Goal: Task Accomplishment & Management: Use online tool/utility

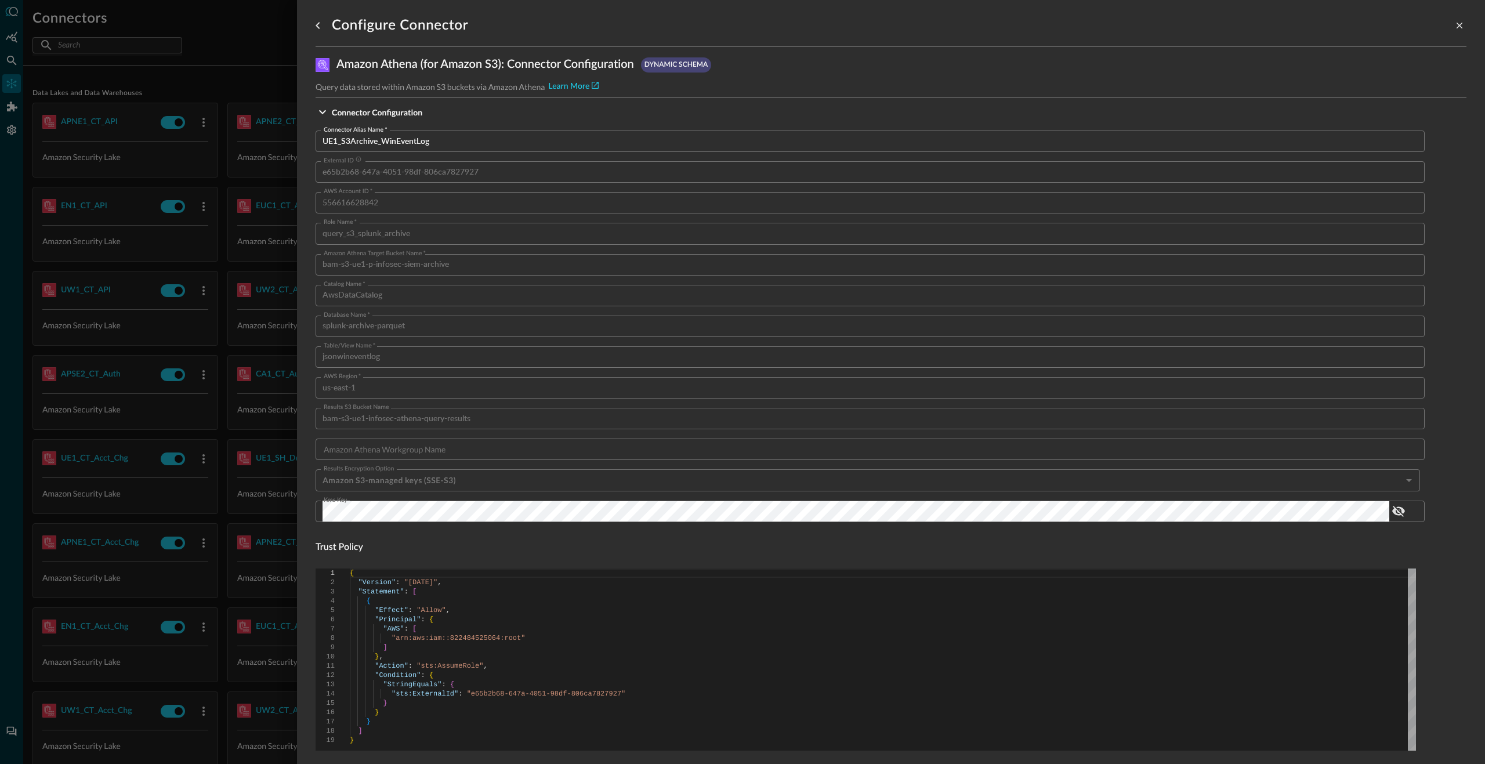
scroll to position [619, 0]
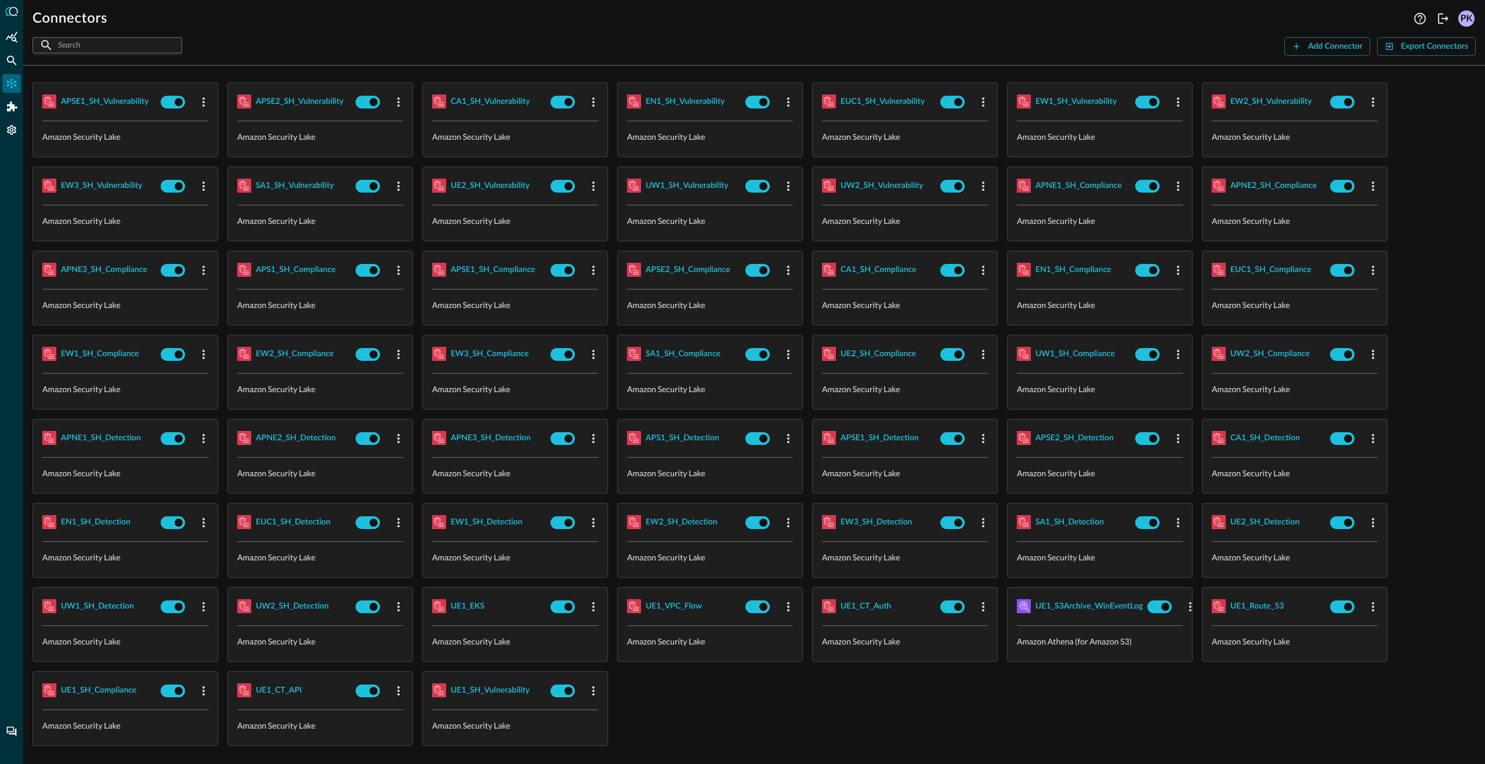
scroll to position [1460, 0]
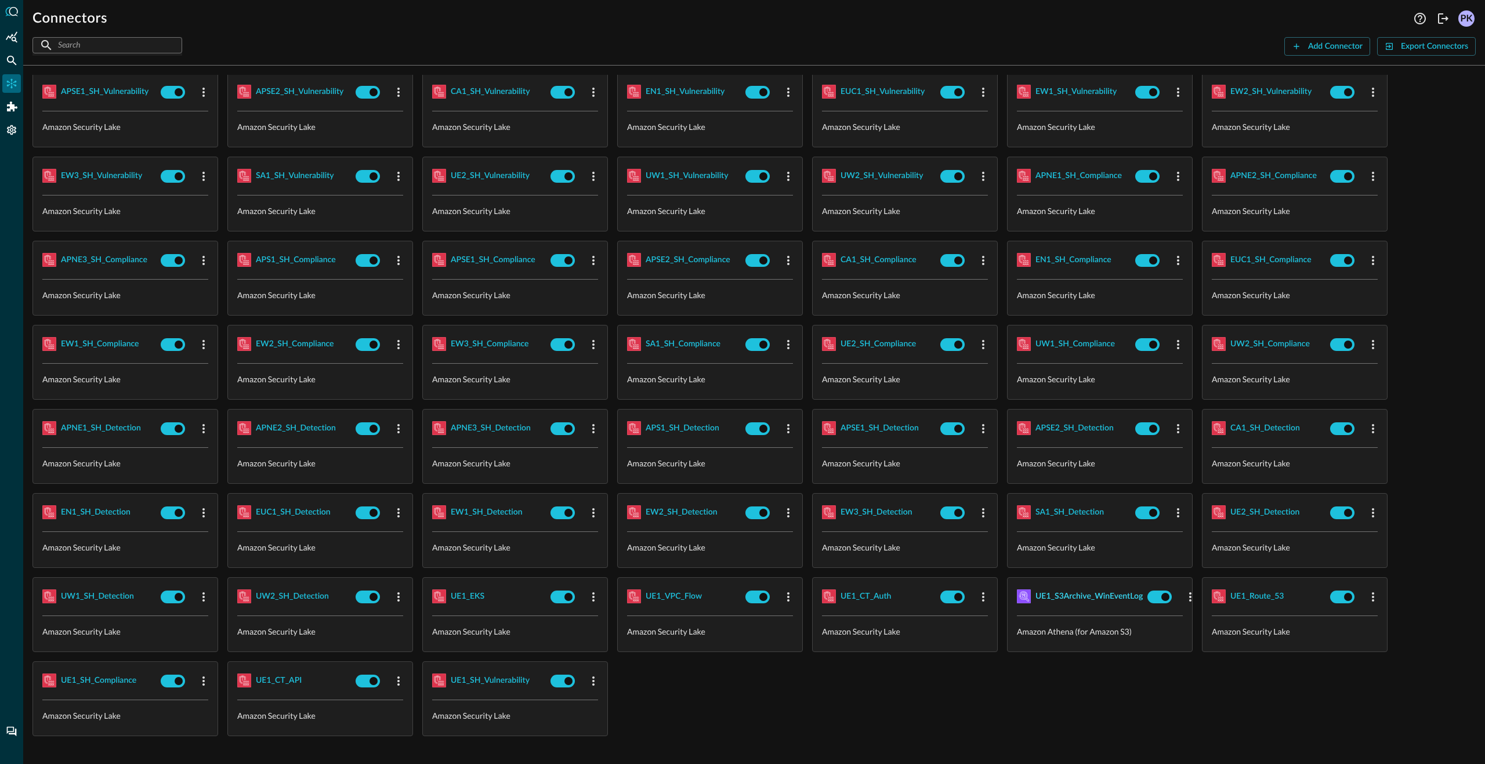
click at [1088, 596] on div "UE1_S3Archive_WinEventLog" at bounding box center [1088, 596] width 107 height 15
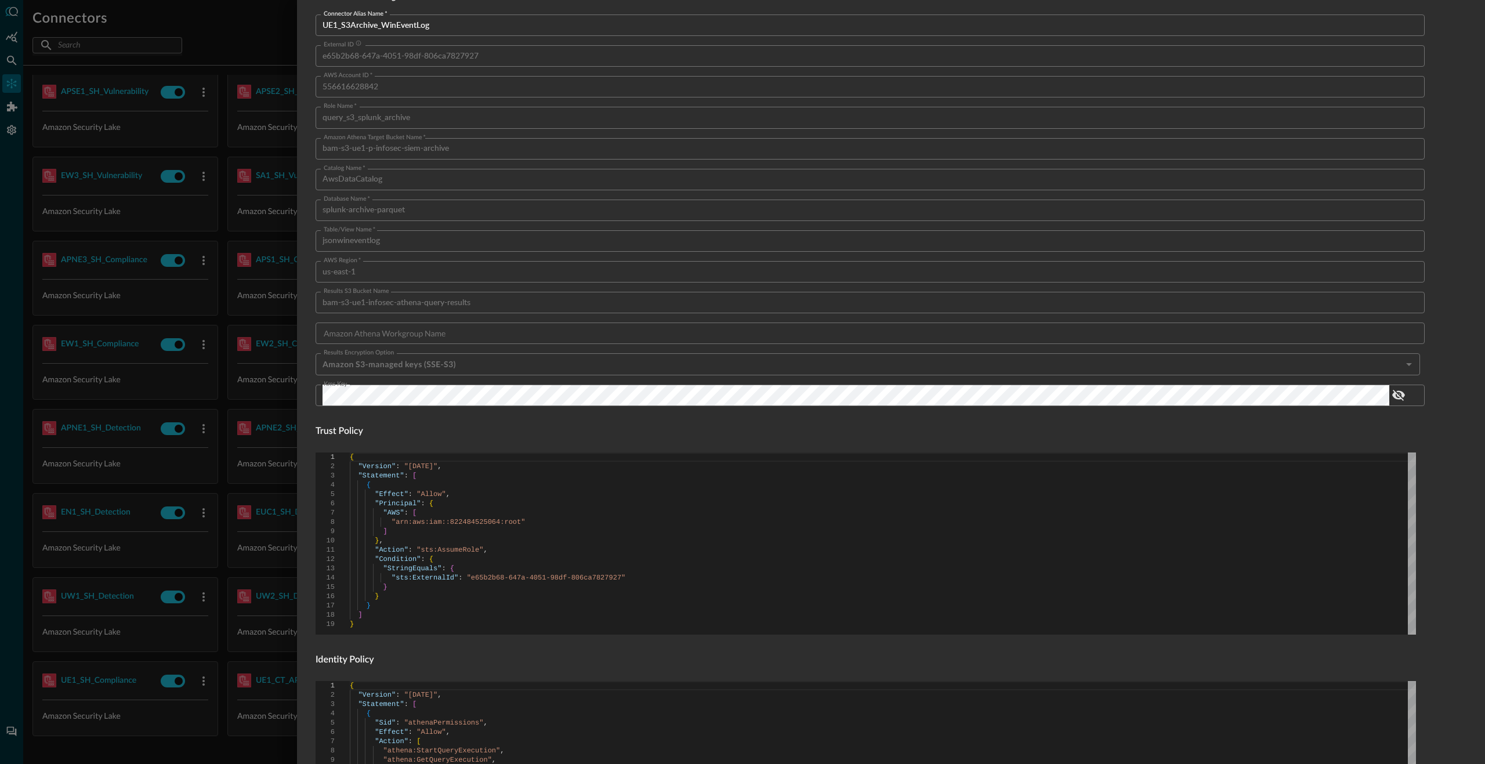
scroll to position [410, 0]
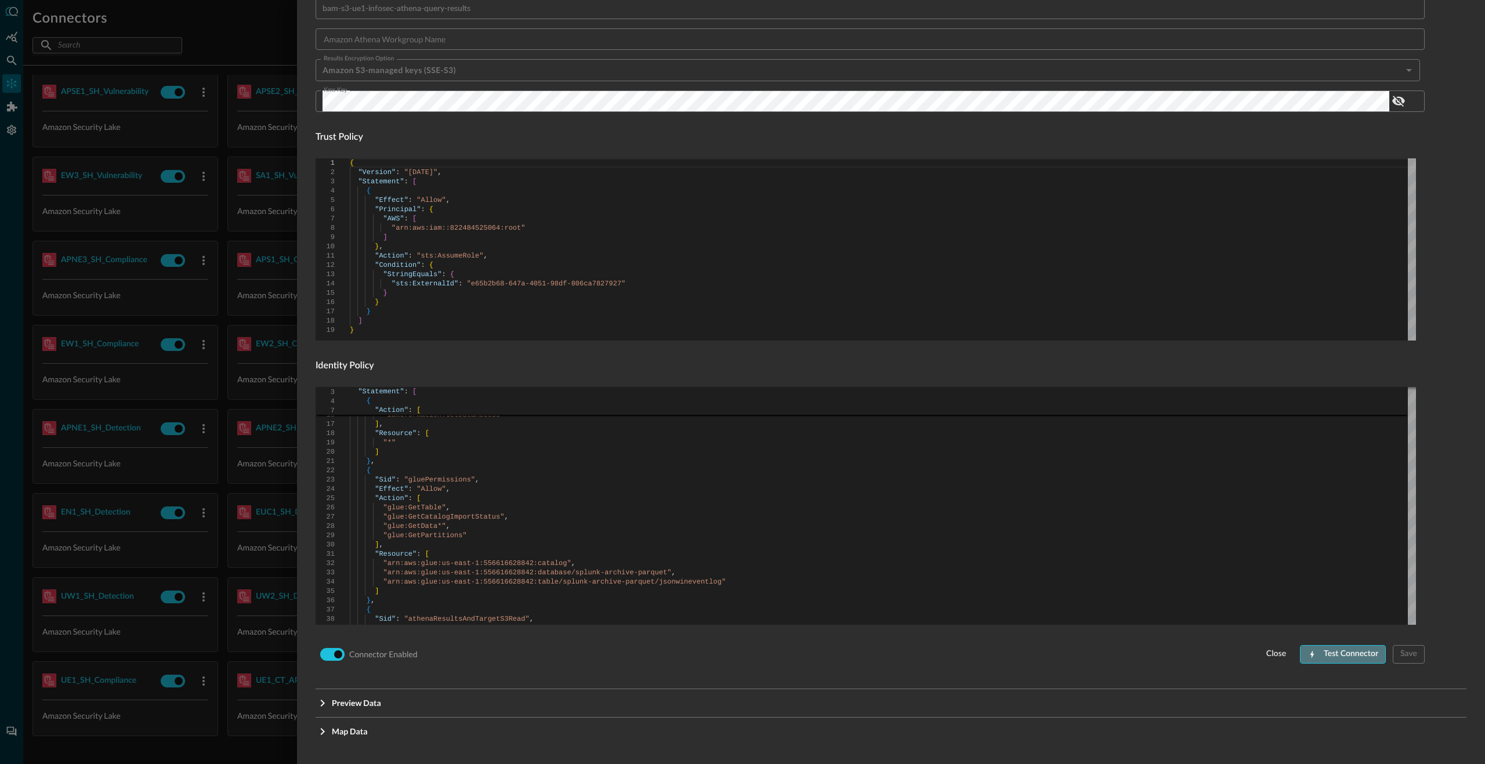
click at [1339, 656] on div "Test Connector" at bounding box center [1351, 654] width 55 height 15
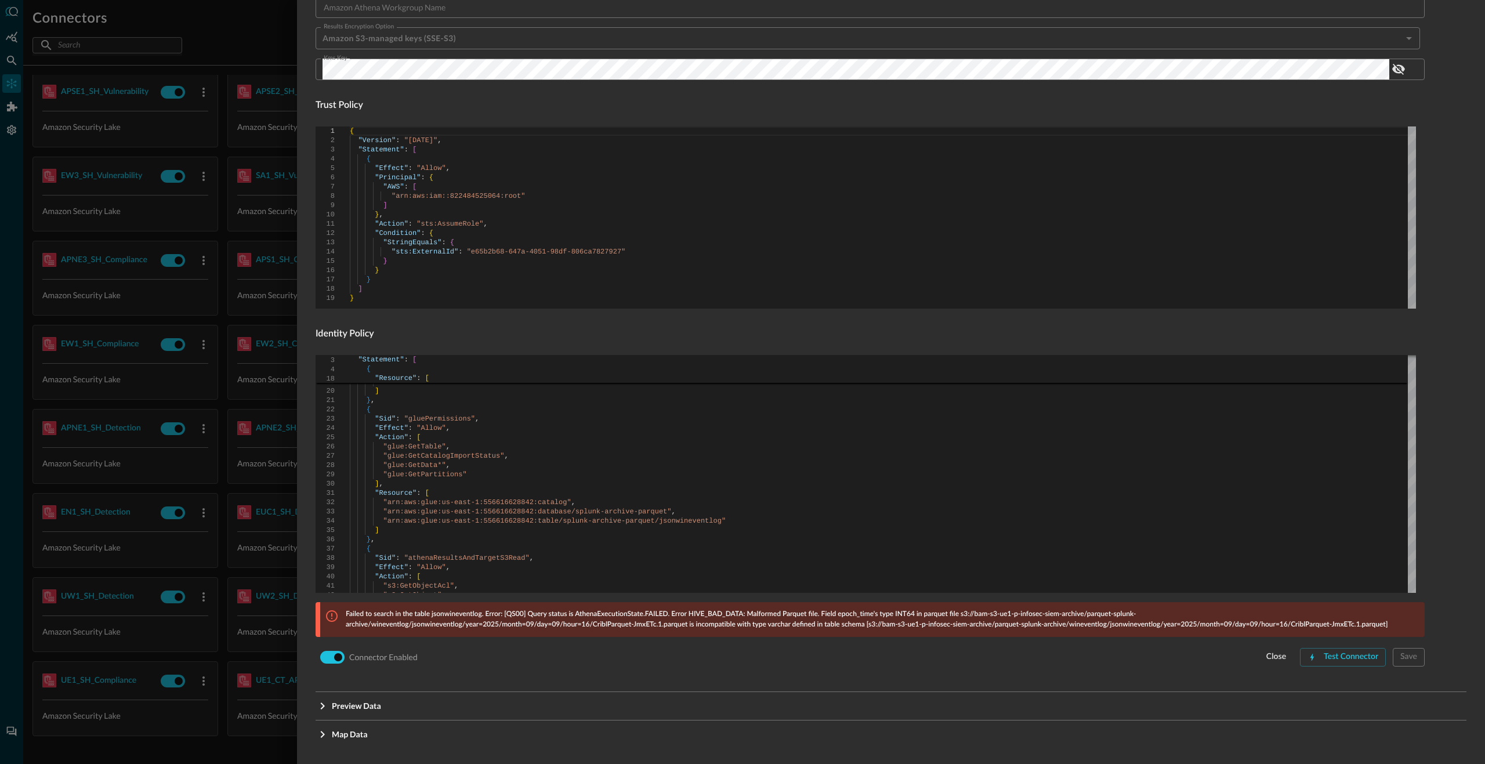
scroll to position [445, 0]
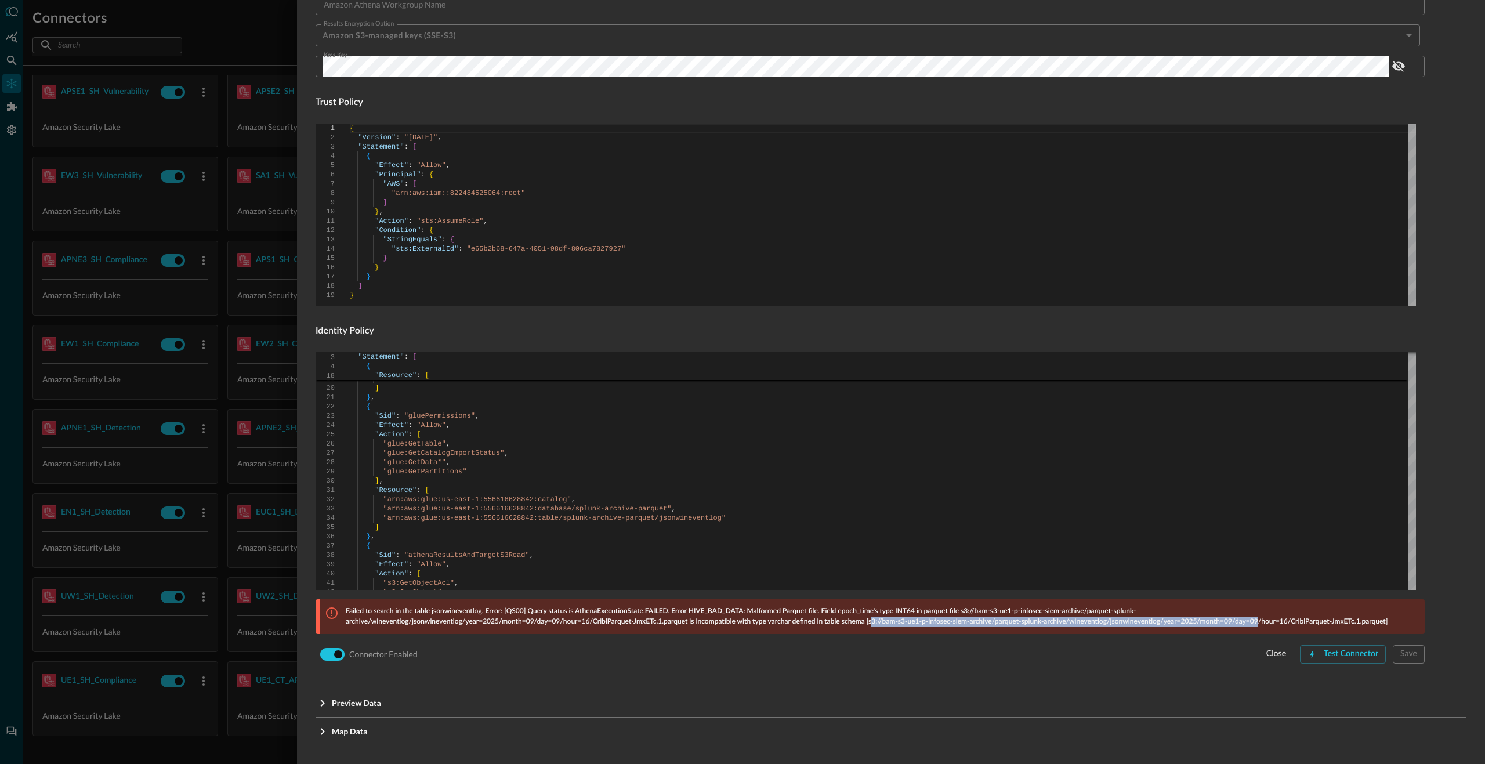
drag, startPoint x: 871, startPoint y: 623, endPoint x: 1259, endPoint y: 622, distance: 388.1
click at [1259, 622] on p "Failed to search in the table jsonwineventlog. Error: [QS00] Query status is At…" at bounding box center [882, 616] width 1072 height 21
click at [1212, 626] on p "Failed to search in the table jsonwineventlog. Error: [QS00] Query status is At…" at bounding box center [882, 616] width 1072 height 21
drag, startPoint x: 1168, startPoint y: 624, endPoint x: 1290, endPoint y: 621, distance: 121.8
click at [1290, 621] on p "Failed to search in the table jsonwineventlog. Error: [QS00] Query status is At…" at bounding box center [882, 616] width 1072 height 21
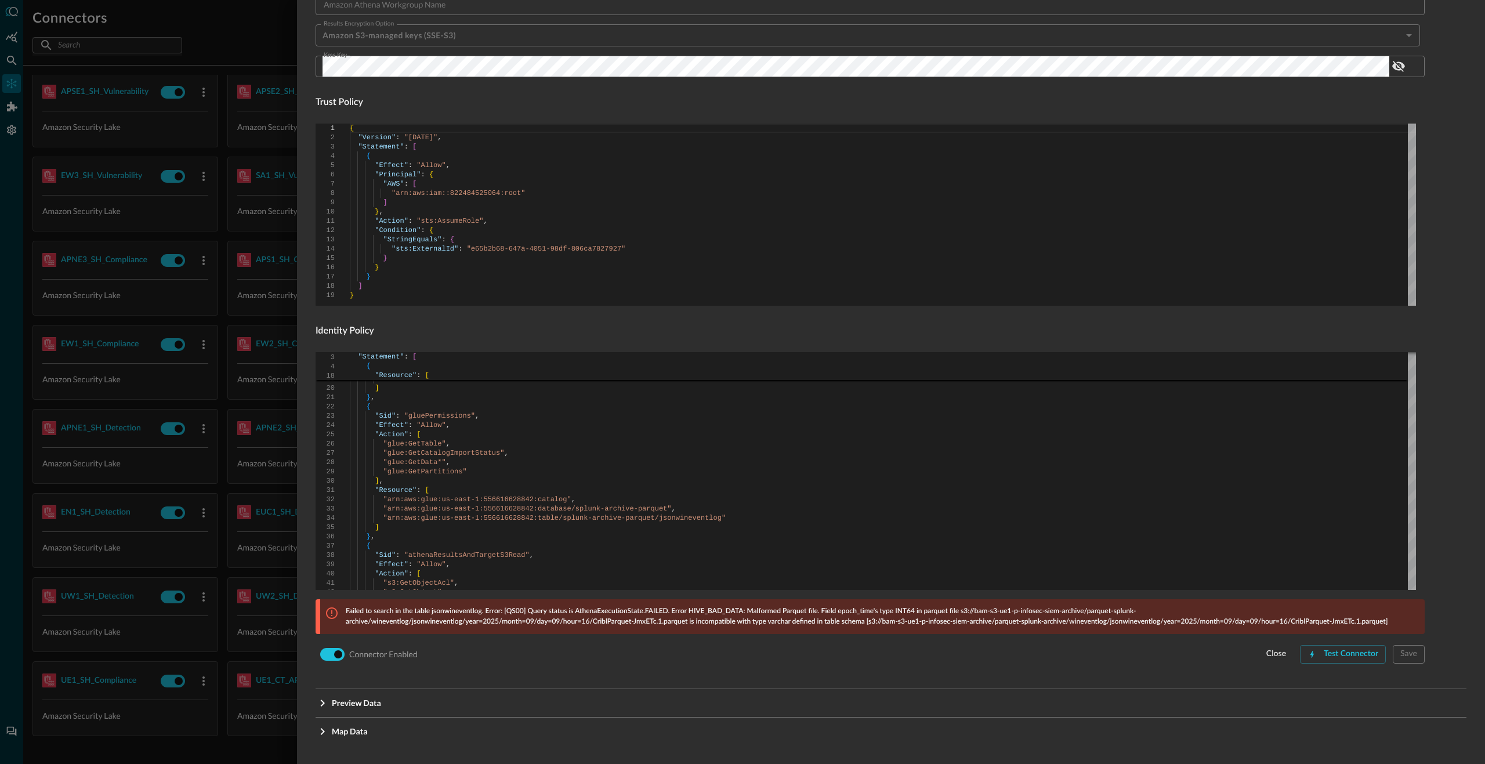
click at [1164, 624] on p "Failed to search in the table jsonwineventlog. Error: [QS00] Query status is At…" at bounding box center [882, 616] width 1072 height 21
drag, startPoint x: 1100, startPoint y: 628, endPoint x: 1298, endPoint y: 623, distance: 197.3
click at [1298, 623] on div "Failed to search in the table jsonwineventlog. Error: [QS00] Query status is At…" at bounding box center [872, 616] width 1104 height 35
click at [697, 649] on div "Connector Enabled close Test Connector Save" at bounding box center [870, 654] width 1109 height 22
drag, startPoint x: 541, startPoint y: 611, endPoint x: 682, endPoint y: 614, distance: 141.6
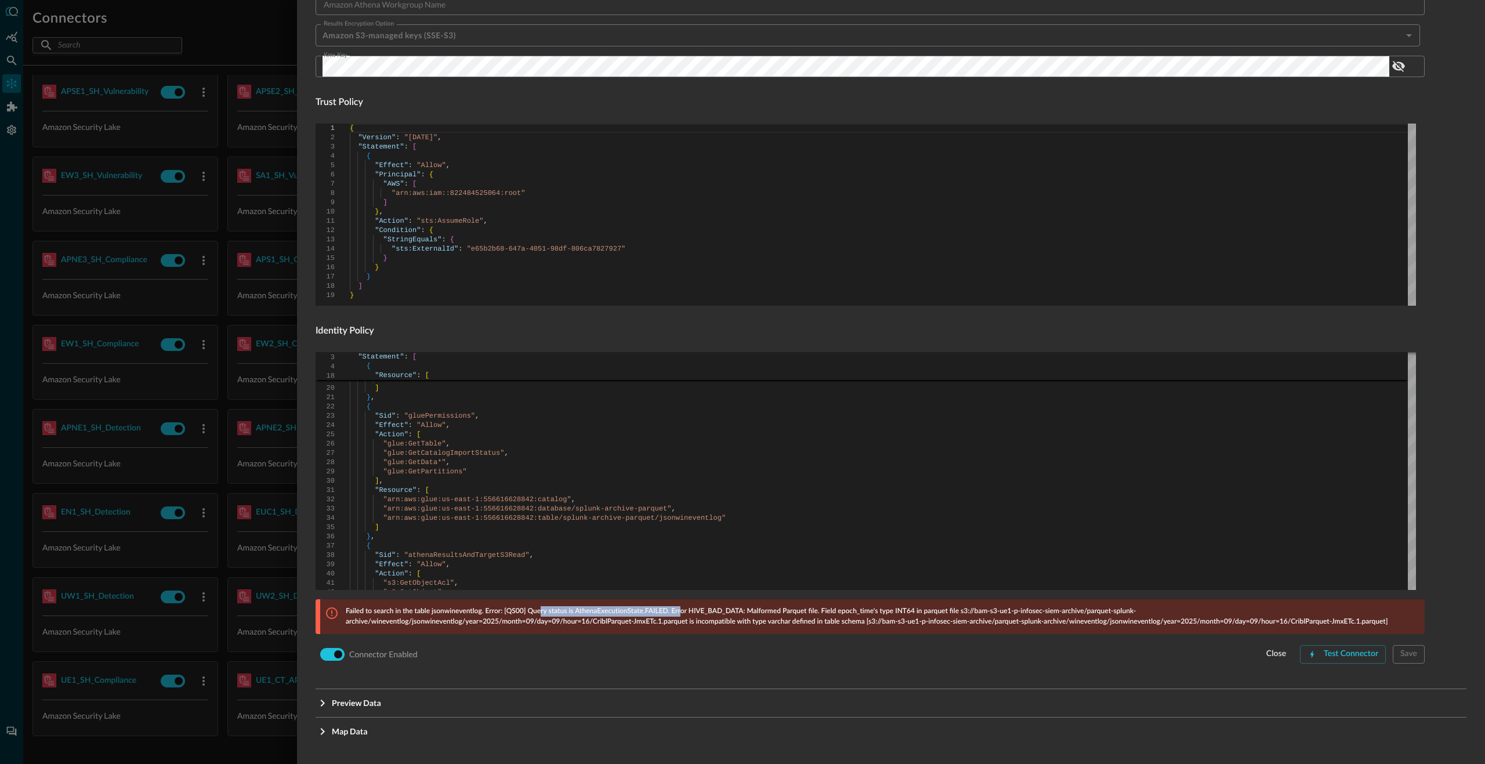
click at [682, 614] on p "Failed to search in the table jsonwineventlog. Error: [QS00] Query status is At…" at bounding box center [882, 616] width 1072 height 21
drag, startPoint x: 843, startPoint y: 611, endPoint x: 872, endPoint y: 613, distance: 29.0
click at [872, 613] on p "Failed to search in the table jsonwineventlog. Error: [QS00] Query status is At…" at bounding box center [882, 616] width 1072 height 21
click at [818, 614] on p "Failed to search in the table jsonwineventlog. Error: [QS00] Query status is At…" at bounding box center [882, 616] width 1072 height 21
click at [836, 613] on p "Failed to search in the table jsonwineventlog. Error: [QS00] Query status is At…" at bounding box center [882, 616] width 1072 height 21
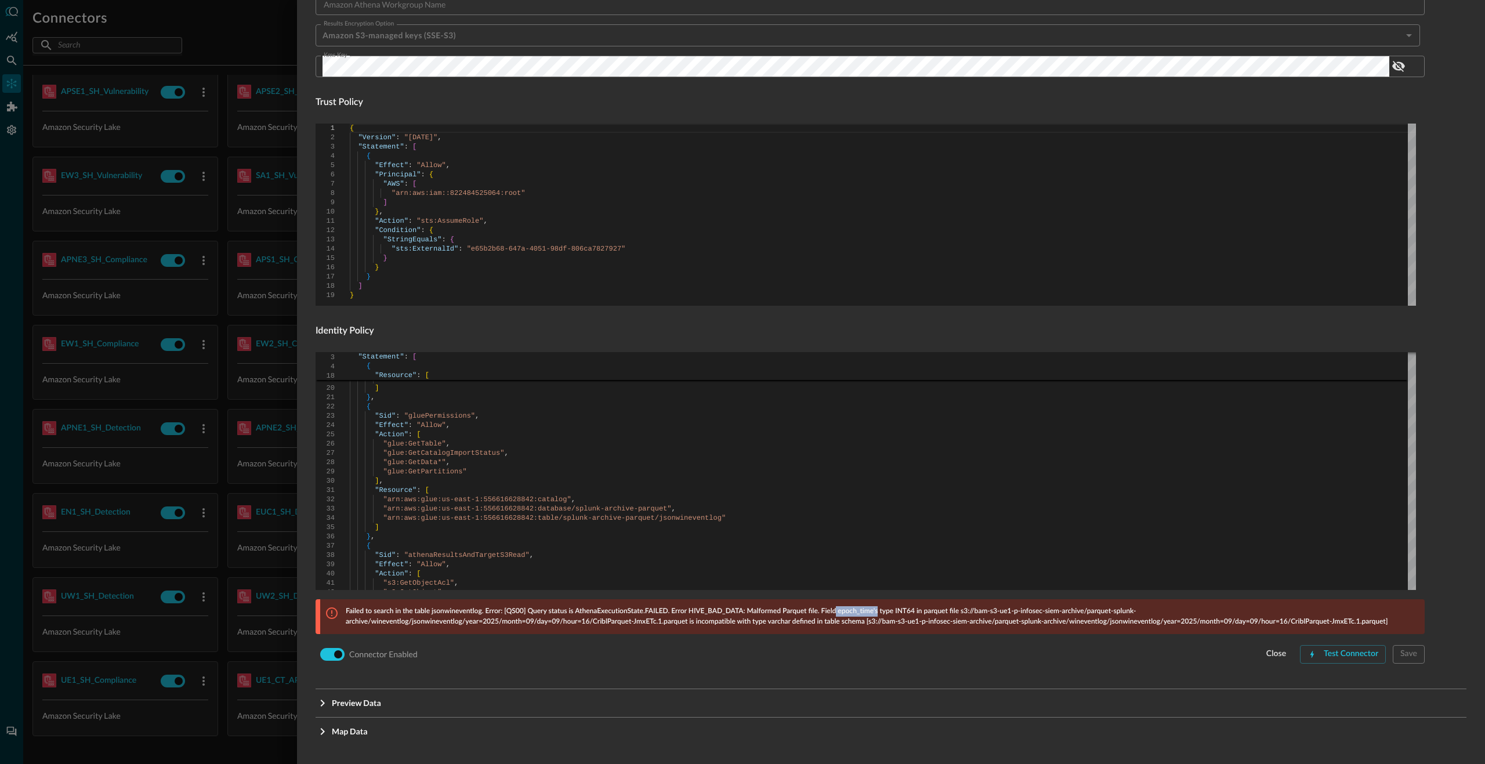
click at [838, 613] on p "Failed to search in the table jsonwineventlog. Error: [QS00] Query status is At…" at bounding box center [882, 616] width 1072 height 21
click at [909, 611] on p "Failed to search in the table jsonwineventlog. Error: [QS00] Query status is At…" at bounding box center [882, 616] width 1072 height 21
click at [946, 607] on p "Failed to search in the table jsonwineventlog. Error: [QS00] Query status is At…" at bounding box center [882, 616] width 1072 height 21
click at [947, 607] on p "Failed to search in the table jsonwineventlog. Error: [QS00] Query status is At…" at bounding box center [882, 616] width 1072 height 21
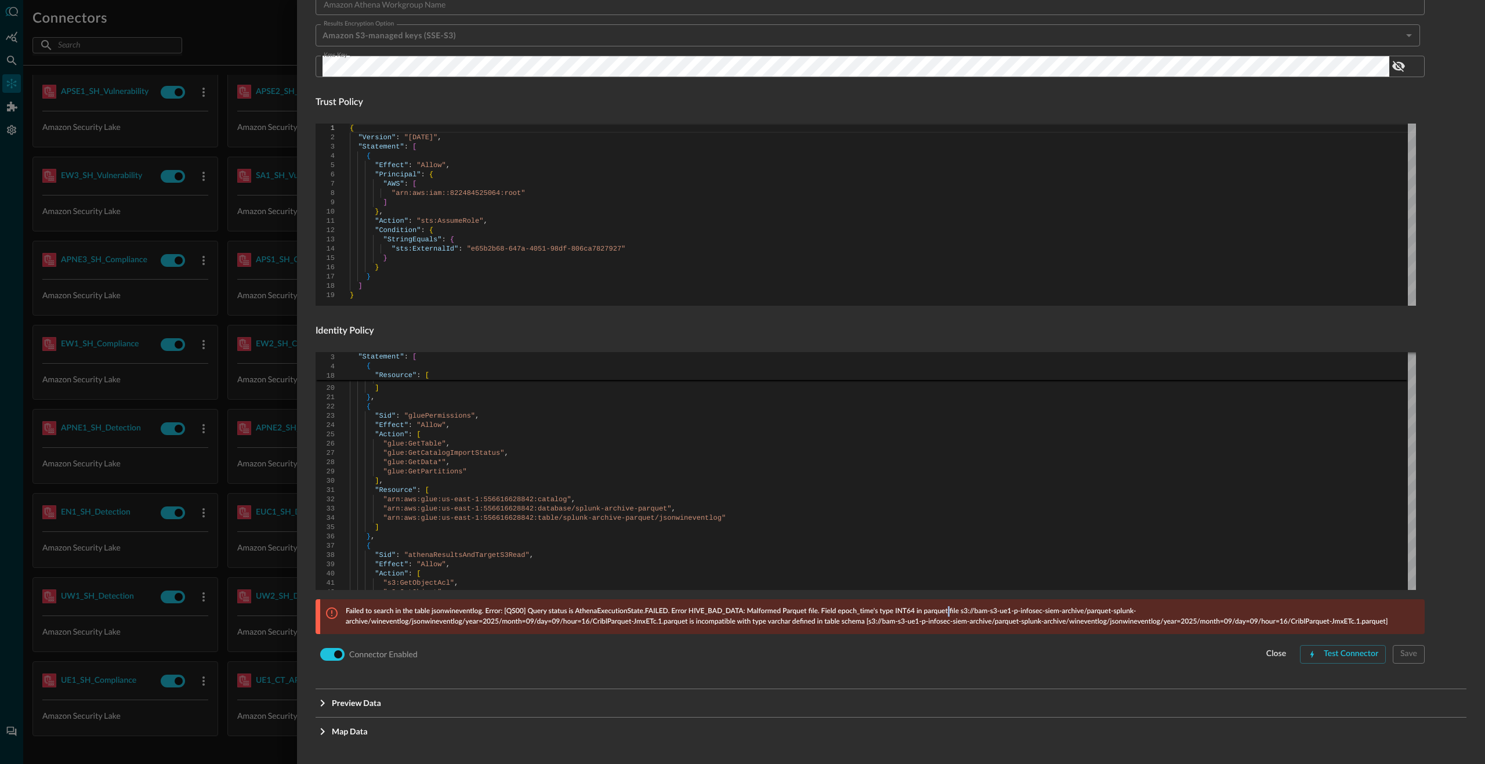
click at [1047, 611] on p "Failed to search in the table jsonwineventlog. Error: [QS00] Query status is At…" at bounding box center [882, 616] width 1072 height 21
click at [611, 610] on p "Failed to search in the table jsonwineventlog. Error: [QS00] Query status is At…" at bounding box center [882, 616] width 1072 height 21
click at [752, 612] on p "Failed to search in the table jsonwineventlog. Error: [QS00] Query status is At…" at bounding box center [882, 616] width 1072 height 21
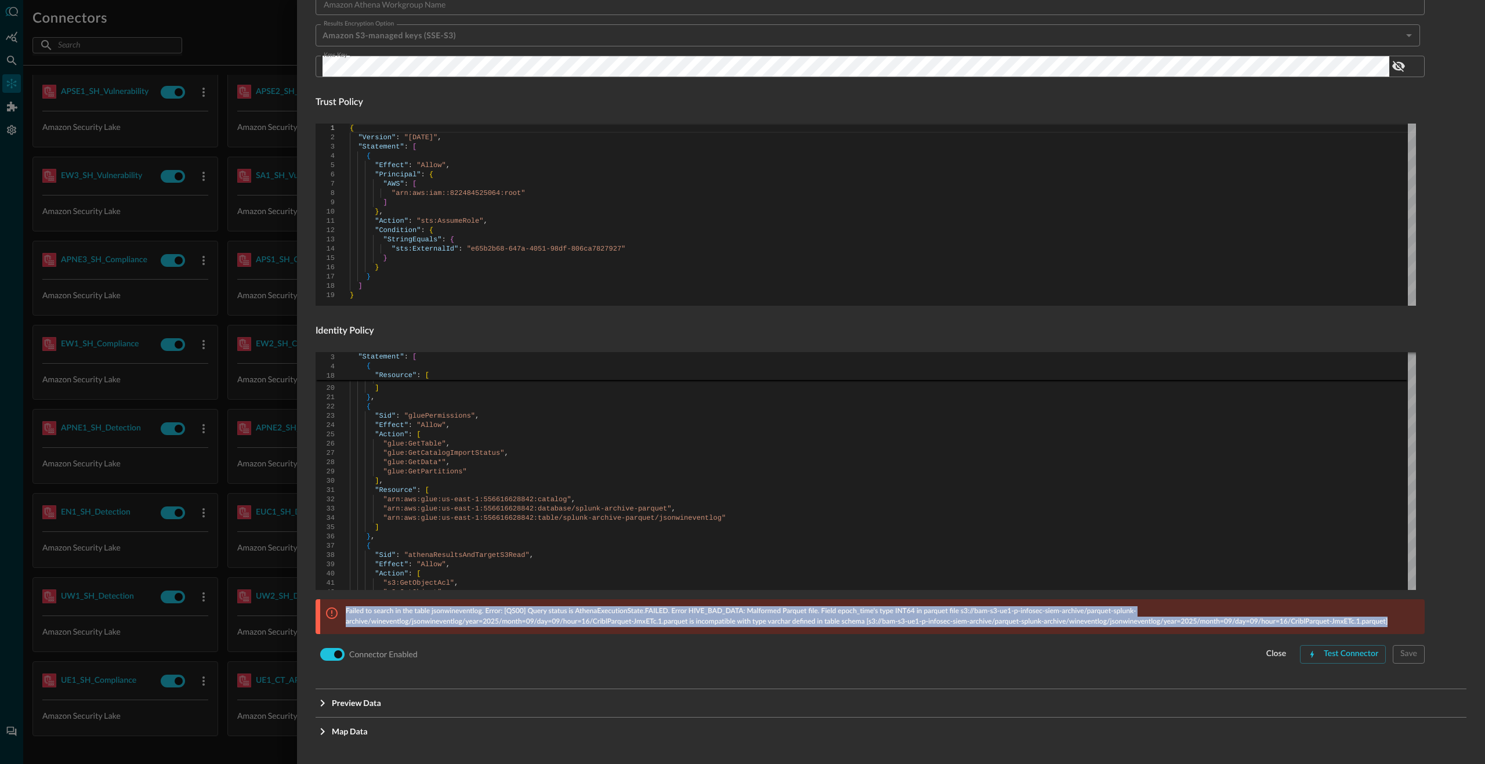
click at [752, 612] on p "Failed to search in the table jsonwineventlog. Error: [QS00] Query status is At…" at bounding box center [882, 616] width 1072 height 21
click at [753, 618] on p "Failed to search in the table jsonwineventlog. Error: [QS00] Query status is At…" at bounding box center [882, 616] width 1072 height 21
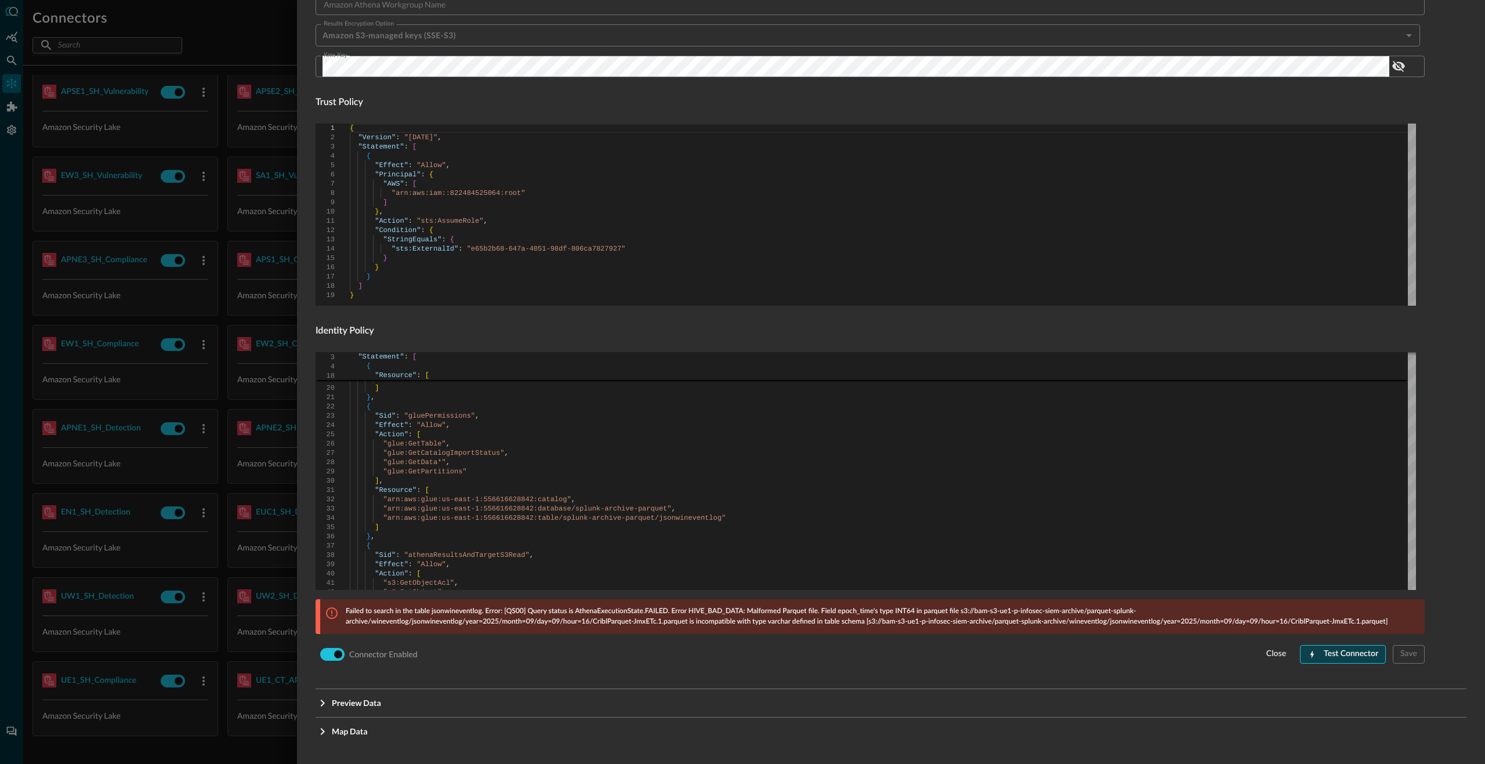
click at [1332, 647] on div "Test Connector" at bounding box center [1351, 654] width 55 height 15
click at [785, 612] on p "Failed to search in the table jsonwineventlog. Error: [QS00] Query status is At…" at bounding box center [882, 616] width 1072 height 21
click at [860, 612] on p "Failed to search in the table jsonwineventlog. Error: [QS00] Query status is At…" at bounding box center [882, 616] width 1072 height 21
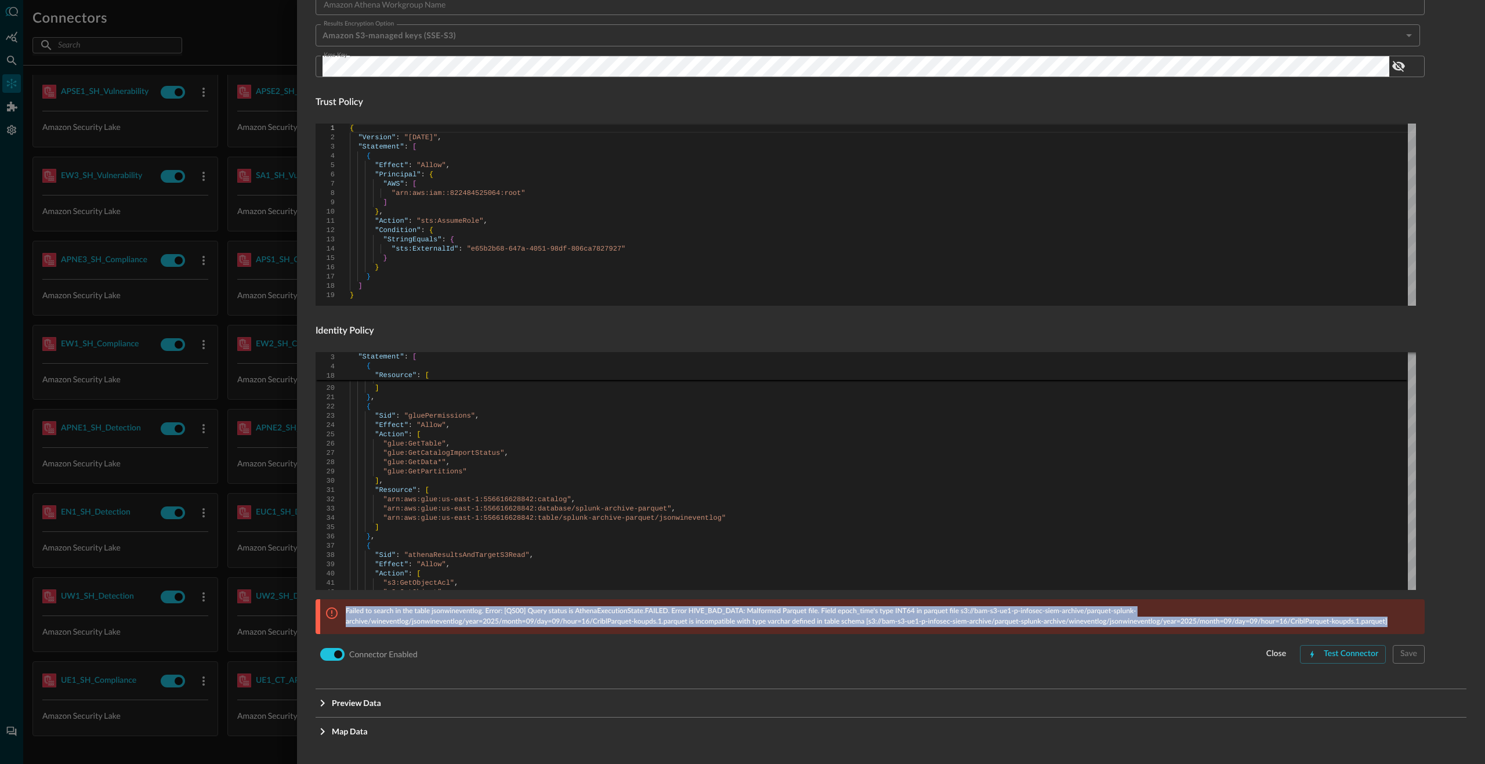
click at [860, 612] on p "Failed to search in the table jsonwineventlog. Error: [QS00] Query status is At…" at bounding box center [882, 616] width 1072 height 21
click at [864, 611] on p "Failed to search in the table jsonwineventlog. Error: [QS00] Query status is At…" at bounding box center [882, 616] width 1072 height 21
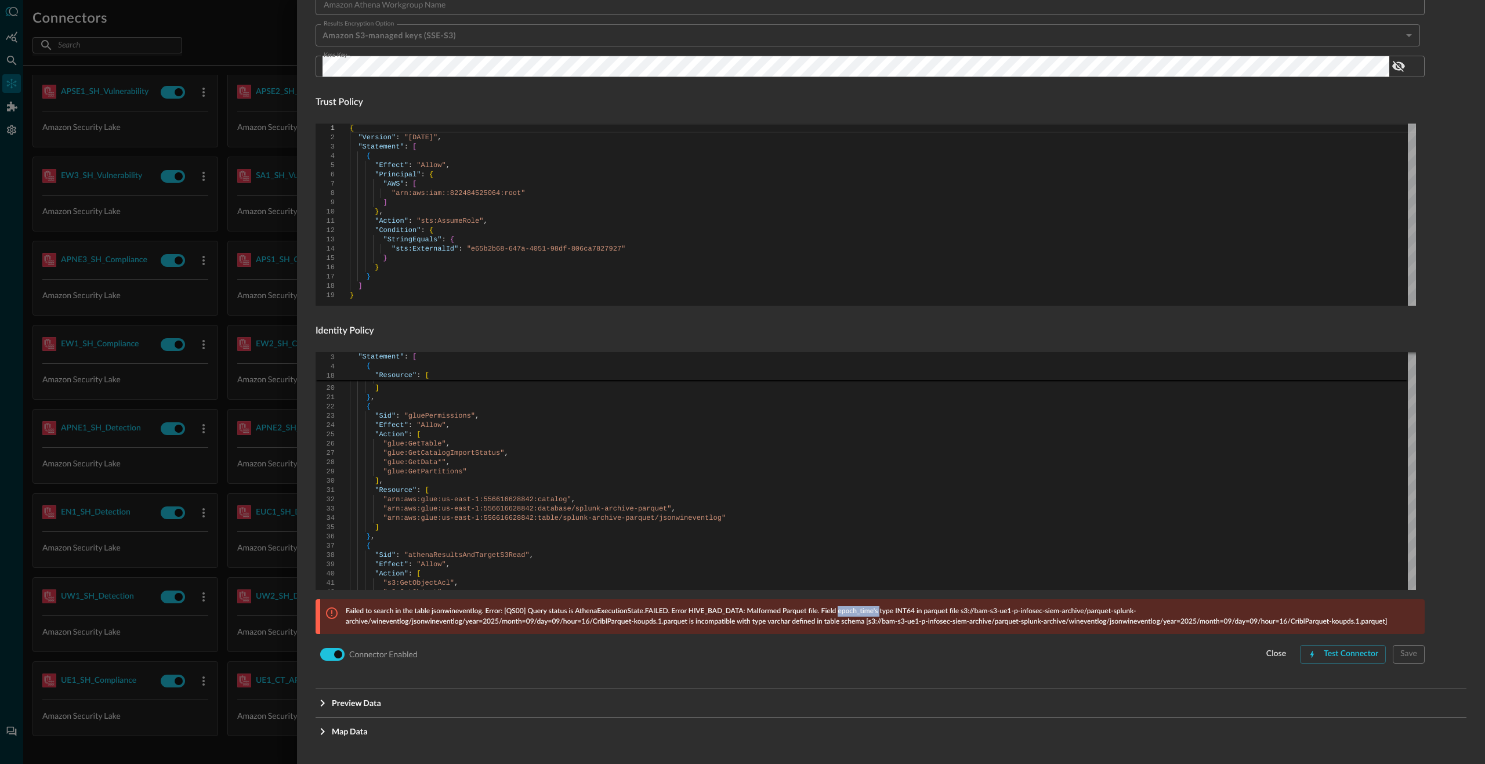
click at [864, 611] on p "Failed to search in the table jsonwineventlog. Error: [QS00] Query status is At…" at bounding box center [882, 616] width 1072 height 21
click at [856, 612] on p "Failed to search in the table jsonwineventlog. Error: [QS00] Query status is At…" at bounding box center [882, 616] width 1072 height 21
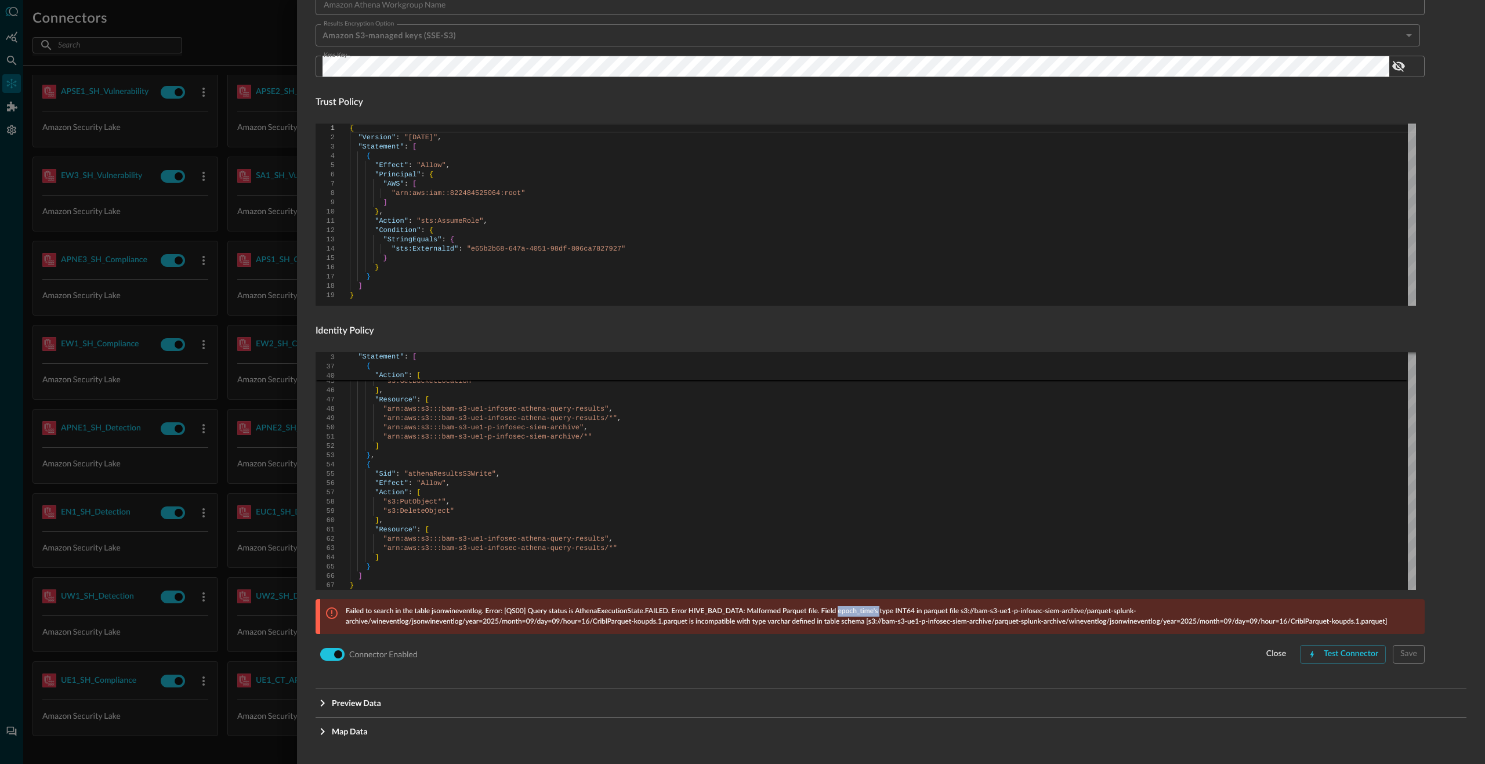
click at [857, 603] on div "Failed to search in the table jsonwineventlog. Error: [QS00] Query status is At…" at bounding box center [872, 616] width 1104 height 35
click at [856, 614] on p "Failed to search in the table jsonwineventlog. Error: [QS00] Query status is At…" at bounding box center [882, 616] width 1072 height 21
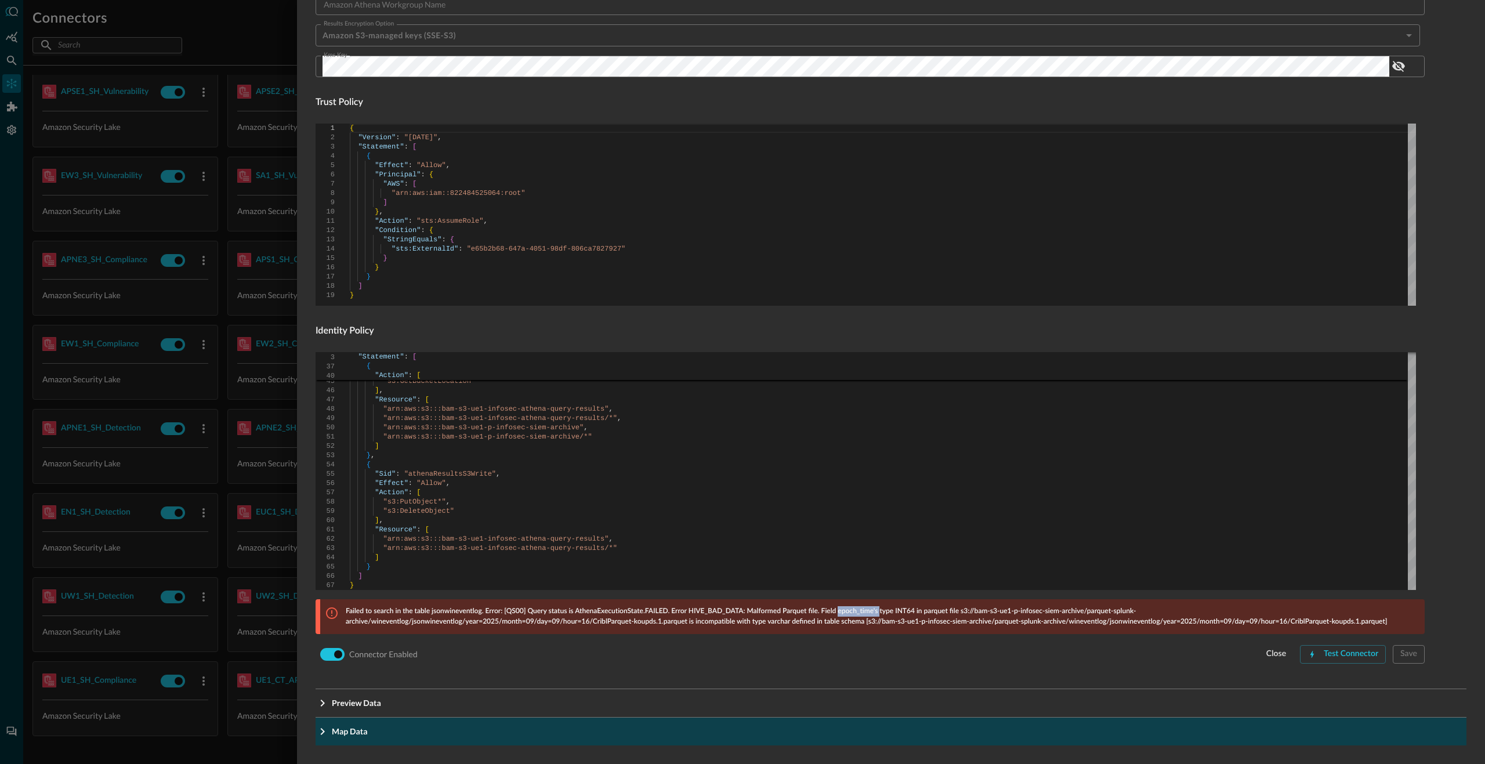
click at [346, 739] on button "Map Data" at bounding box center [891, 732] width 1151 height 28
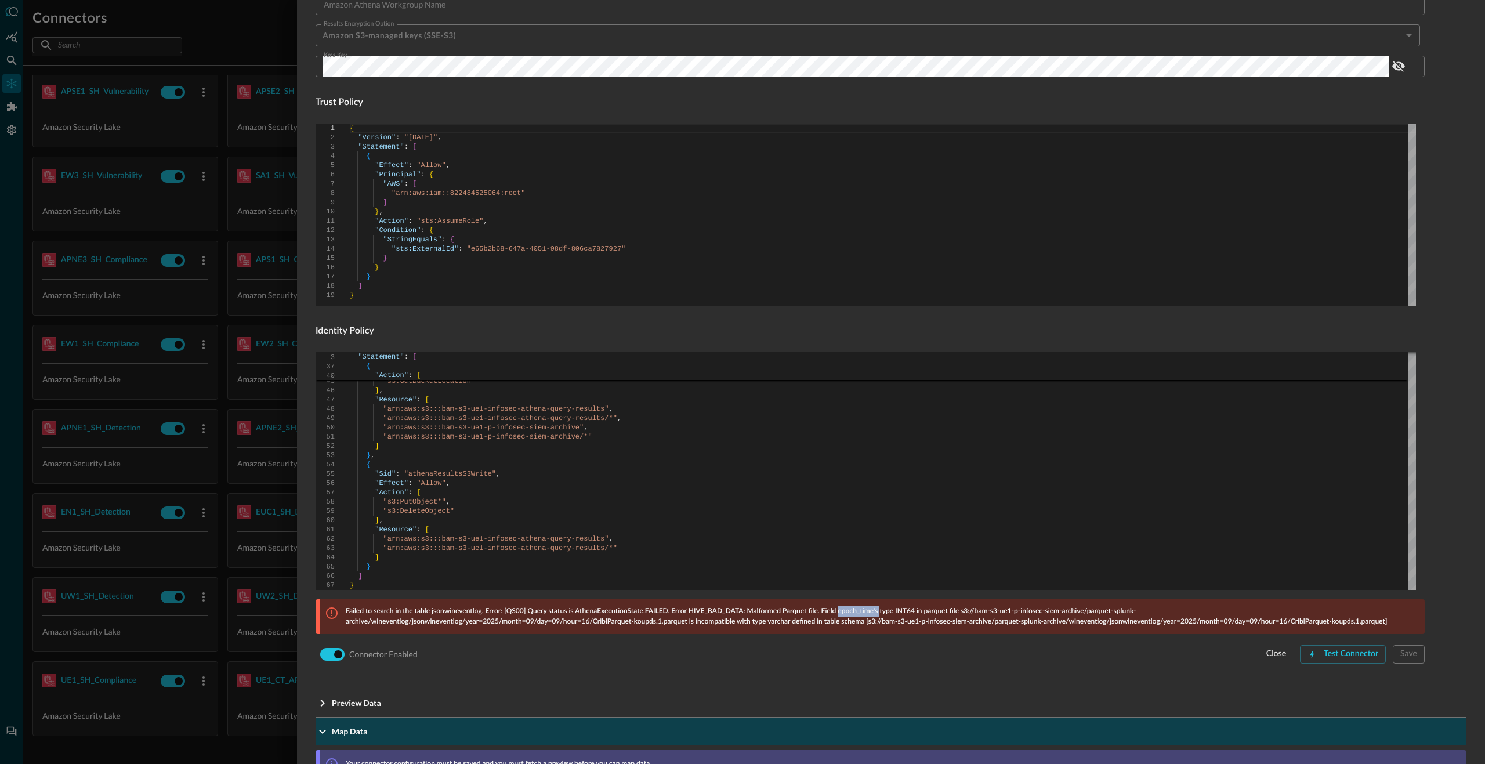
scroll to position [538, 0]
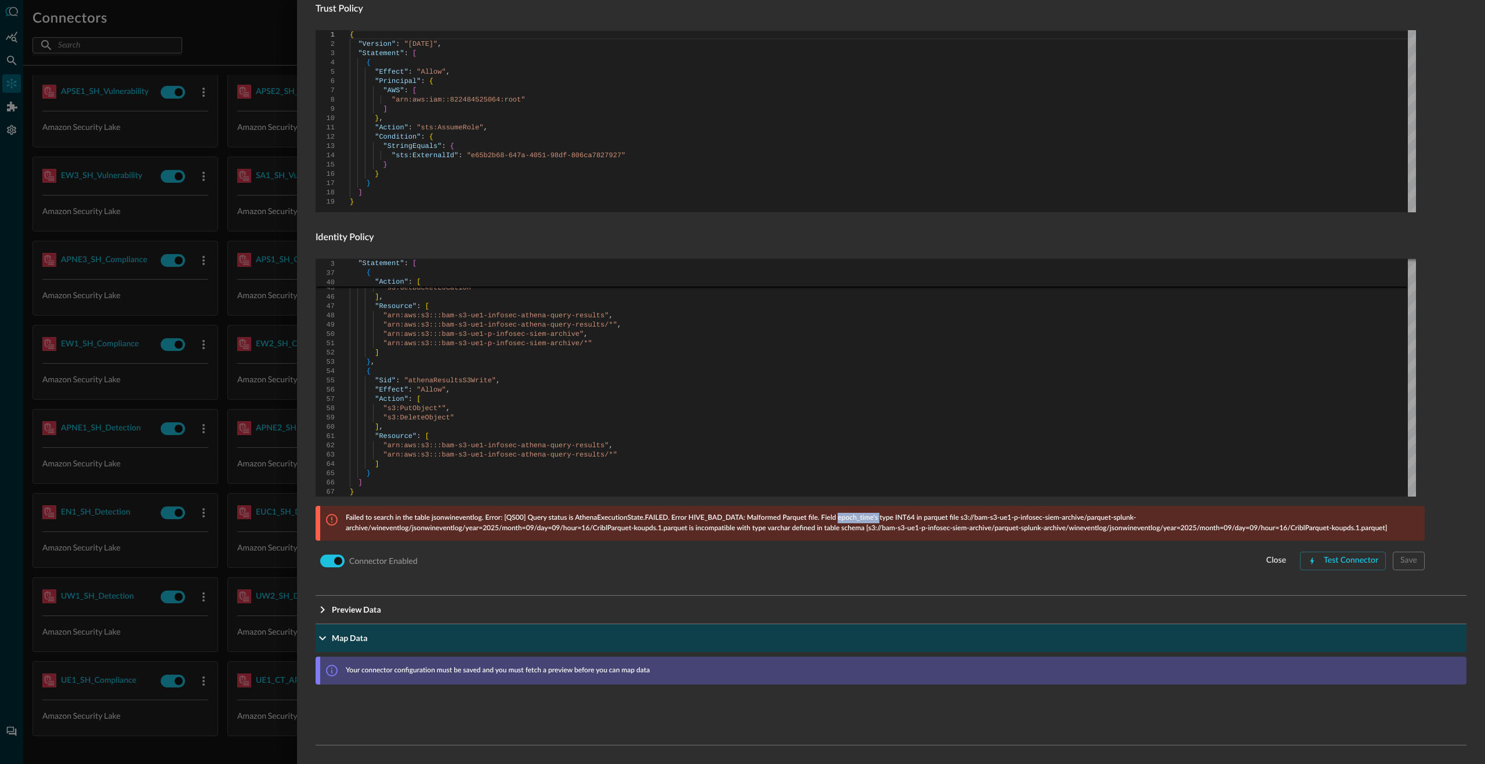
click at [672, 643] on span "Map Data" at bounding box center [894, 638] width 1125 height 12
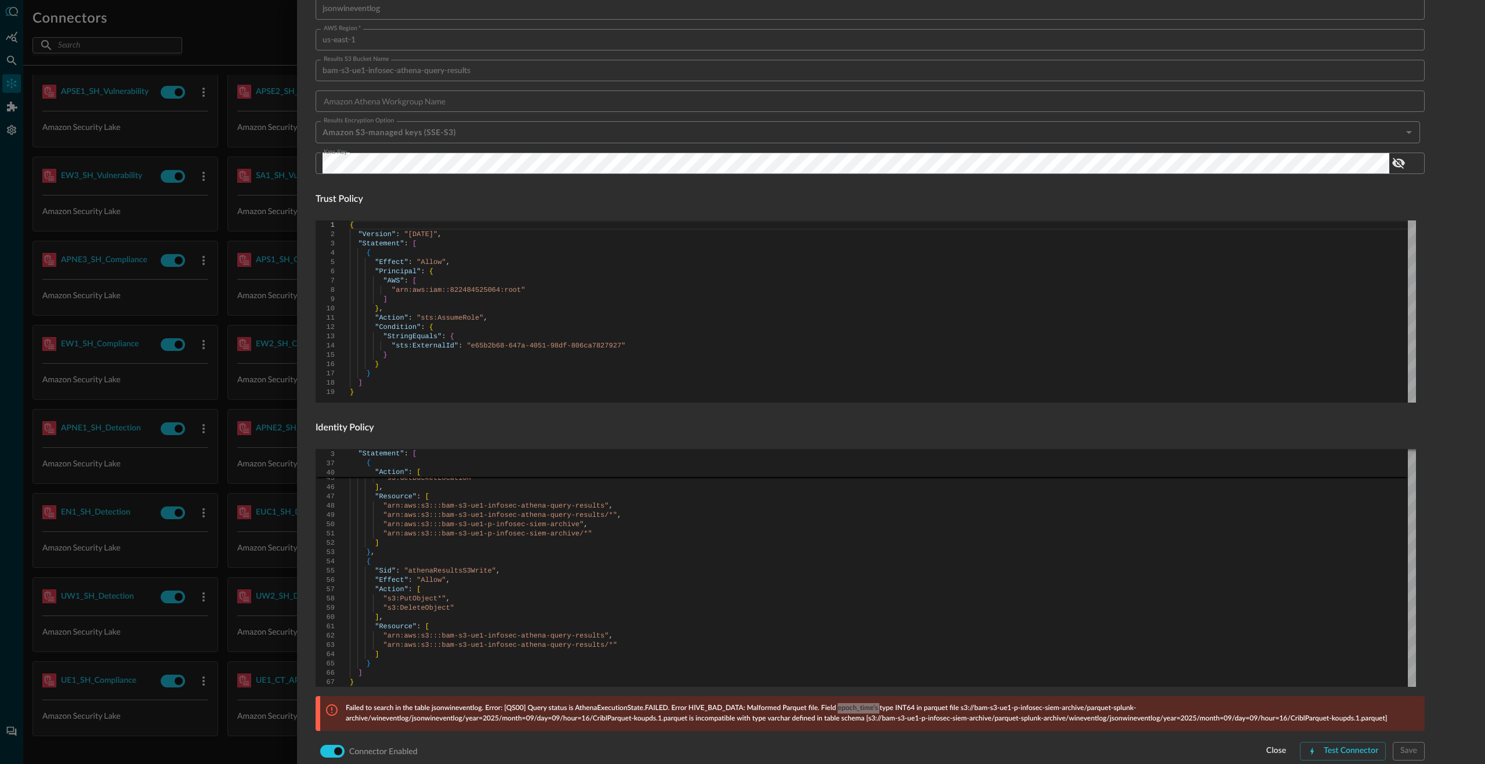
scroll to position [445, 0]
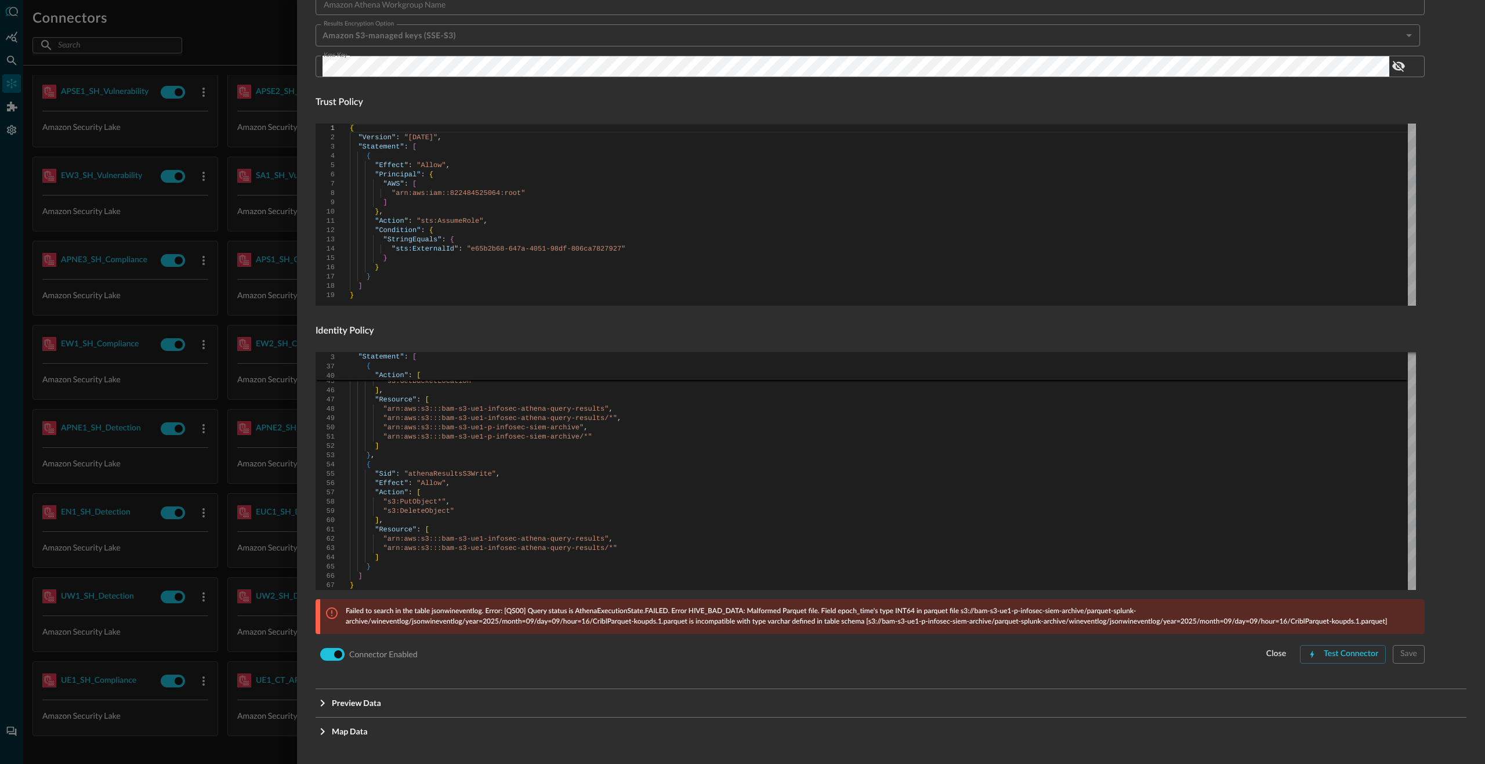
click at [1418, 335] on form "Connector Alias Name   * UE1_S3Archive_WinEventLog Connector Alias Name   * Ext…" at bounding box center [891, 176] width 1151 height 980
click at [1465, 339] on div "Configure Connector Amazon Athena (for Amazon S3) : Connector Configuration dyn…" at bounding box center [891, 382] width 1188 height 764
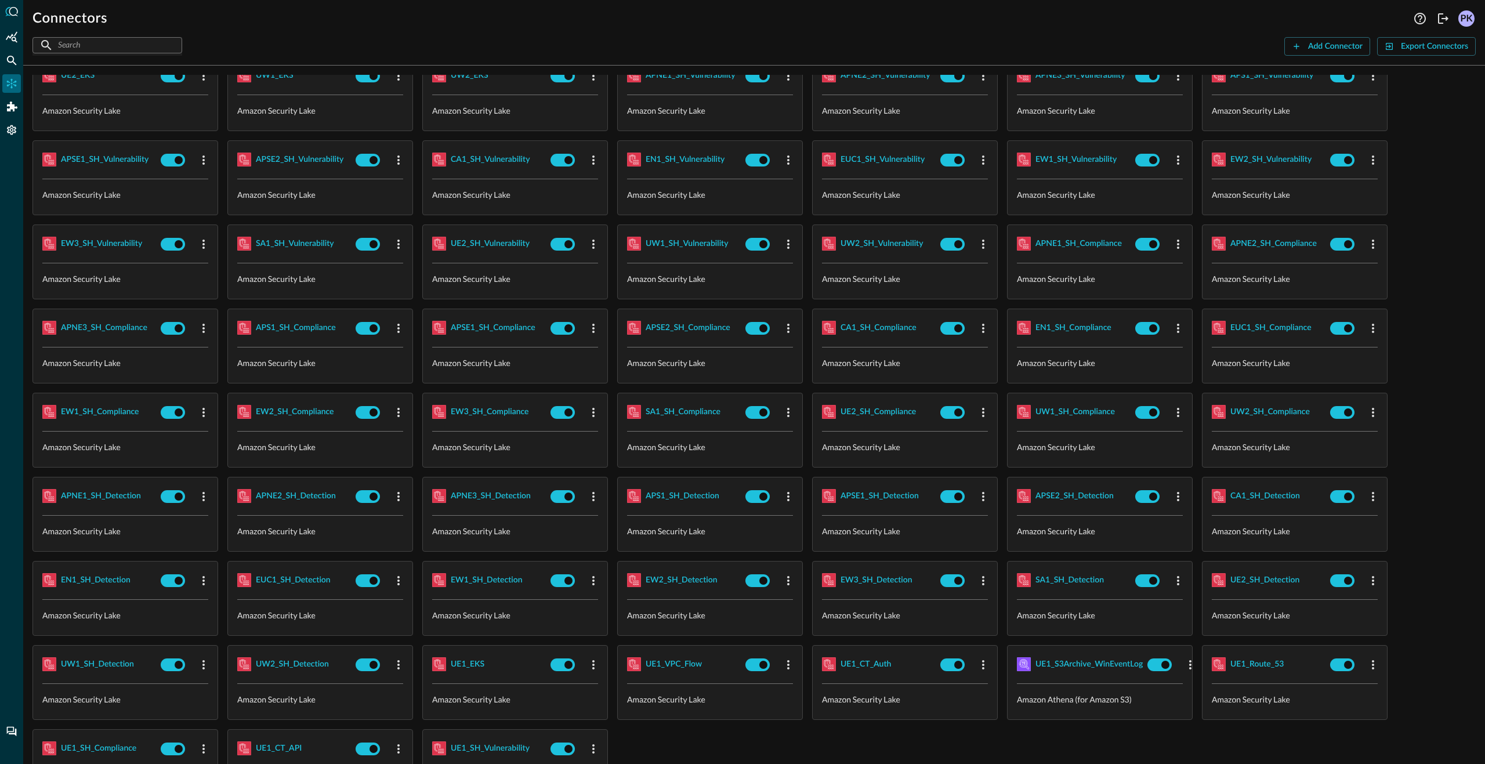
scroll to position [1460, 0]
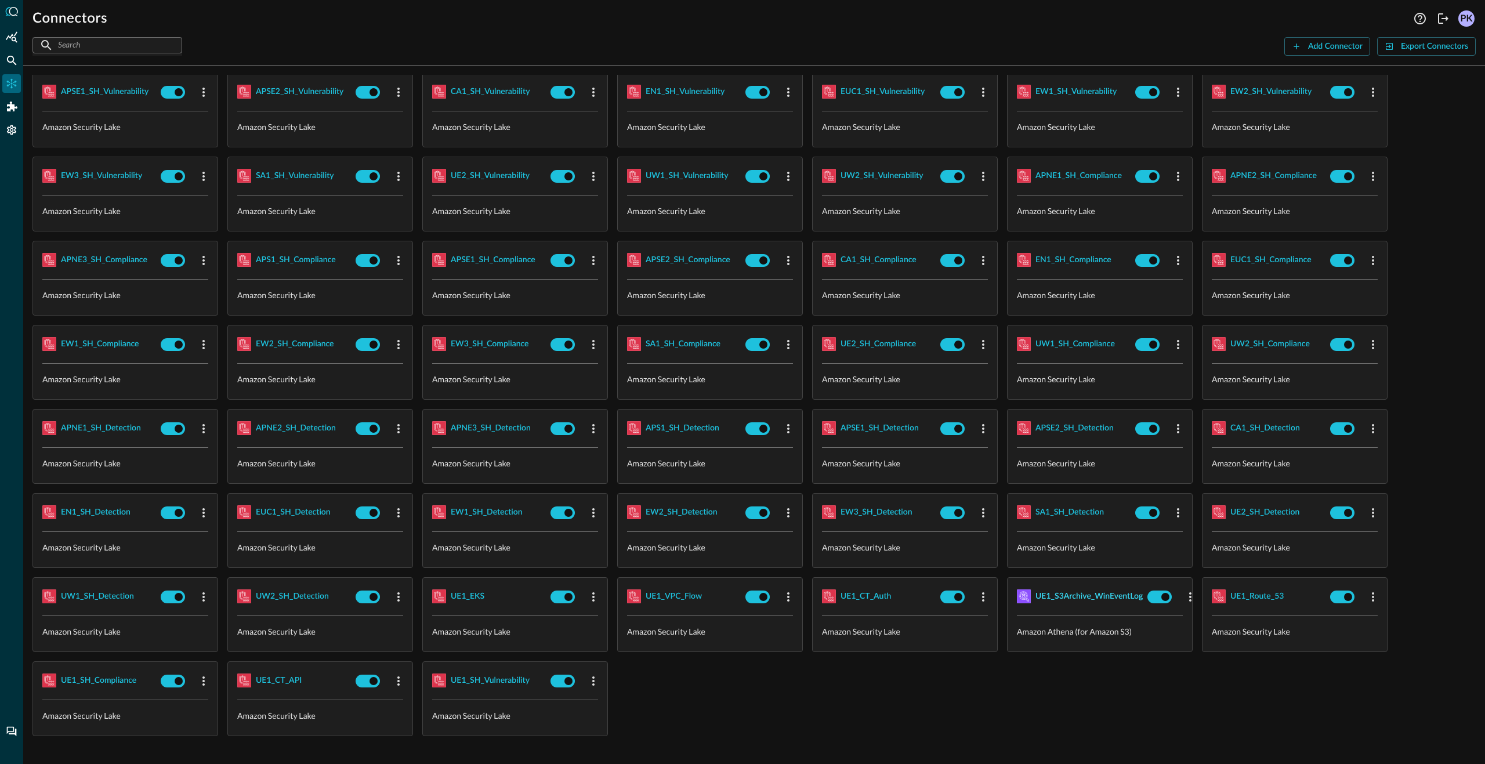
click at [1089, 594] on div "UE1_S3Archive_WinEventLog" at bounding box center [1088, 596] width 107 height 15
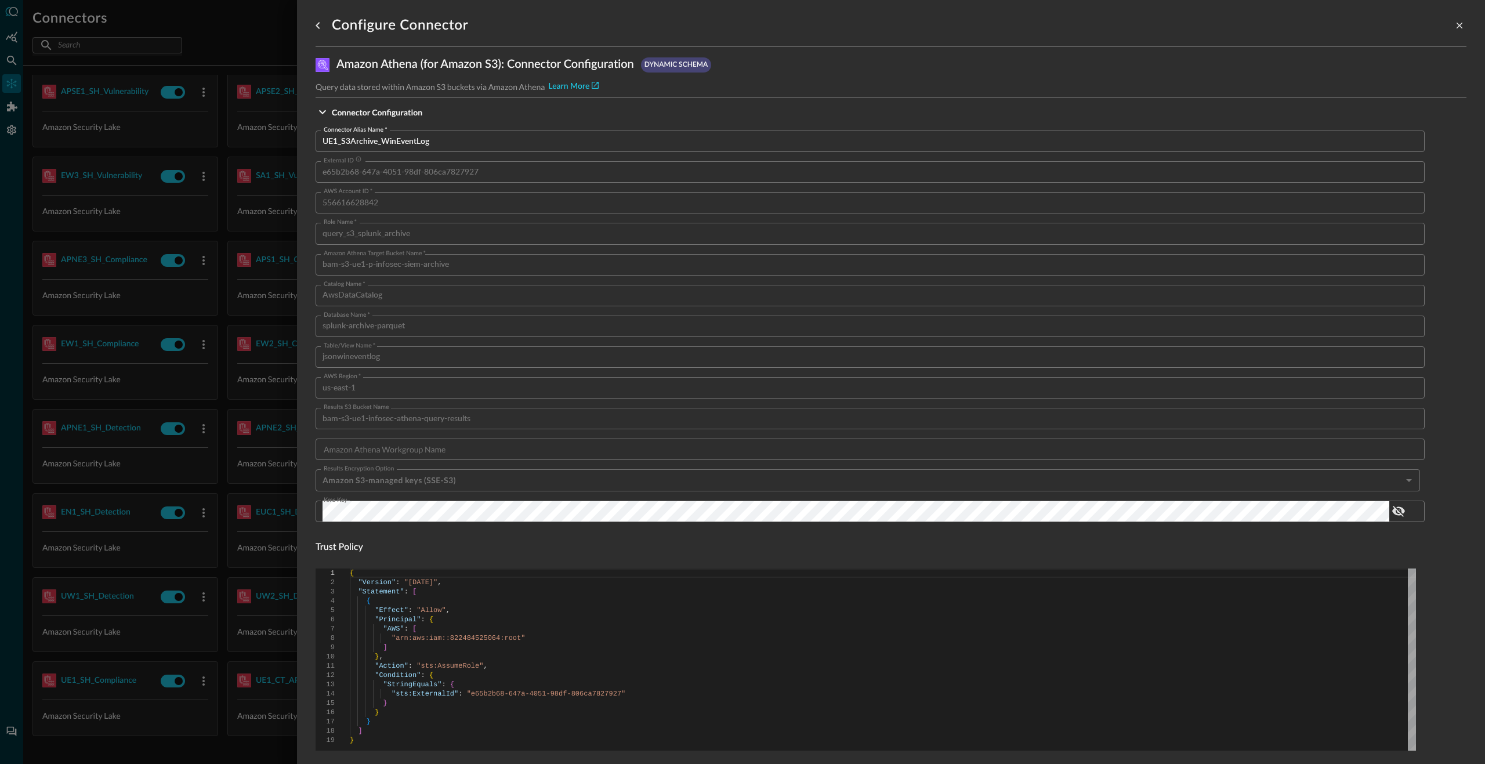
scroll to position [410, 0]
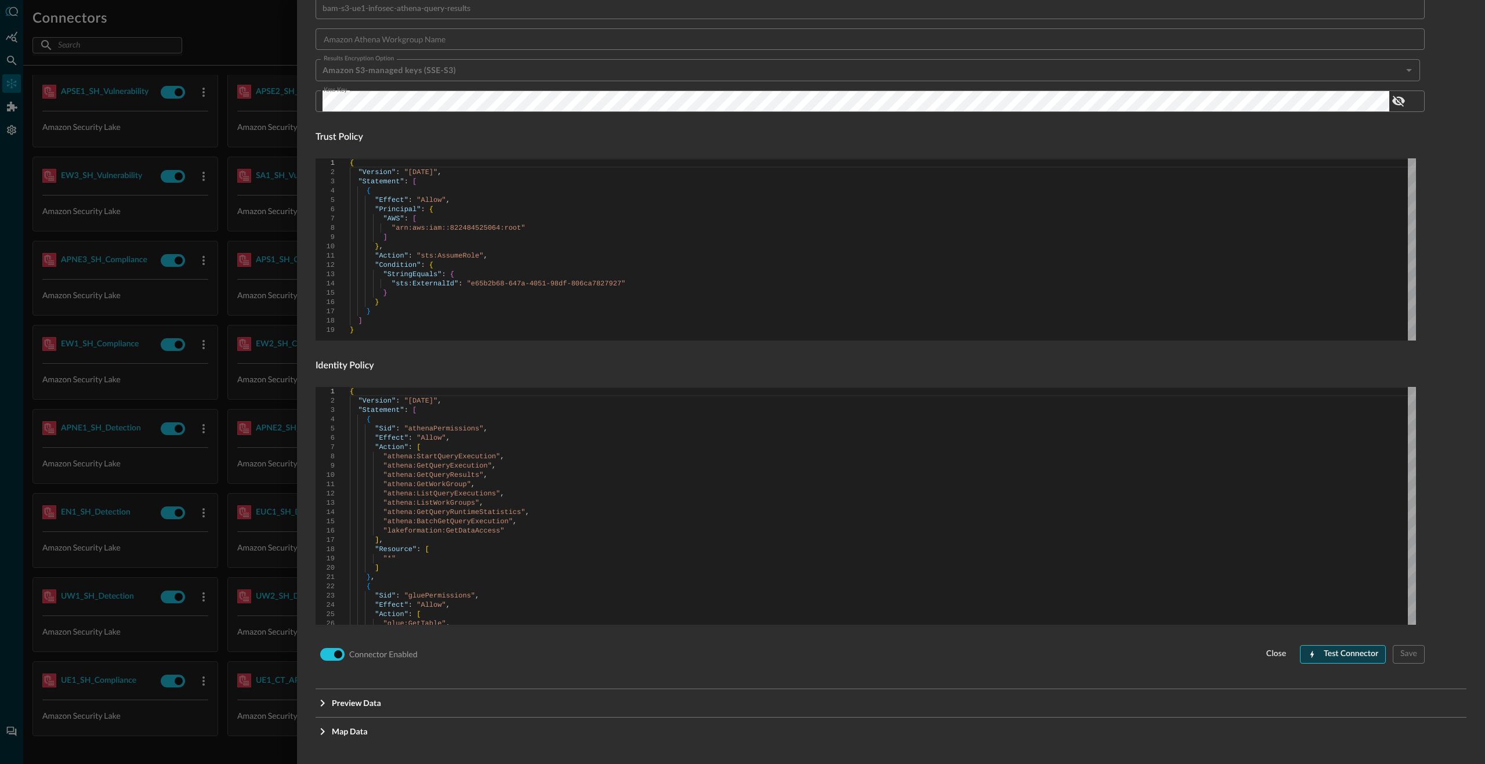
click at [1347, 654] on div "Test Connector" at bounding box center [1351, 654] width 55 height 15
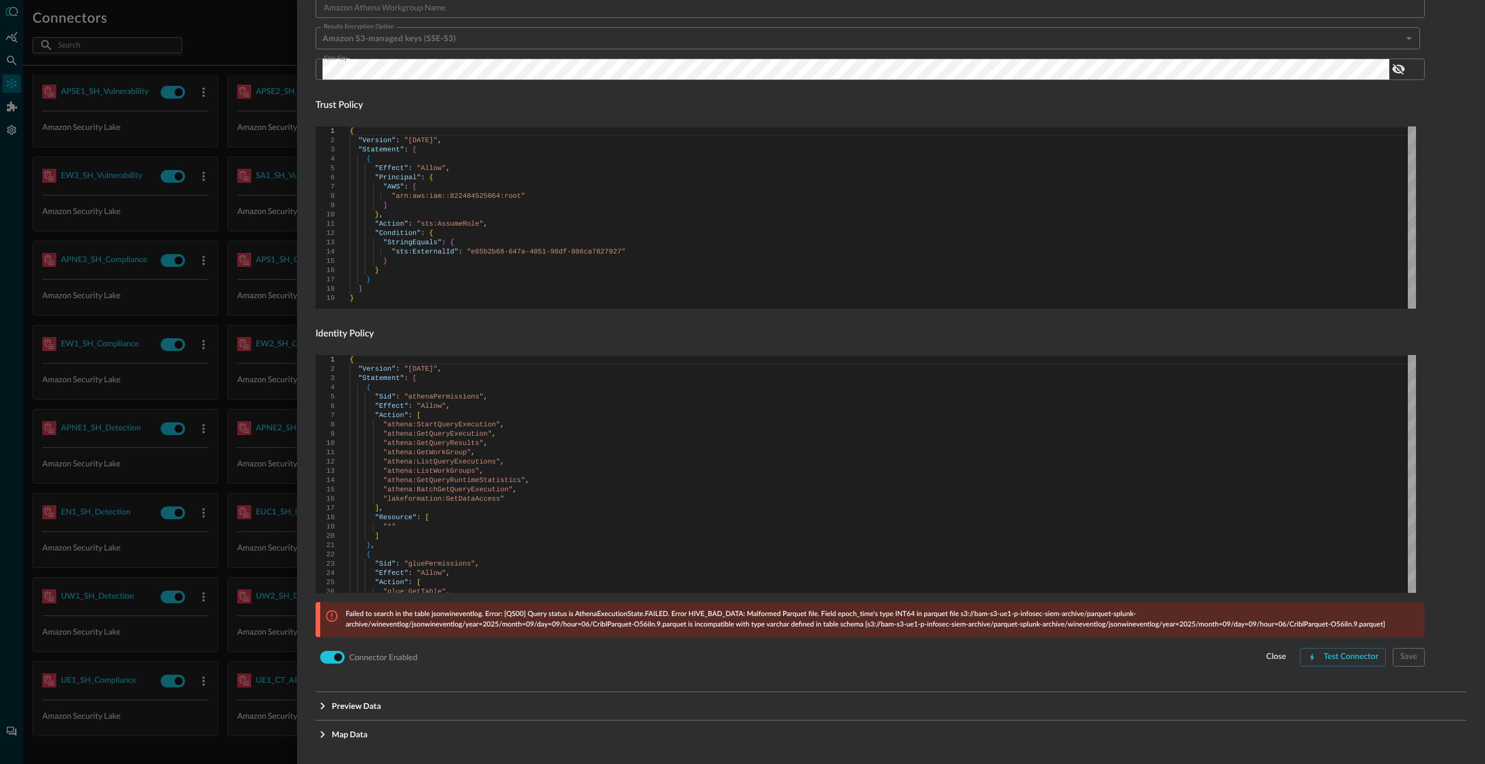
scroll to position [445, 0]
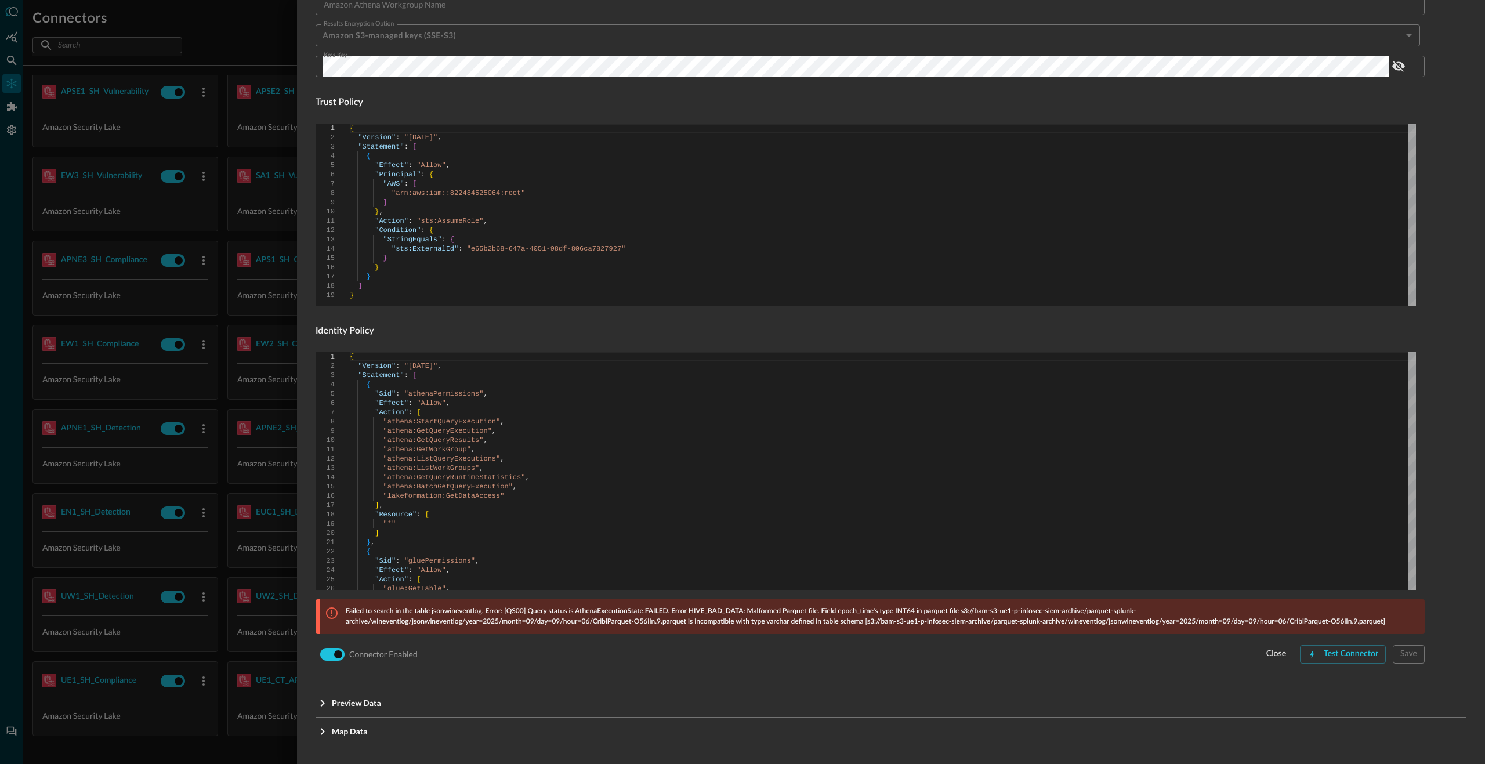
click at [1033, 620] on p "Failed to search in the table jsonwineventlog. Error: [QS00] Query status is At…" at bounding box center [882, 616] width 1072 height 21
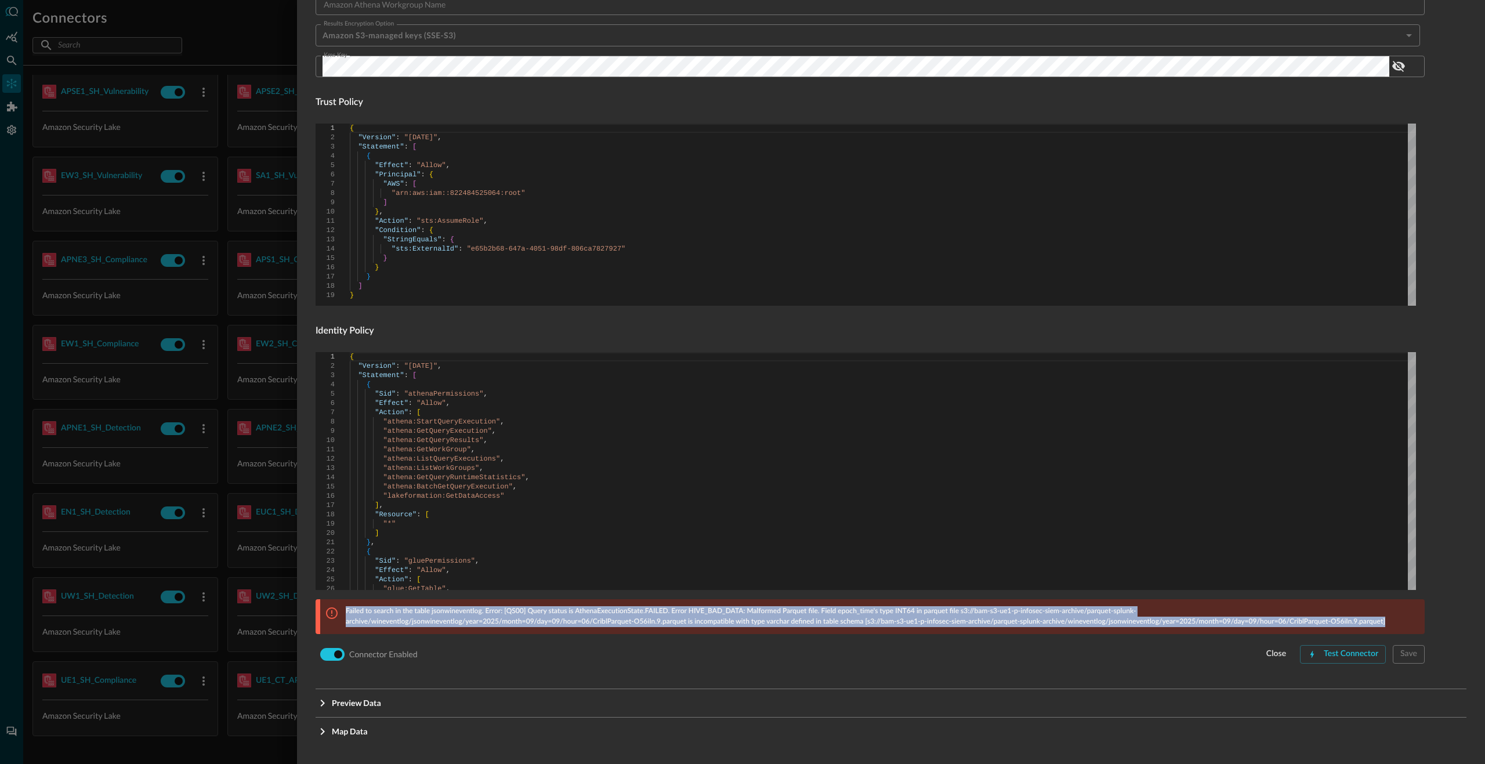
click at [858, 613] on p "Failed to search in the table jsonwineventlog. Error: [QS00] Query status is At…" at bounding box center [882, 616] width 1072 height 21
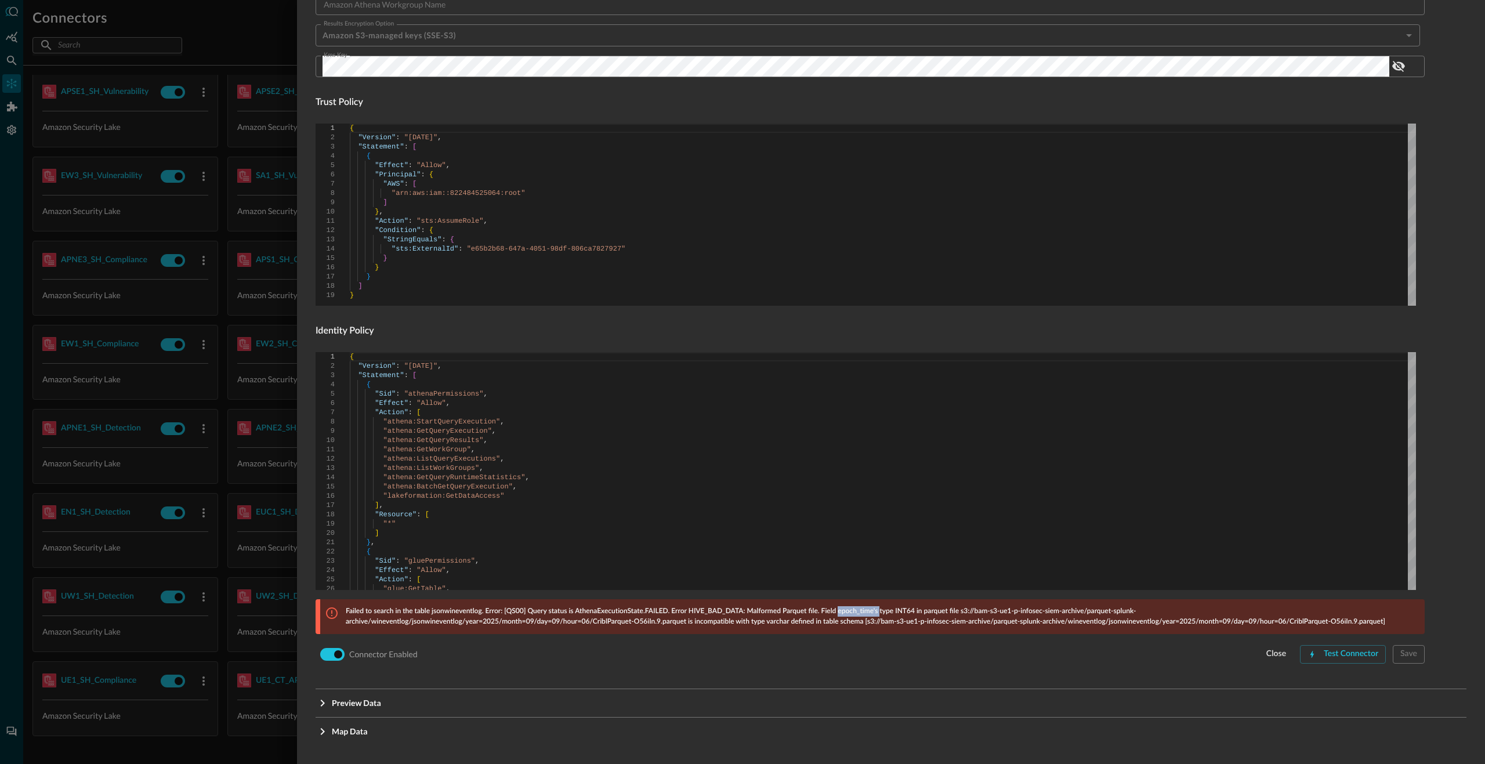
click at [858, 613] on p "Failed to search in the table jsonwineventlog. Error: [QS00] Query status is At…" at bounding box center [882, 616] width 1072 height 21
click at [919, 654] on div "Connector Enabled close Test Connector Save" at bounding box center [870, 654] width 1109 height 22
click at [320, 655] on input "checkbox" at bounding box center [338, 653] width 64 height 21
checkbox input "false"
click at [1415, 655] on button "Save" at bounding box center [1409, 654] width 32 height 19
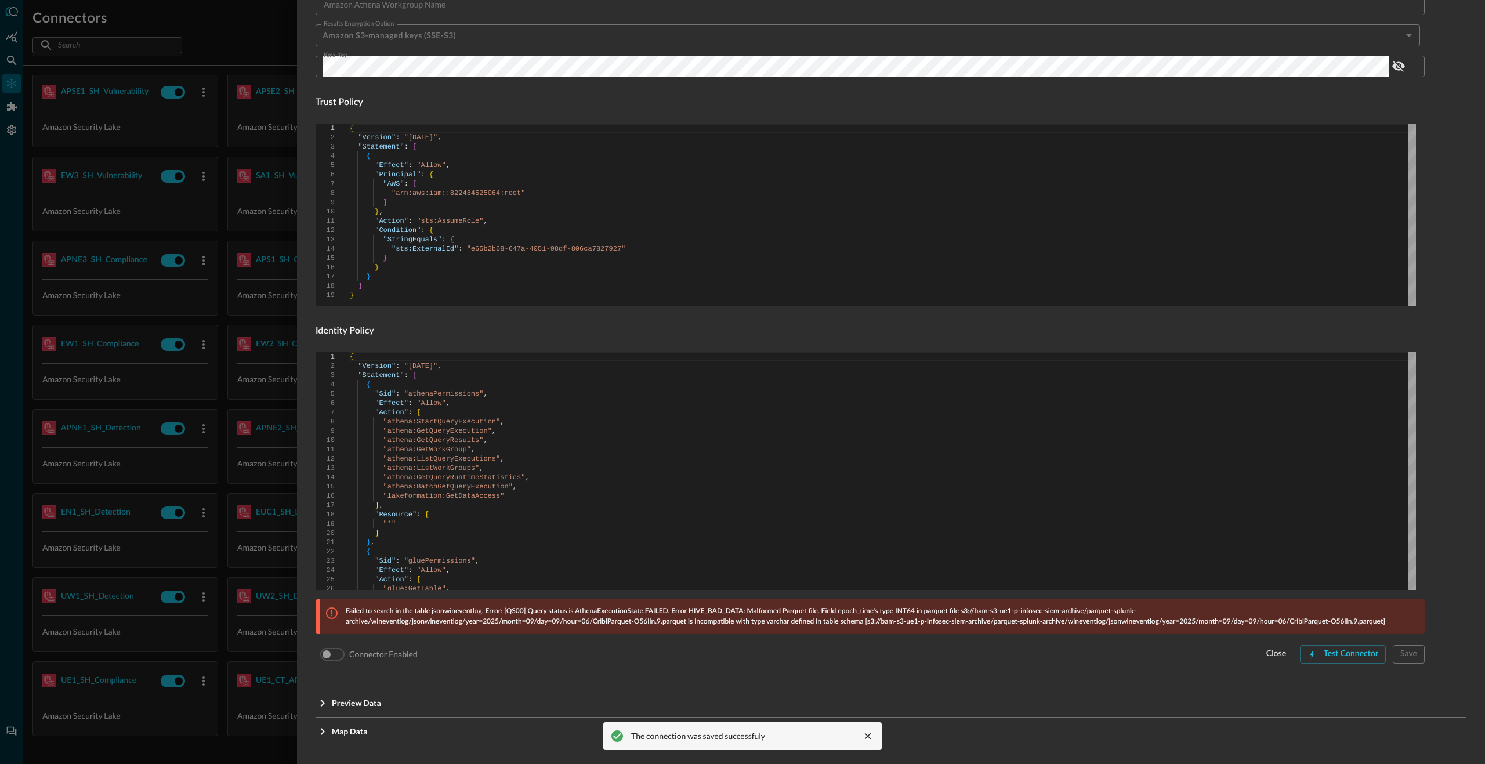
checkbox input "false"
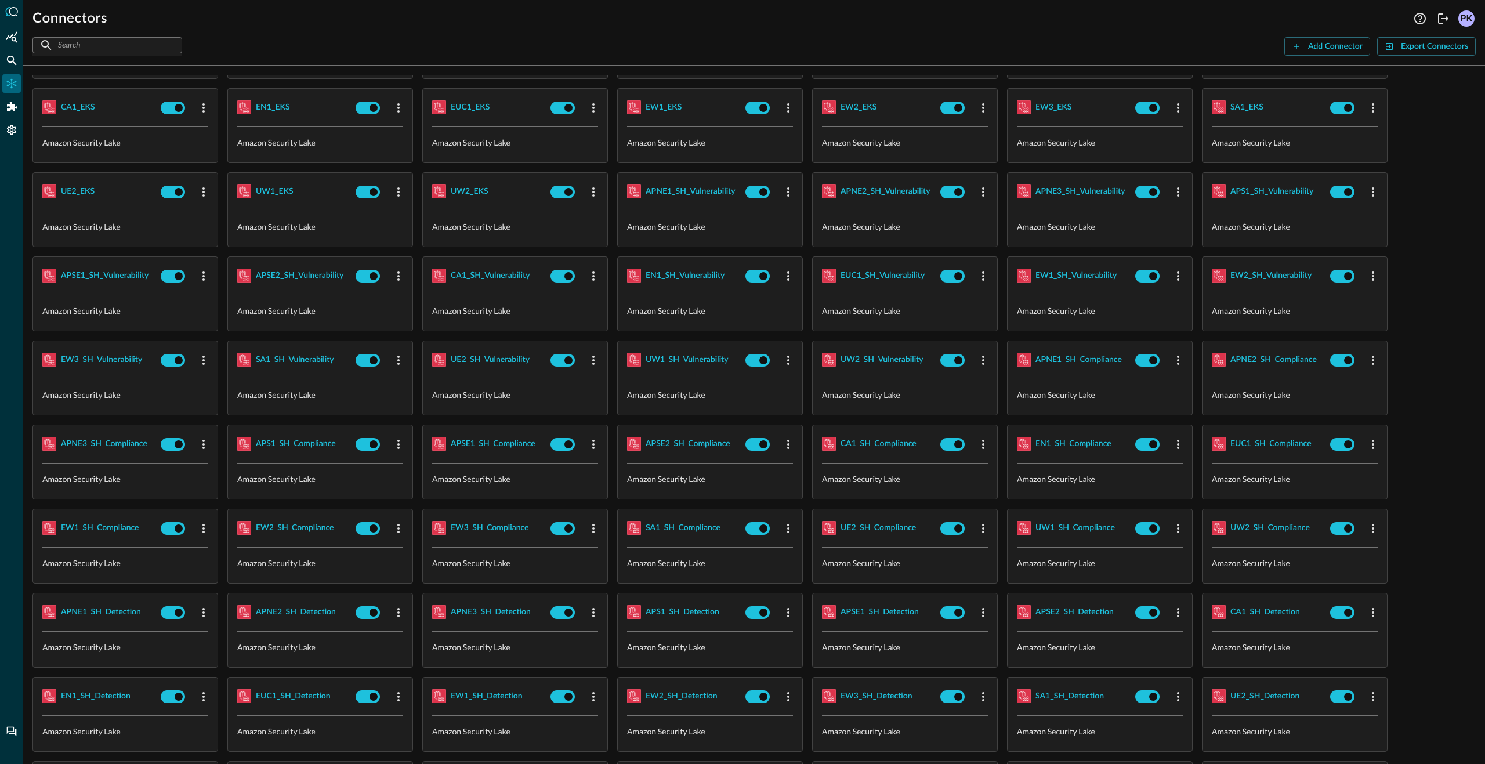
scroll to position [1460, 0]
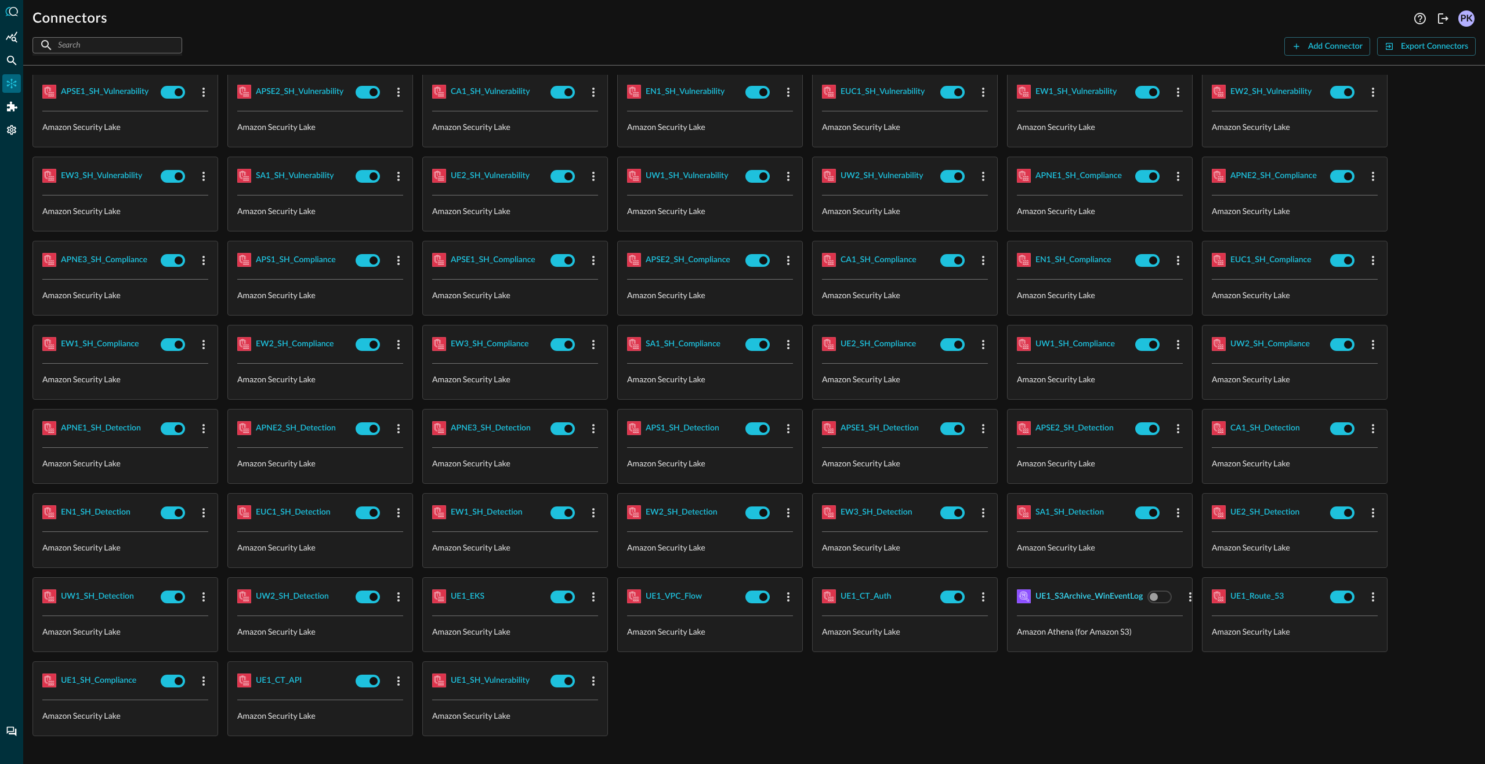
click at [1075, 593] on div "UE1_S3Archive_WinEventLog" at bounding box center [1088, 596] width 107 height 15
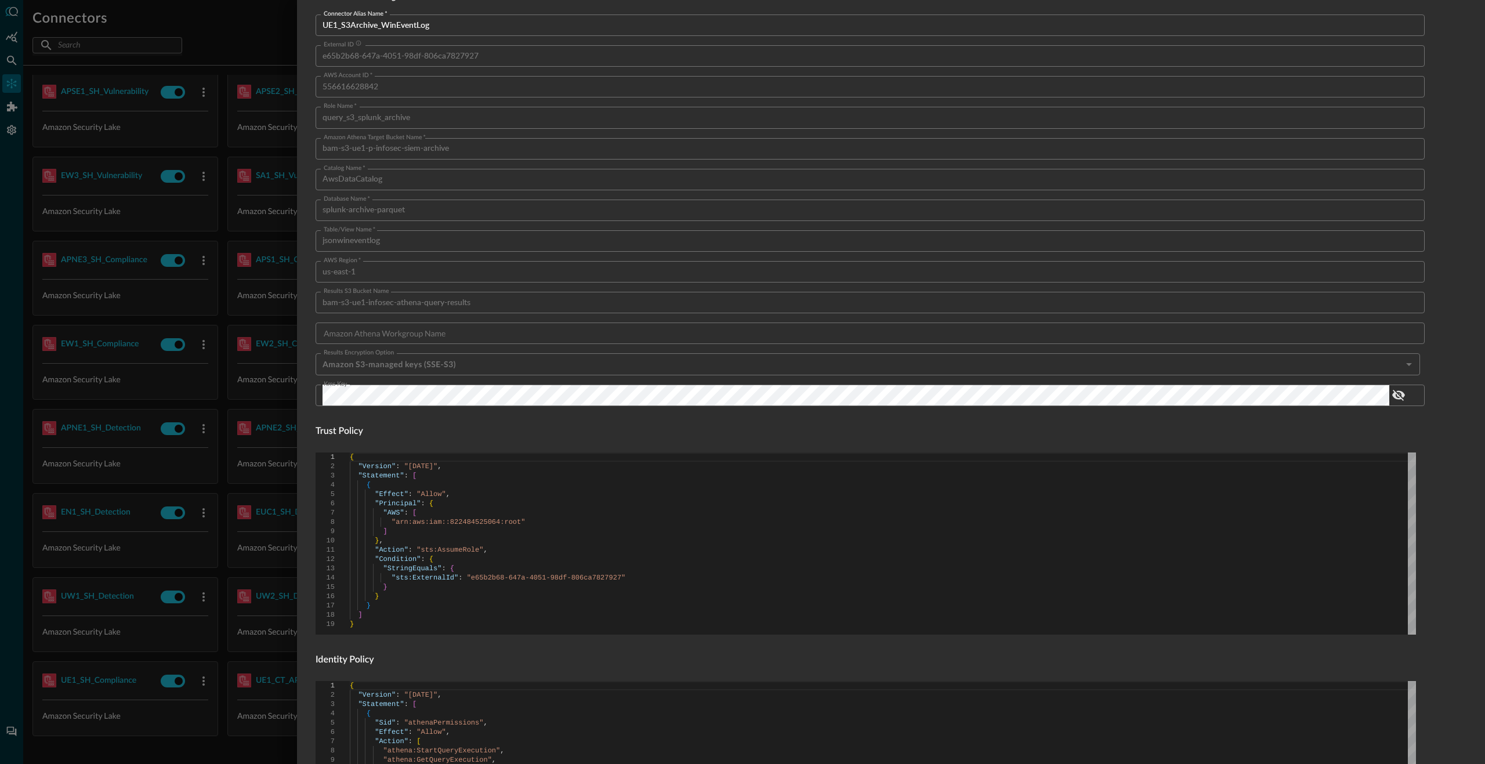
scroll to position [410, 0]
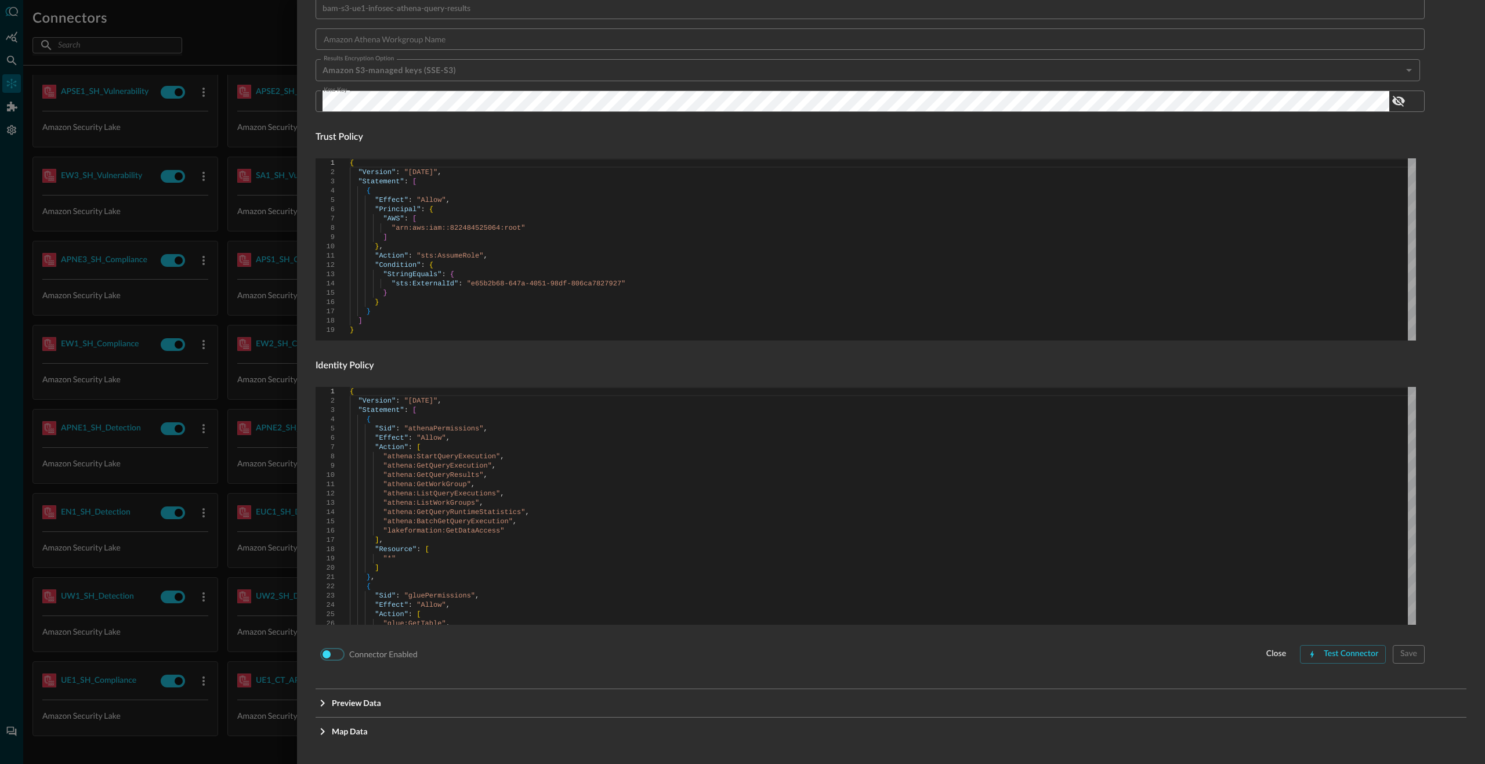
click at [336, 657] on input "checkbox" at bounding box center [326, 653] width 64 height 21
checkbox input "true"
click at [1407, 653] on div "Save" at bounding box center [1408, 654] width 17 height 15
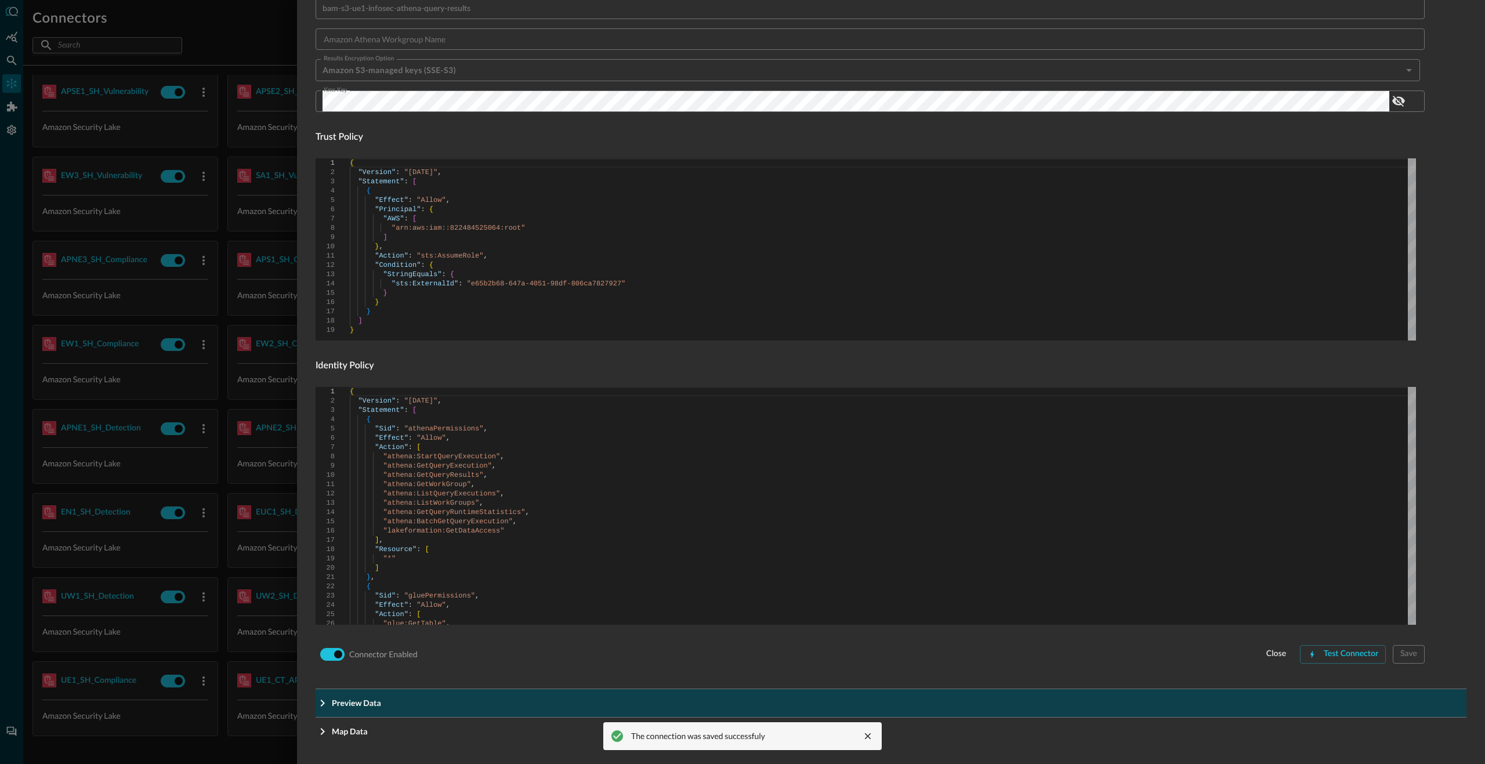
checkbox input "true"
click at [392, 702] on span "Preview Data" at bounding box center [894, 703] width 1125 height 12
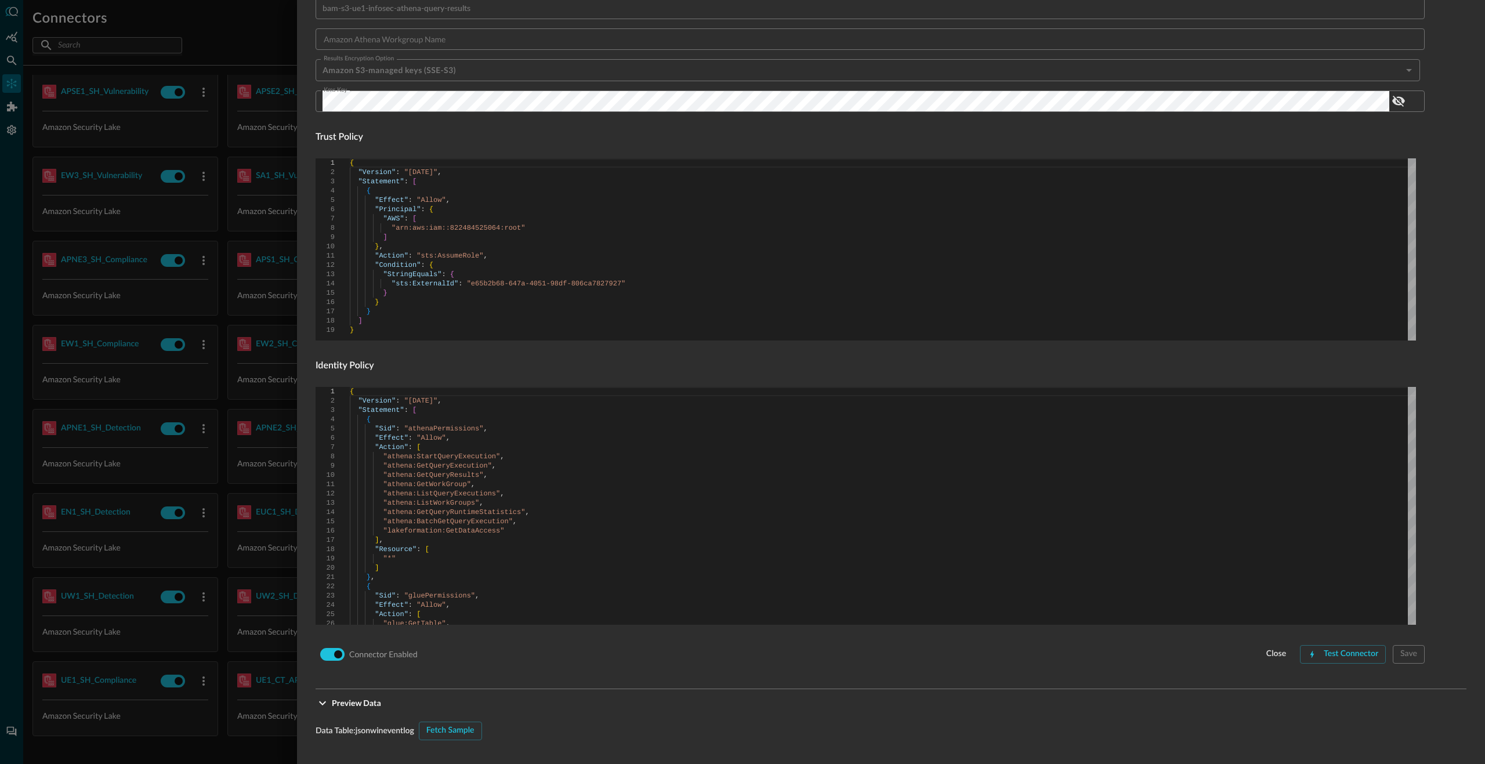
scroll to position [584, 0]
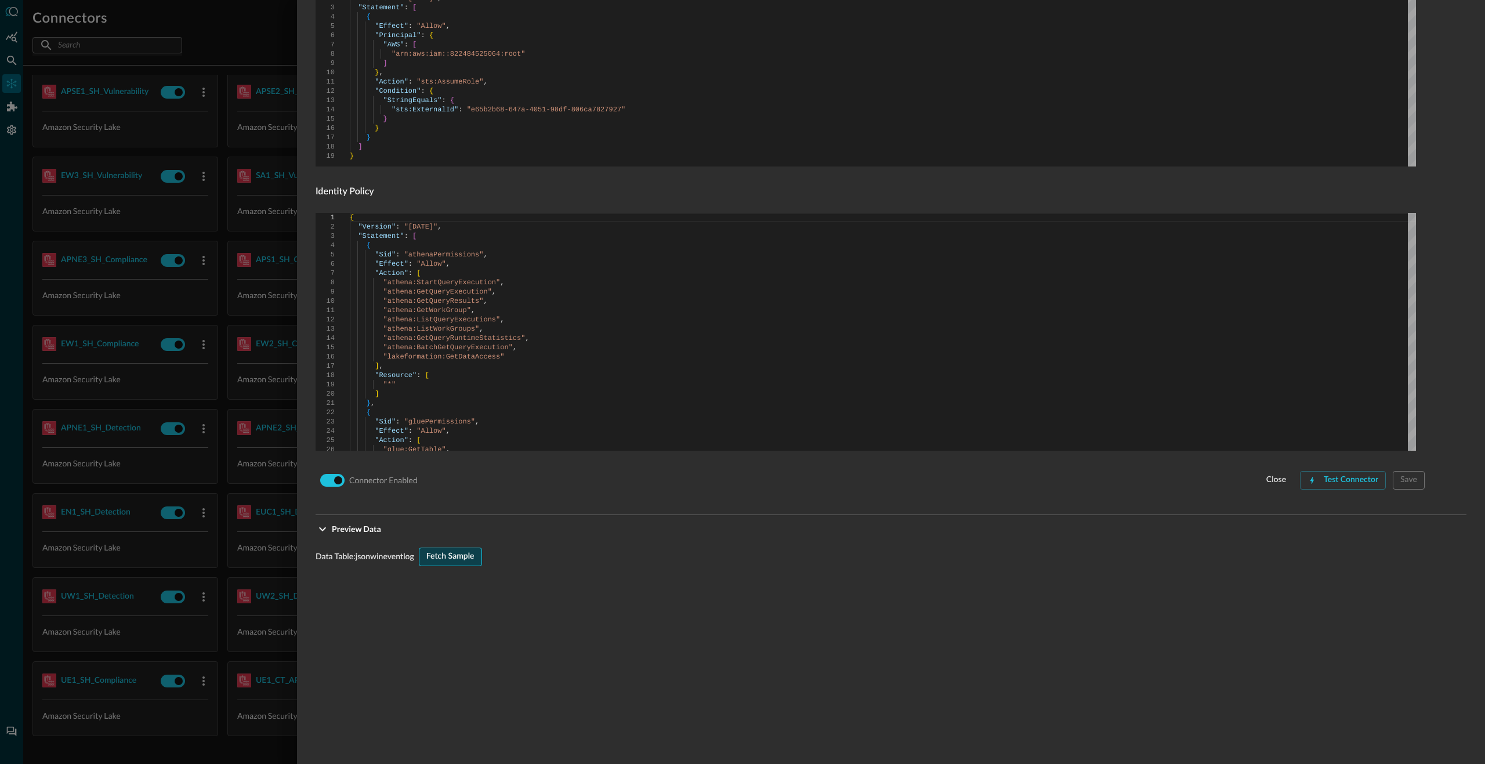
click at [445, 557] on div "Fetch Sample" at bounding box center [450, 556] width 48 height 15
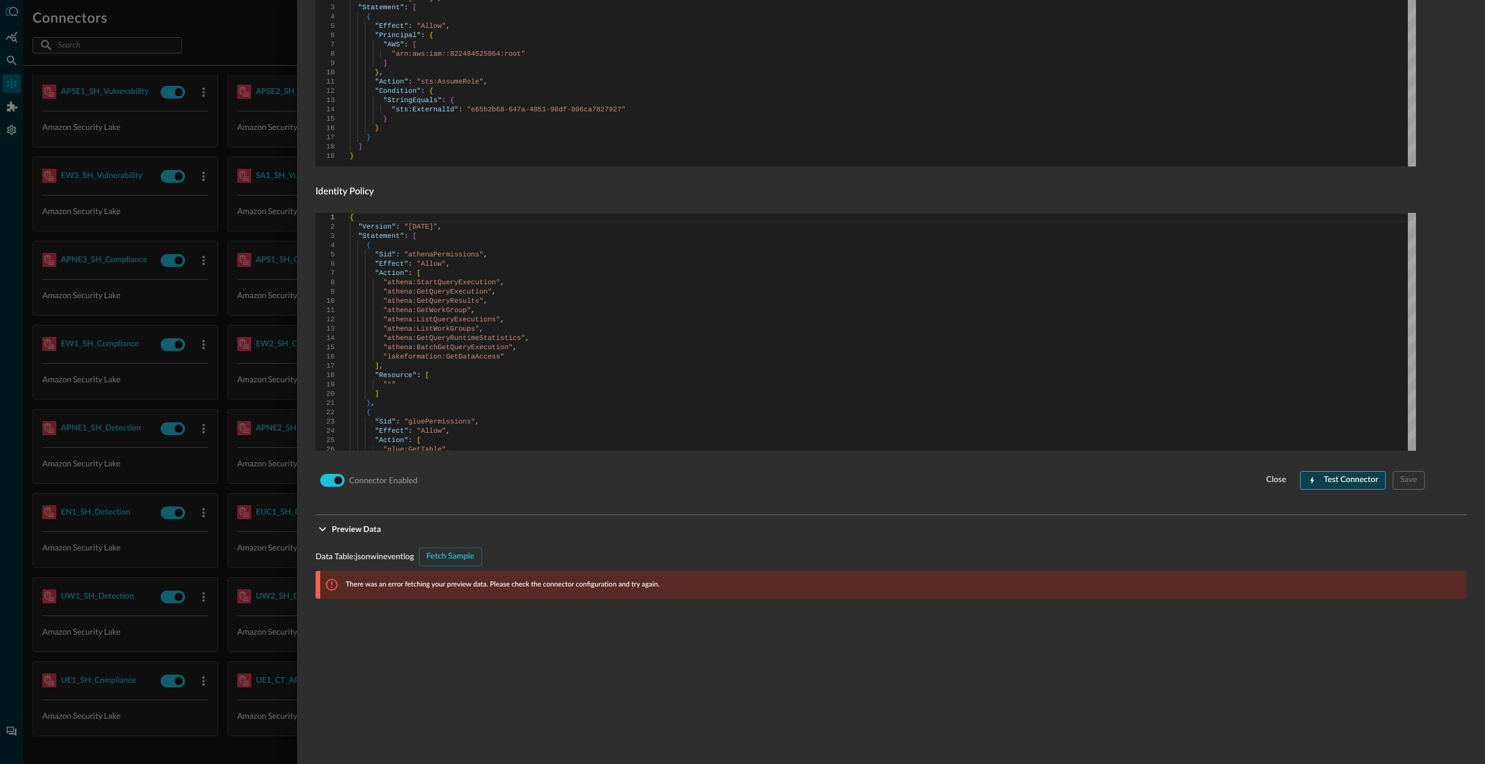
click at [1329, 485] on div "Test Connector" at bounding box center [1351, 480] width 55 height 15
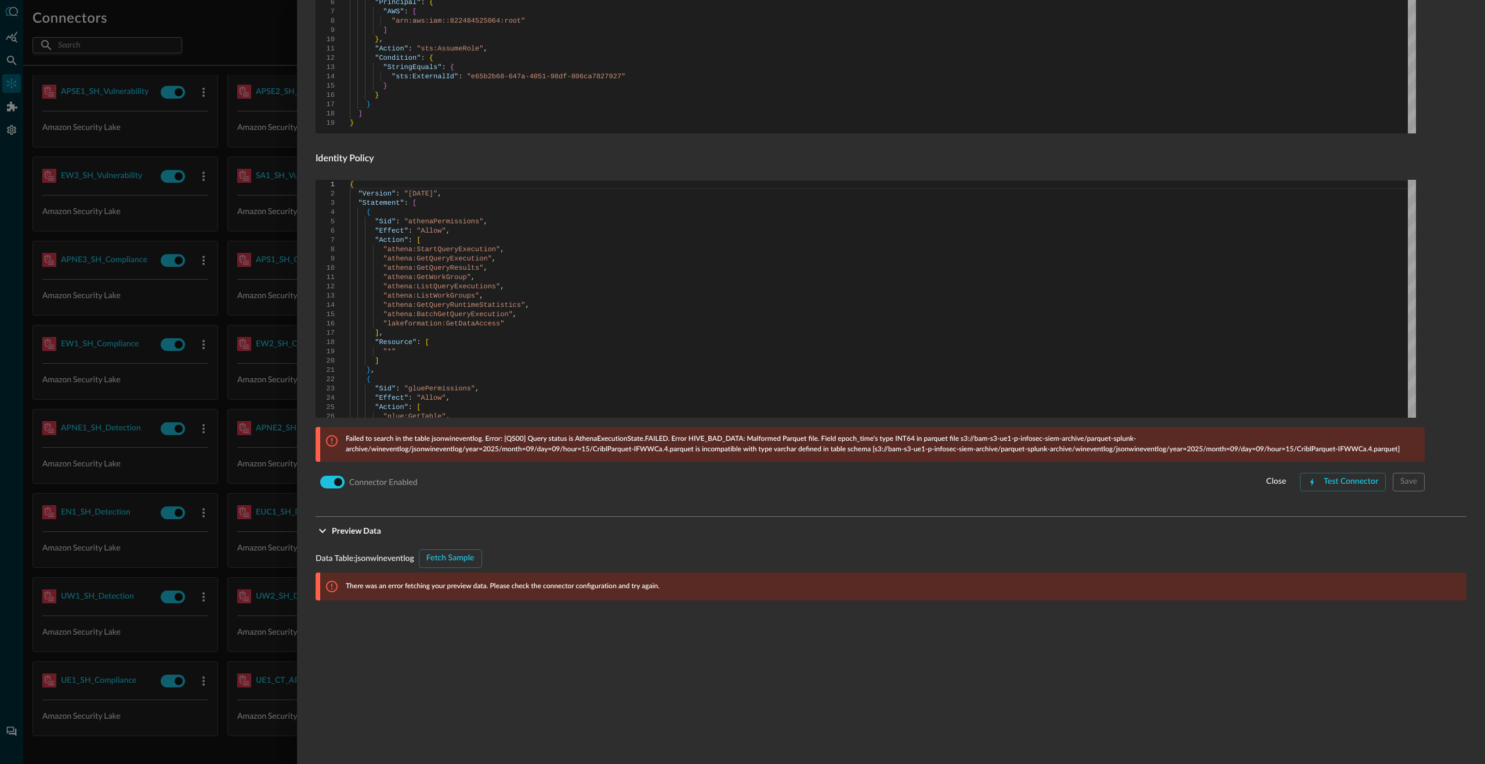
scroll to position [619, 0]
click at [643, 447] on p "Failed to search in the table jsonwineventlog. Error: [QS00] Query status is At…" at bounding box center [882, 442] width 1072 height 21
click at [617, 447] on p "Failed to search in the table jsonwineventlog. Error: [QS00] Query status is At…" at bounding box center [882, 442] width 1072 height 21
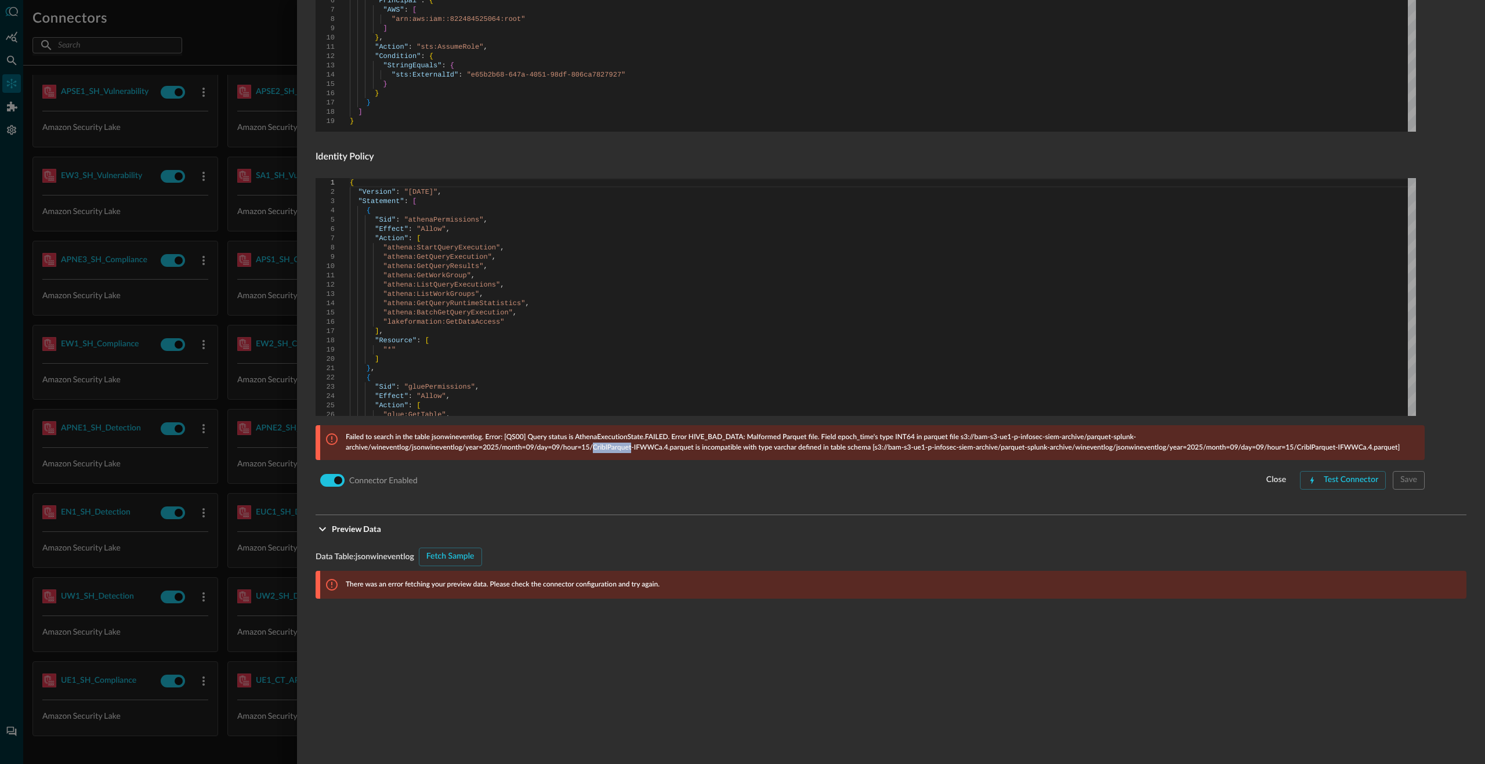
click at [665, 448] on p "Failed to search in the table jsonwineventlog. Error: [QS00] Query status is At…" at bounding box center [882, 442] width 1072 height 21
click at [620, 449] on p "Failed to search in the table jsonwineventlog. Error: [QS00] Query status is At…" at bounding box center [882, 442] width 1072 height 21
click at [669, 450] on p "Failed to search in the table jsonwineventlog. Error: [QS00] Query status is At…" at bounding box center [882, 442] width 1072 height 21
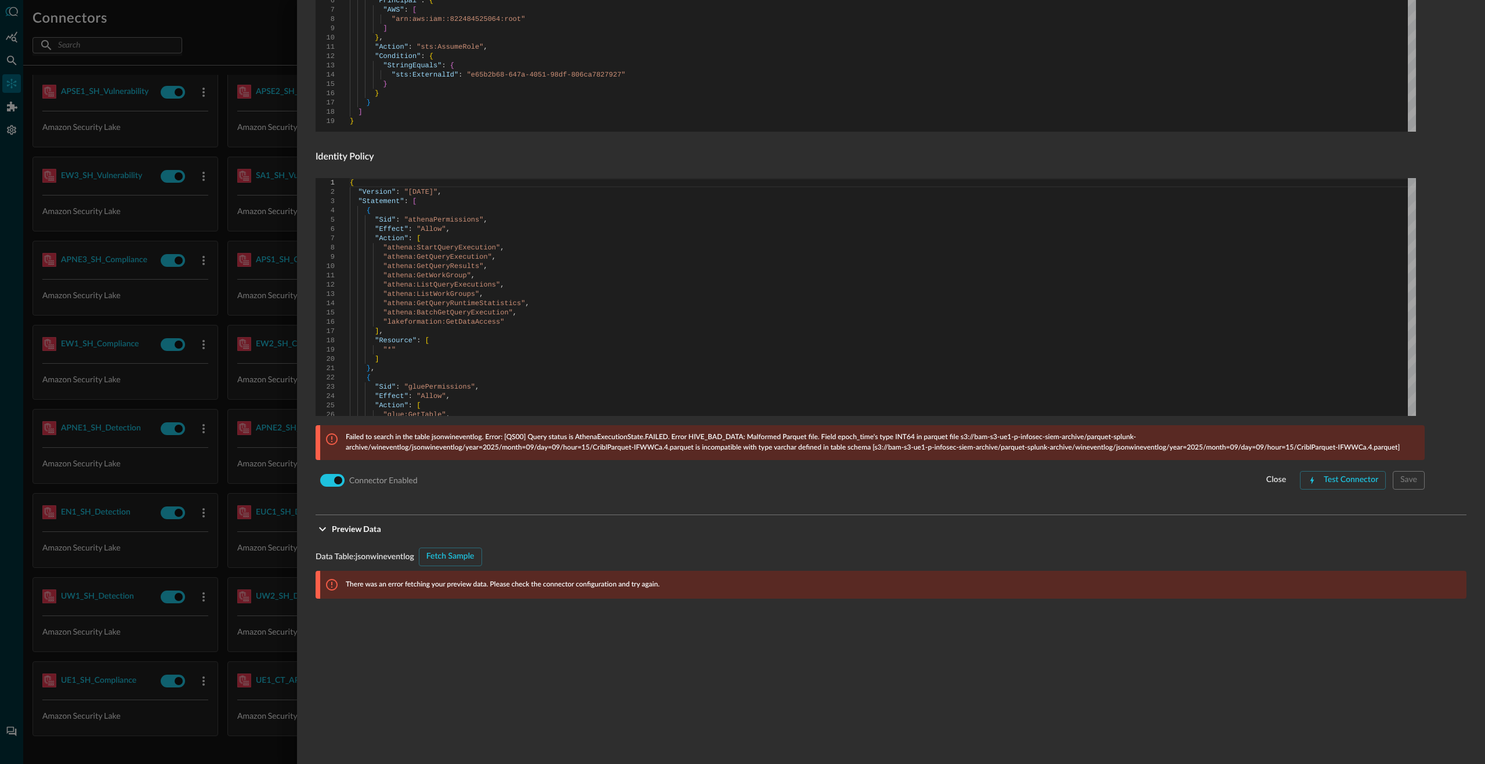
click at [669, 450] on p "Failed to search in the table jsonwineventlog. Error: [QS00] Query status is At…" at bounding box center [882, 442] width 1072 height 21
click at [655, 449] on p "Failed to search in the table jsonwineventlog. Error: [QS00] Query status is At…" at bounding box center [882, 442] width 1072 height 21
click at [668, 450] on p "Failed to search in the table jsonwineventlog. Error: [QS00] Query status is At…" at bounding box center [882, 442] width 1072 height 21
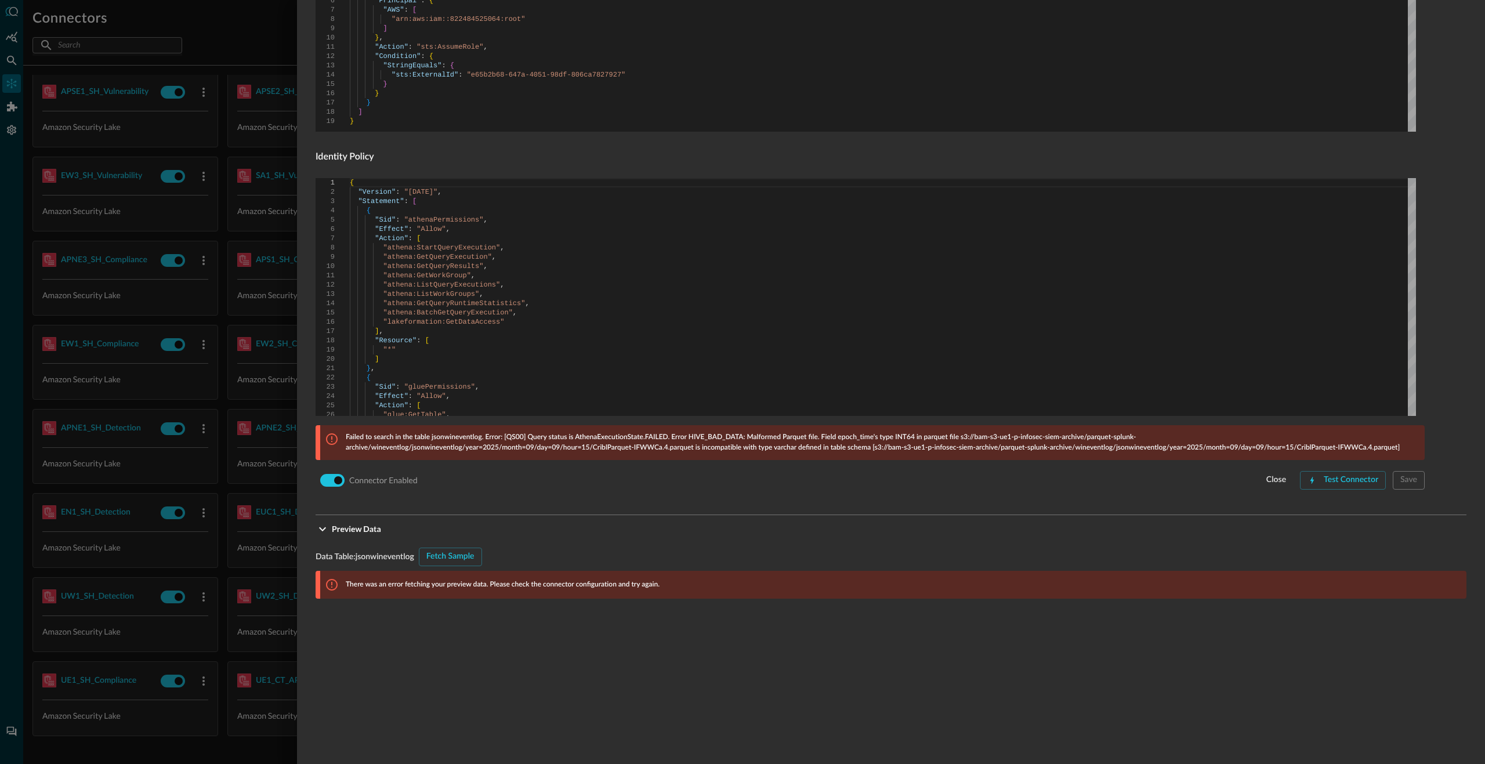
click at [653, 450] on p "Failed to search in the table jsonwineventlog. Error: [QS00] Query status is At…" at bounding box center [882, 442] width 1072 height 21
click at [668, 450] on p "Failed to search in the table jsonwineventlog. Error: [QS00] Query status is At…" at bounding box center [882, 442] width 1072 height 21
click at [667, 448] on p "Failed to search in the table jsonwineventlog. Error: [QS00] Query status is At…" at bounding box center [882, 442] width 1072 height 21
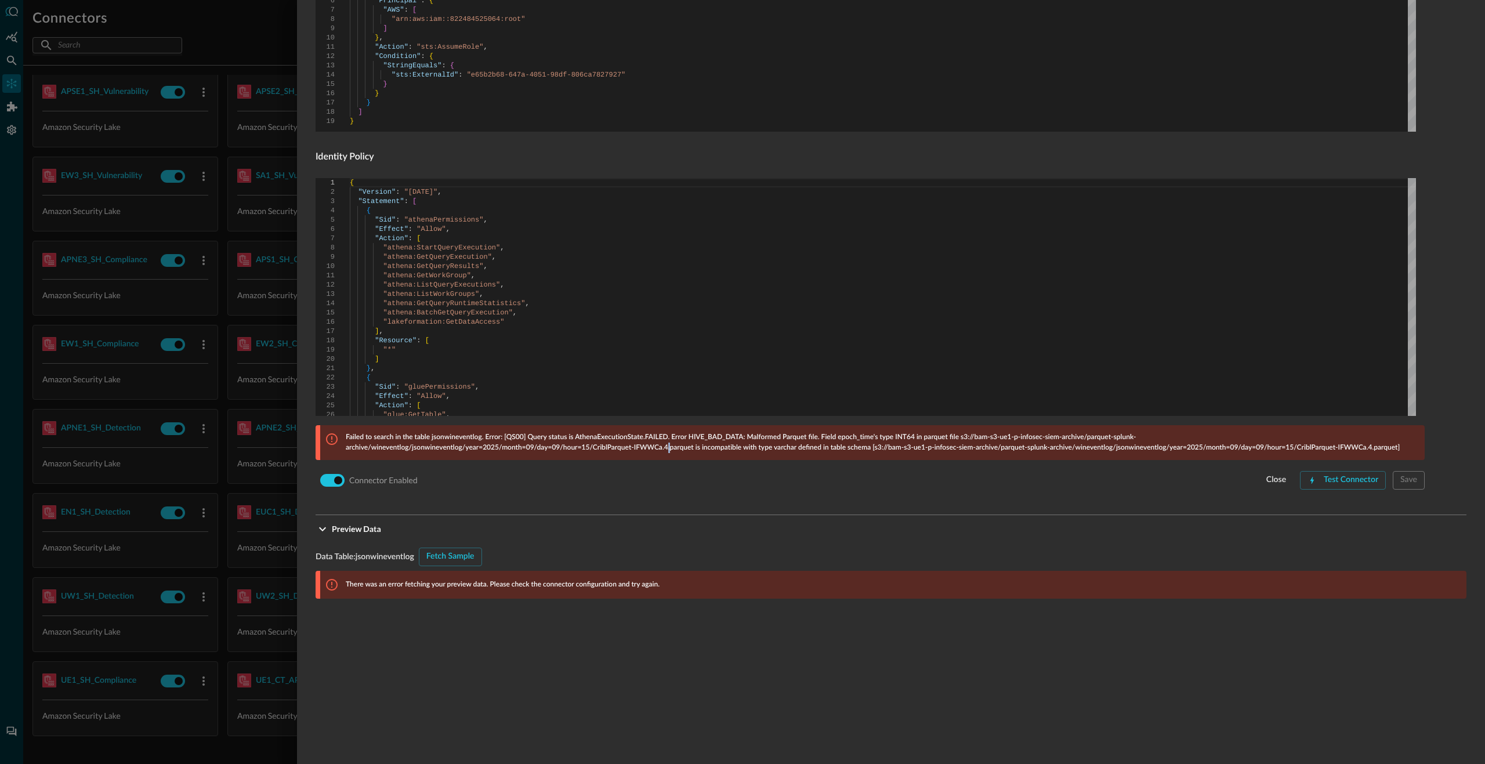
click at [667, 448] on p "Failed to search in the table jsonwineventlog. Error: [QS00] Query status is At…" at bounding box center [882, 442] width 1072 height 21
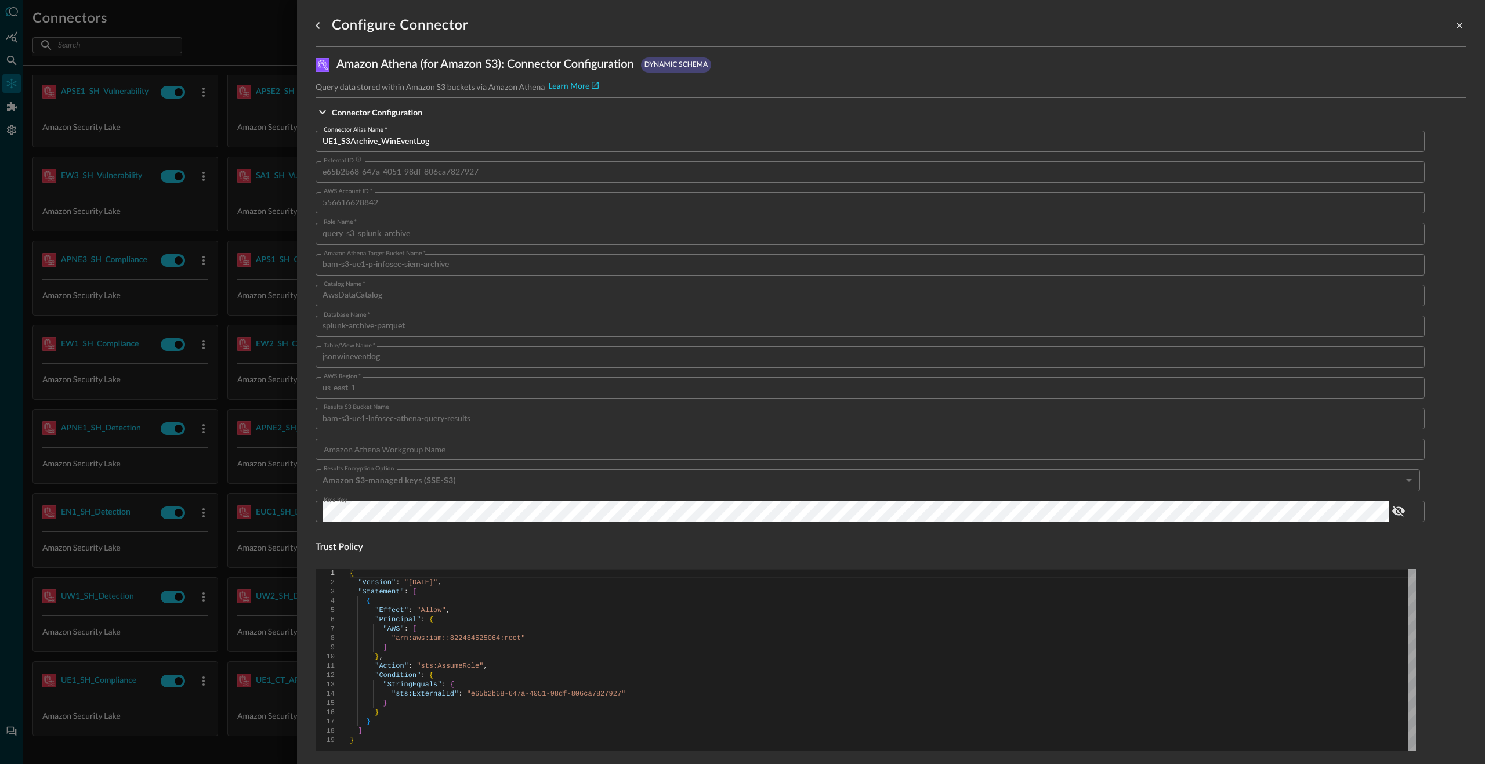
click at [447, 140] on input "UE1_S3Archive_WinEventLog" at bounding box center [874, 141] width 1102 height 21
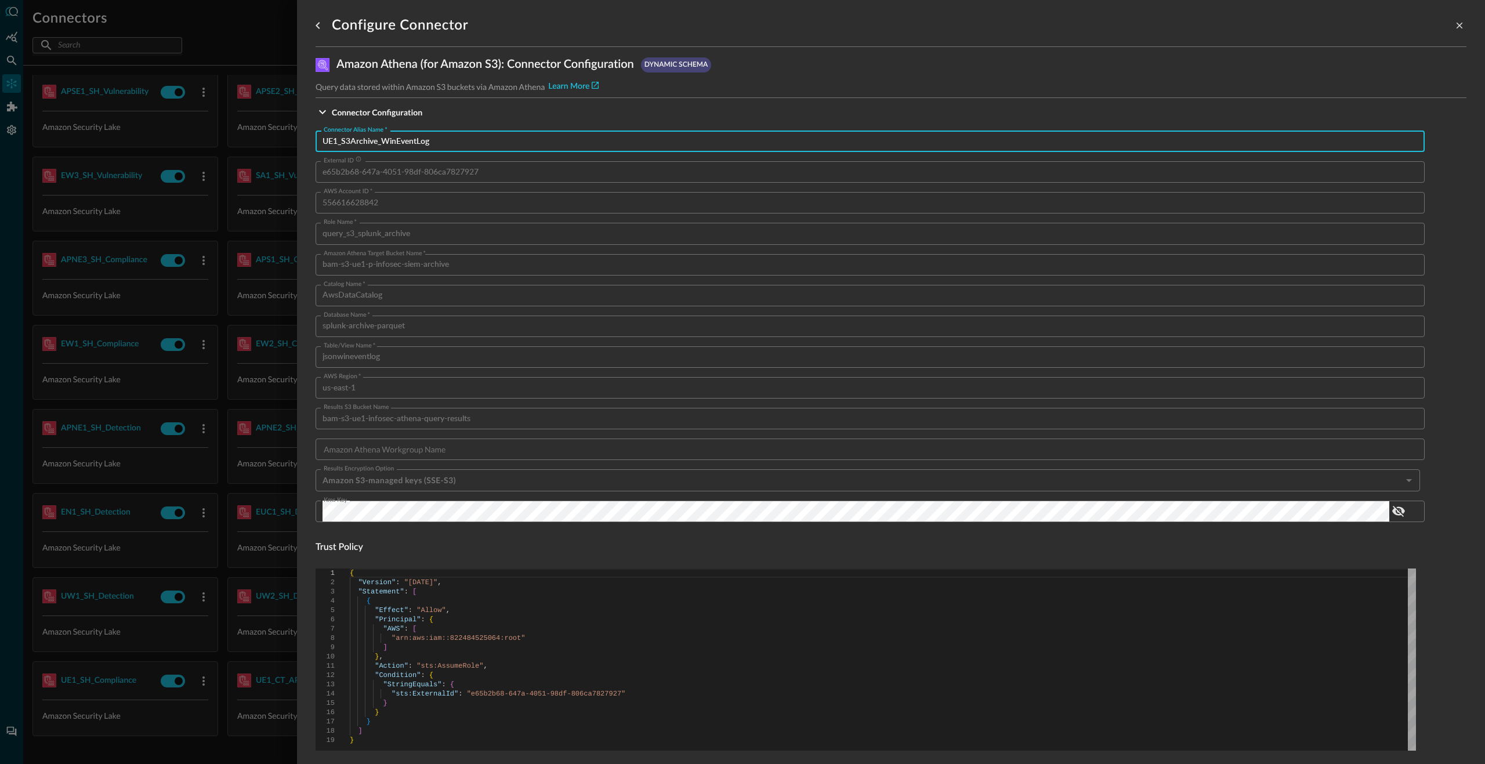
click at [495, 128] on div "Connector Alias Name   * UE1_S3Archive_WinEventLog Connector Alias Name   * Ext…" at bounding box center [891, 630] width 1151 height 1008
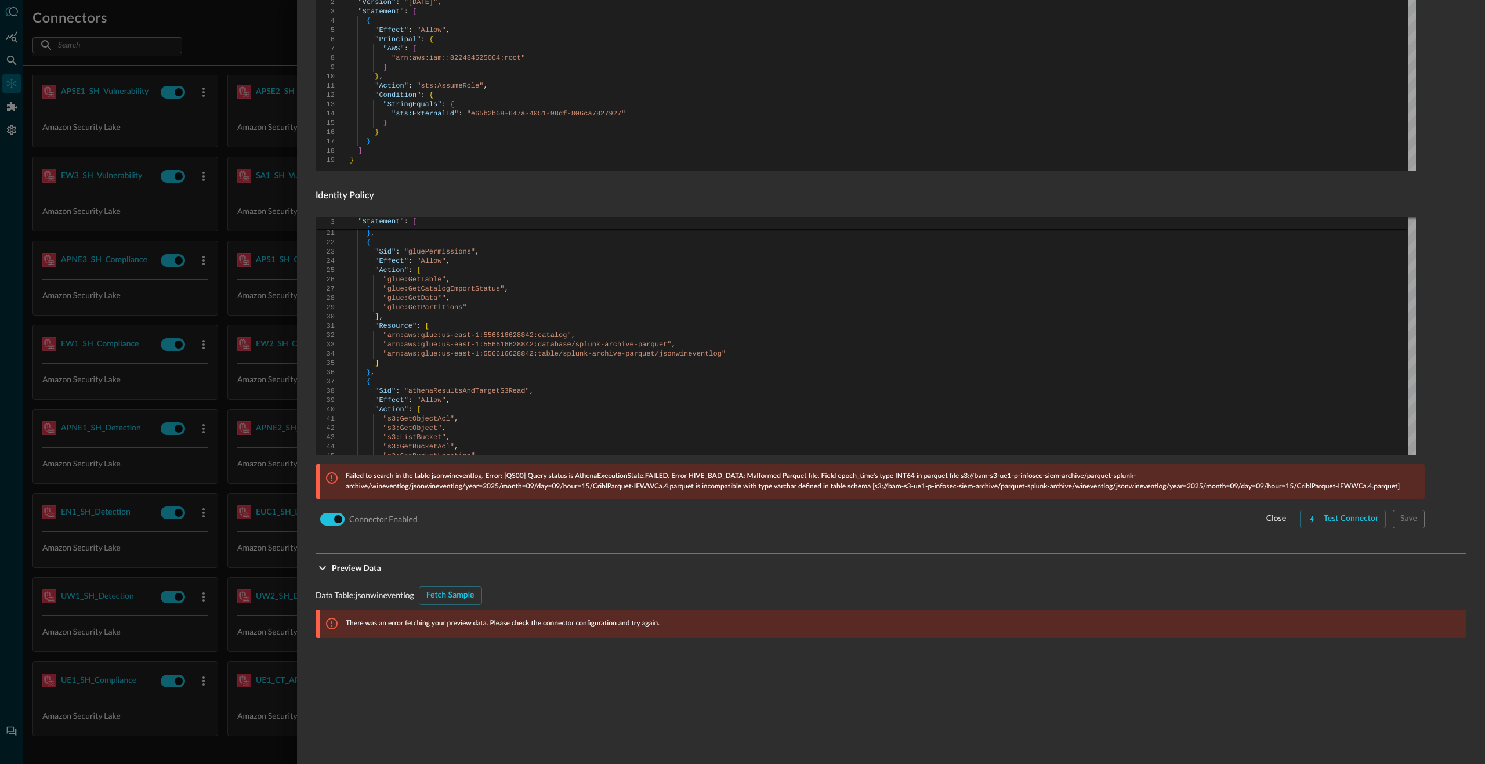
scroll to position [808, 0]
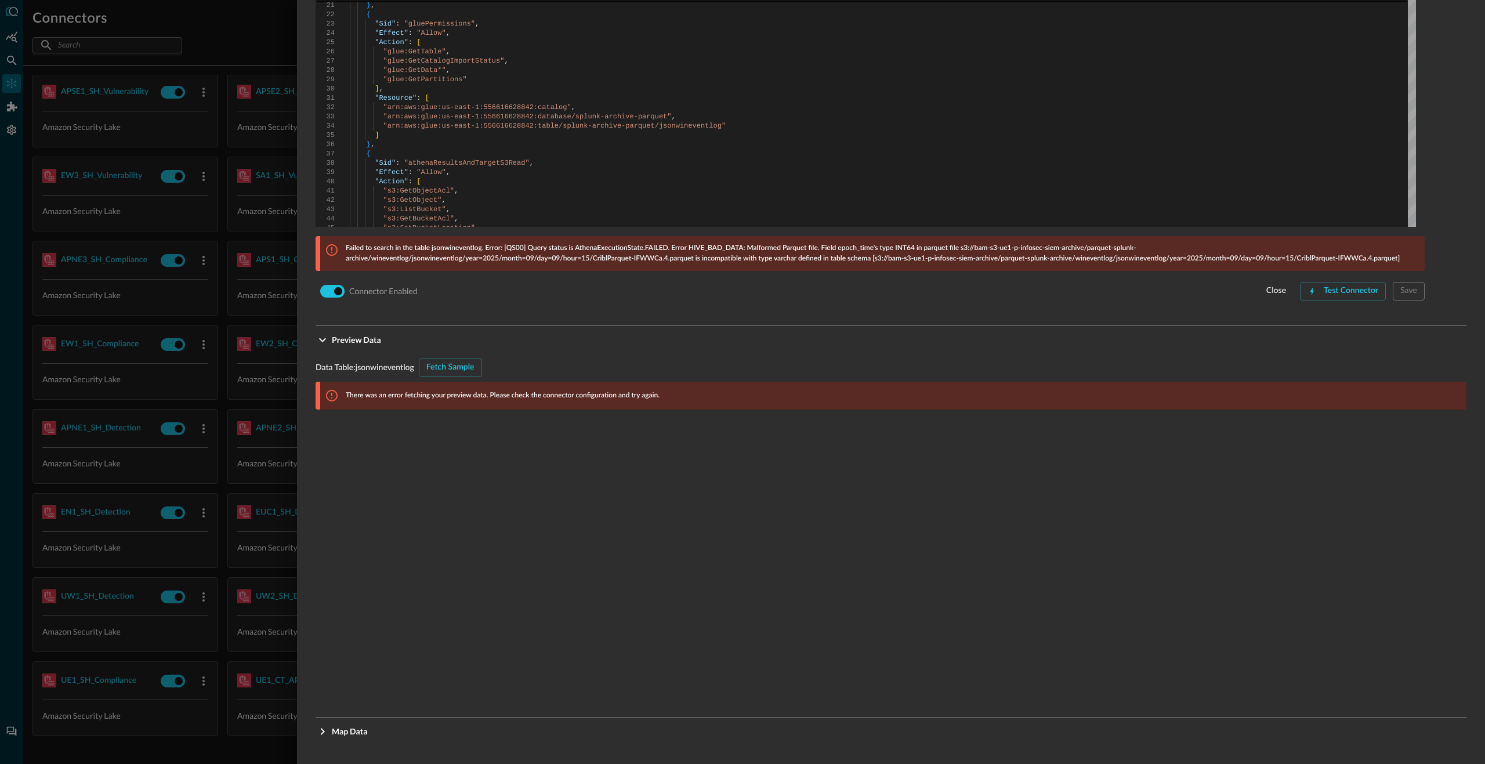
click at [932, 253] on p "Failed to search in the table jsonwineventlog. Error: [QS00] Query status is At…" at bounding box center [882, 253] width 1072 height 21
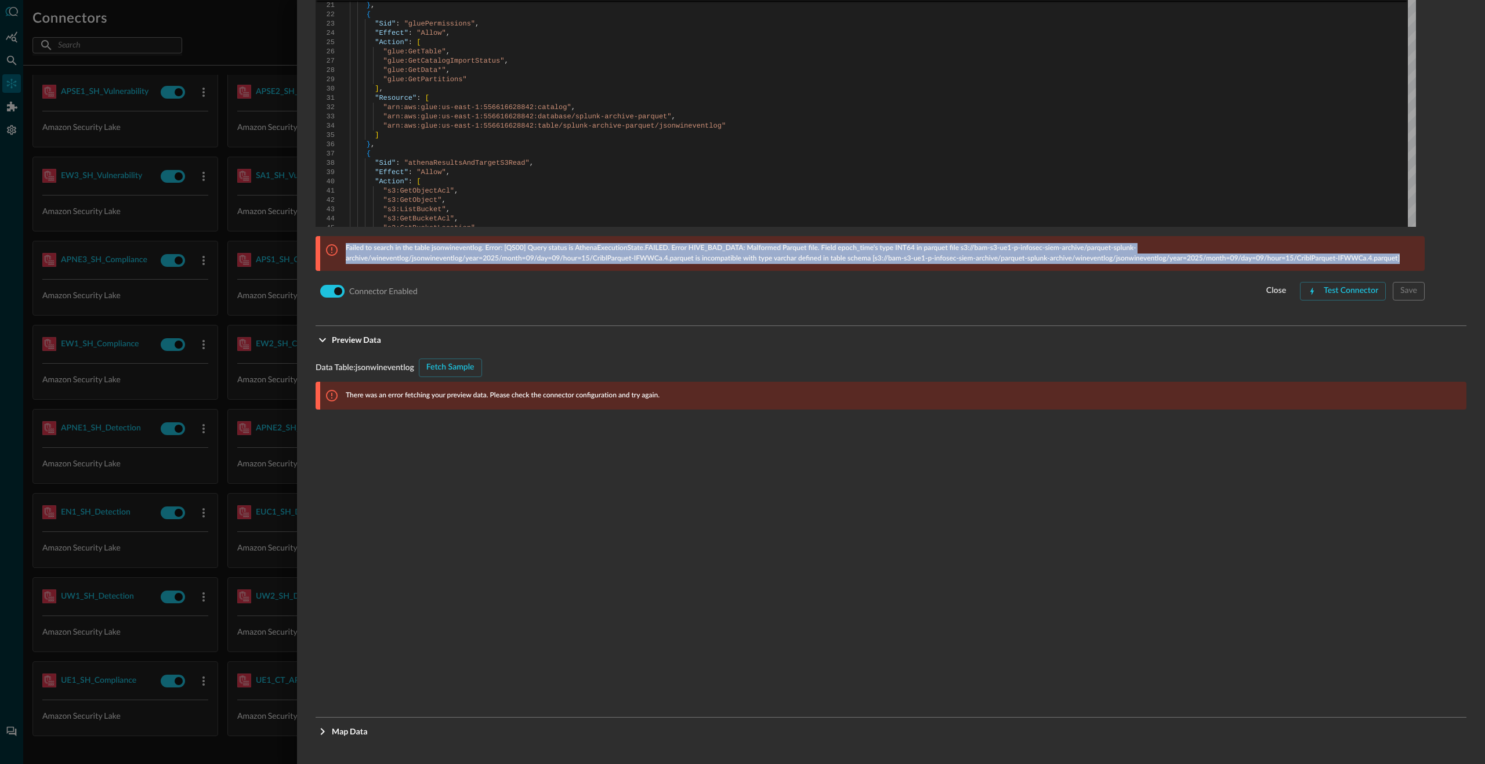
click at [932, 253] on p "Failed to search in the table jsonwineventlog. Error: [QS00] Query status is At…" at bounding box center [882, 253] width 1072 height 21
click at [870, 253] on p "Failed to search in the table jsonwineventlog. Error: [QS00] Query status is At…" at bounding box center [882, 253] width 1072 height 21
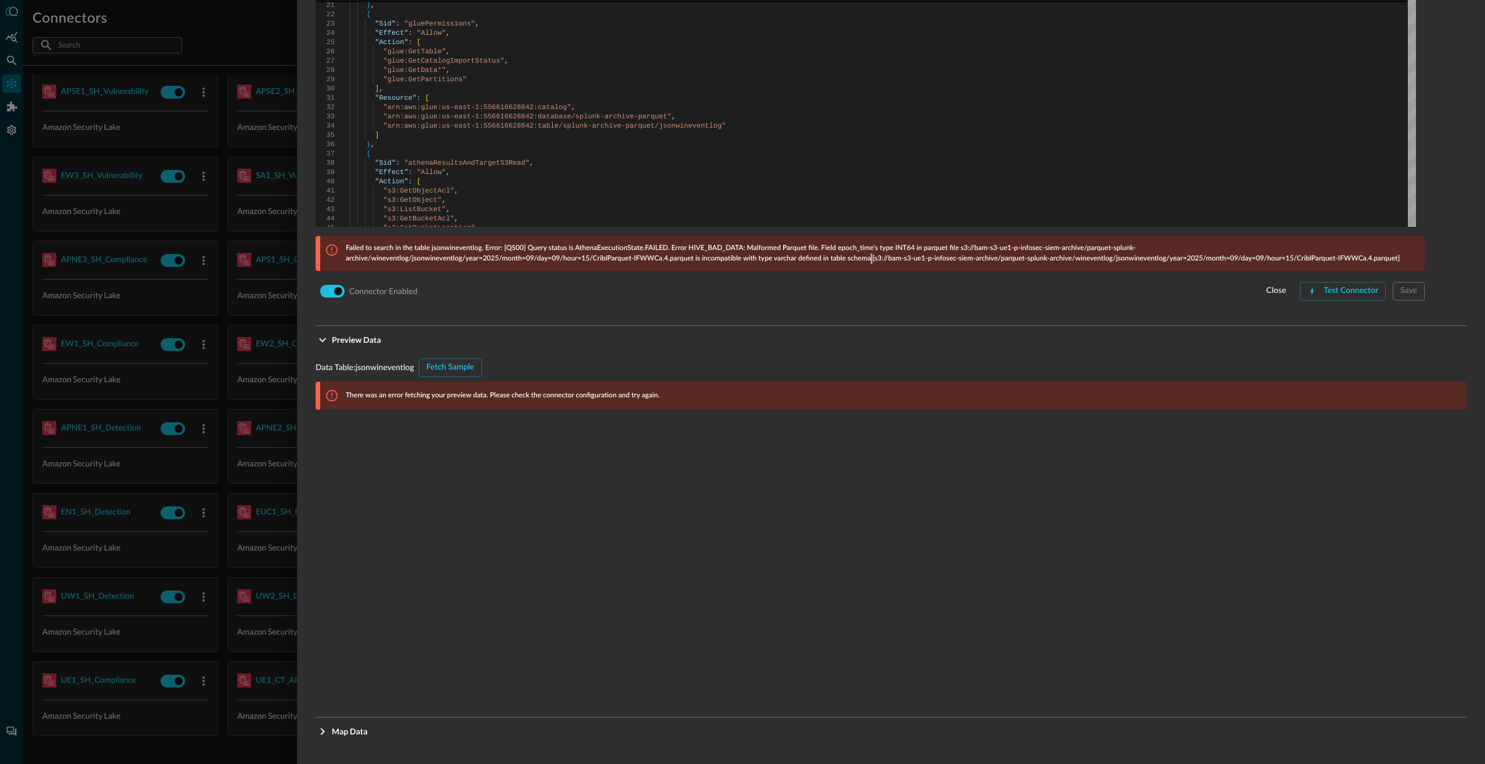
click at [870, 253] on p "Failed to search in the table jsonwineventlog. Error: [QS00] Query status is At…" at bounding box center [882, 253] width 1072 height 21
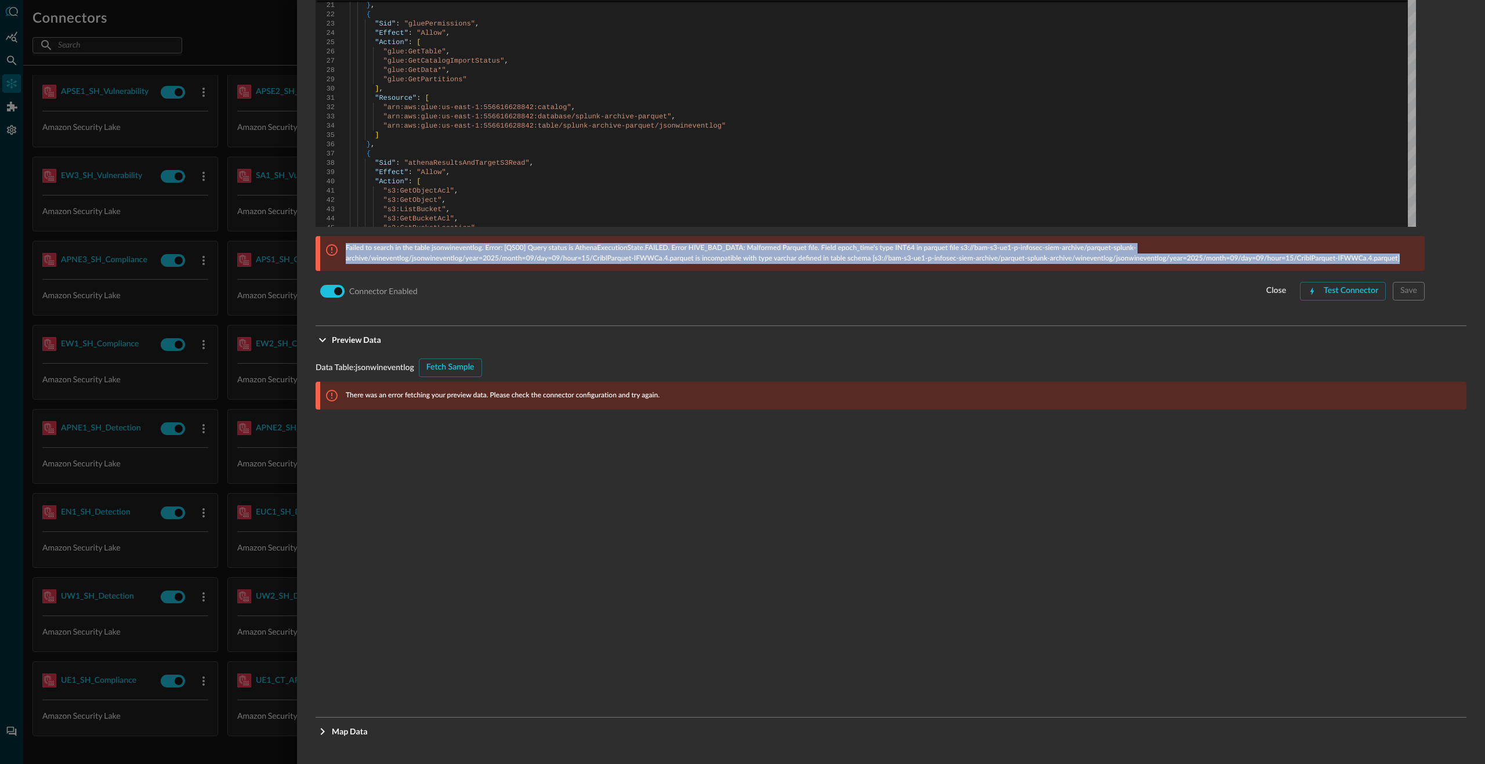
click at [870, 253] on p "Failed to search in the table jsonwineventlog. Error: [QS00] Query status is At…" at bounding box center [882, 253] width 1072 height 21
click at [880, 250] on p "Failed to search in the table jsonwineventlog. Error: [QS00] Query status is At…" at bounding box center [882, 253] width 1072 height 21
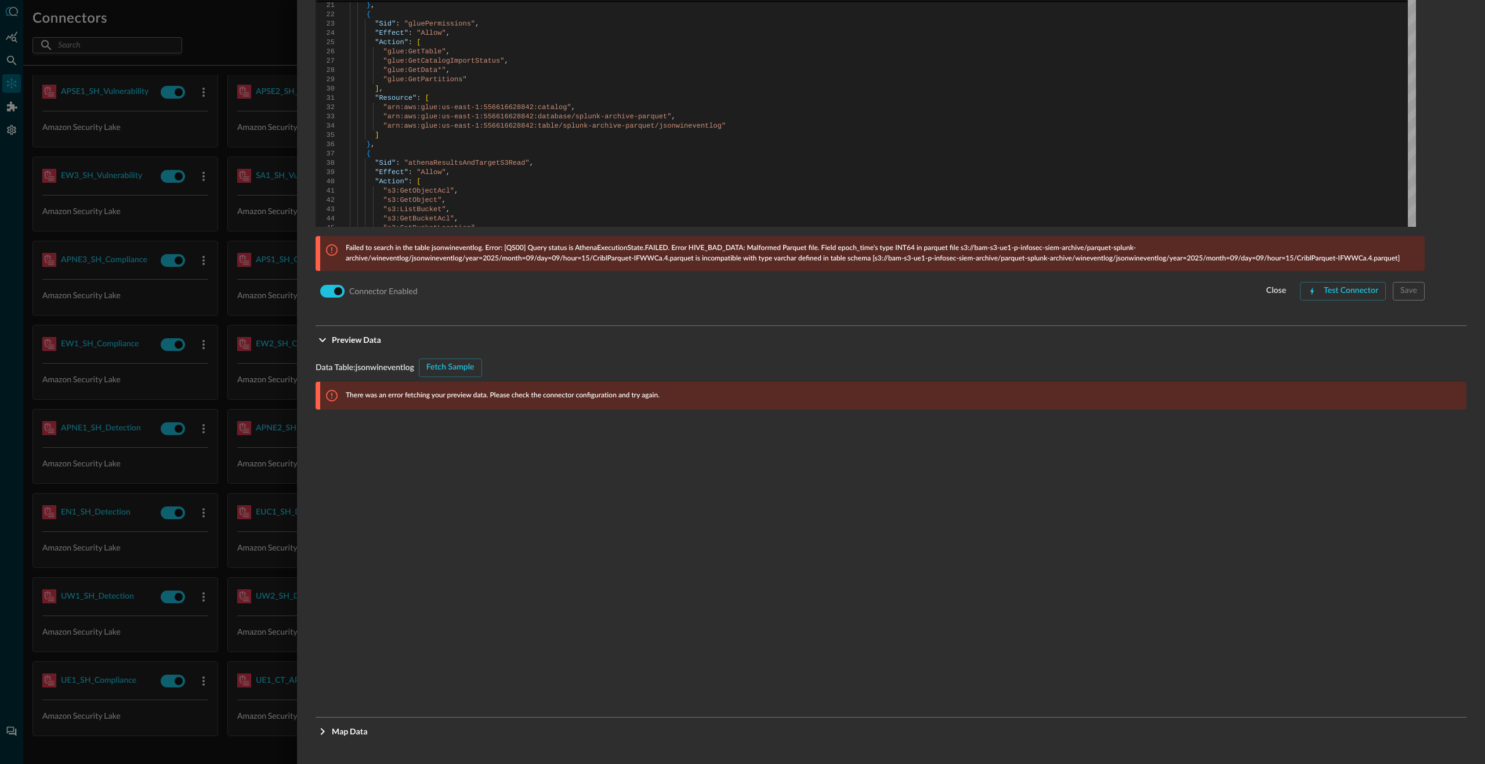
click at [844, 249] on p "Failed to search in the table jsonwineventlog. Error: [QS00] Query status is At…" at bounding box center [882, 253] width 1072 height 21
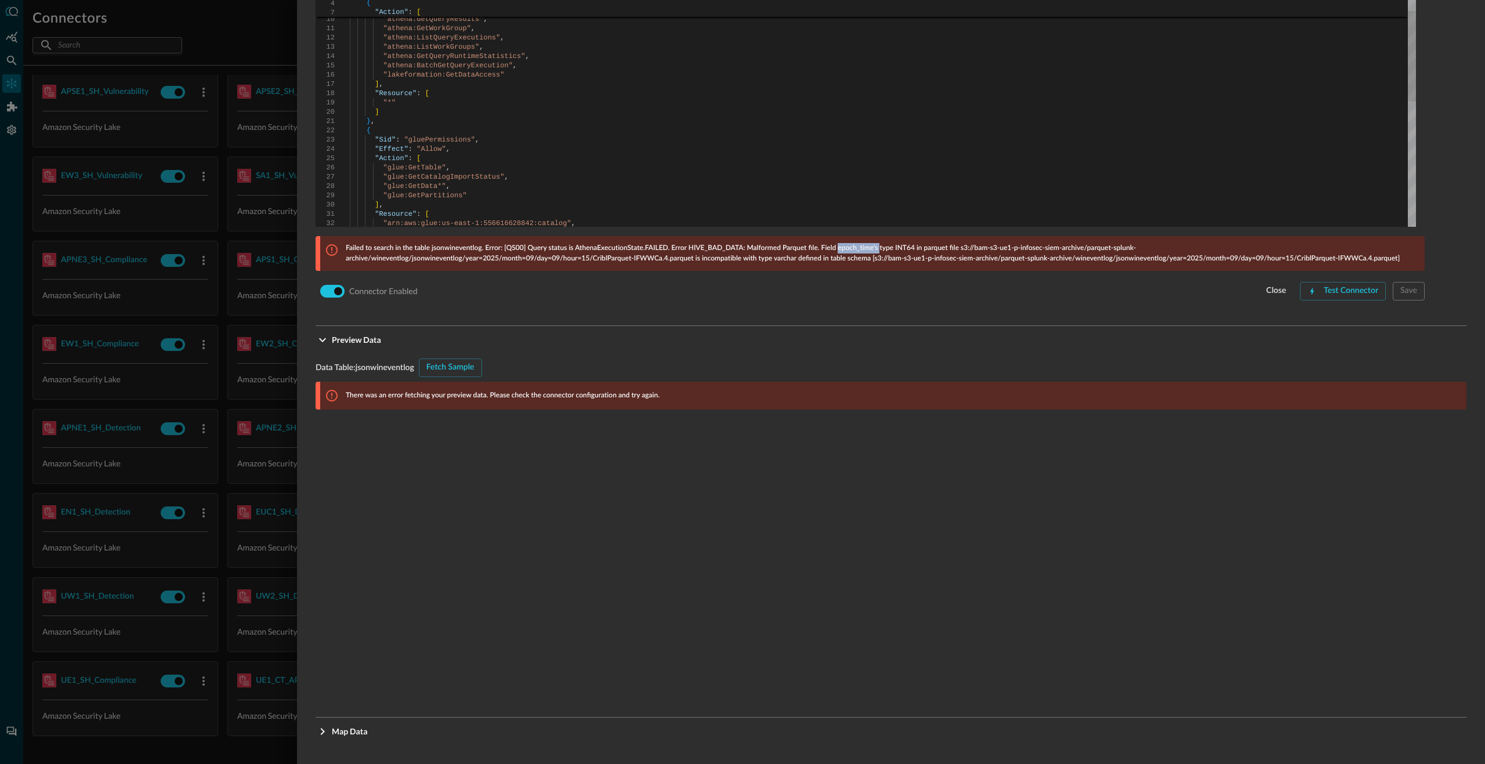
scroll to position [0, 0]
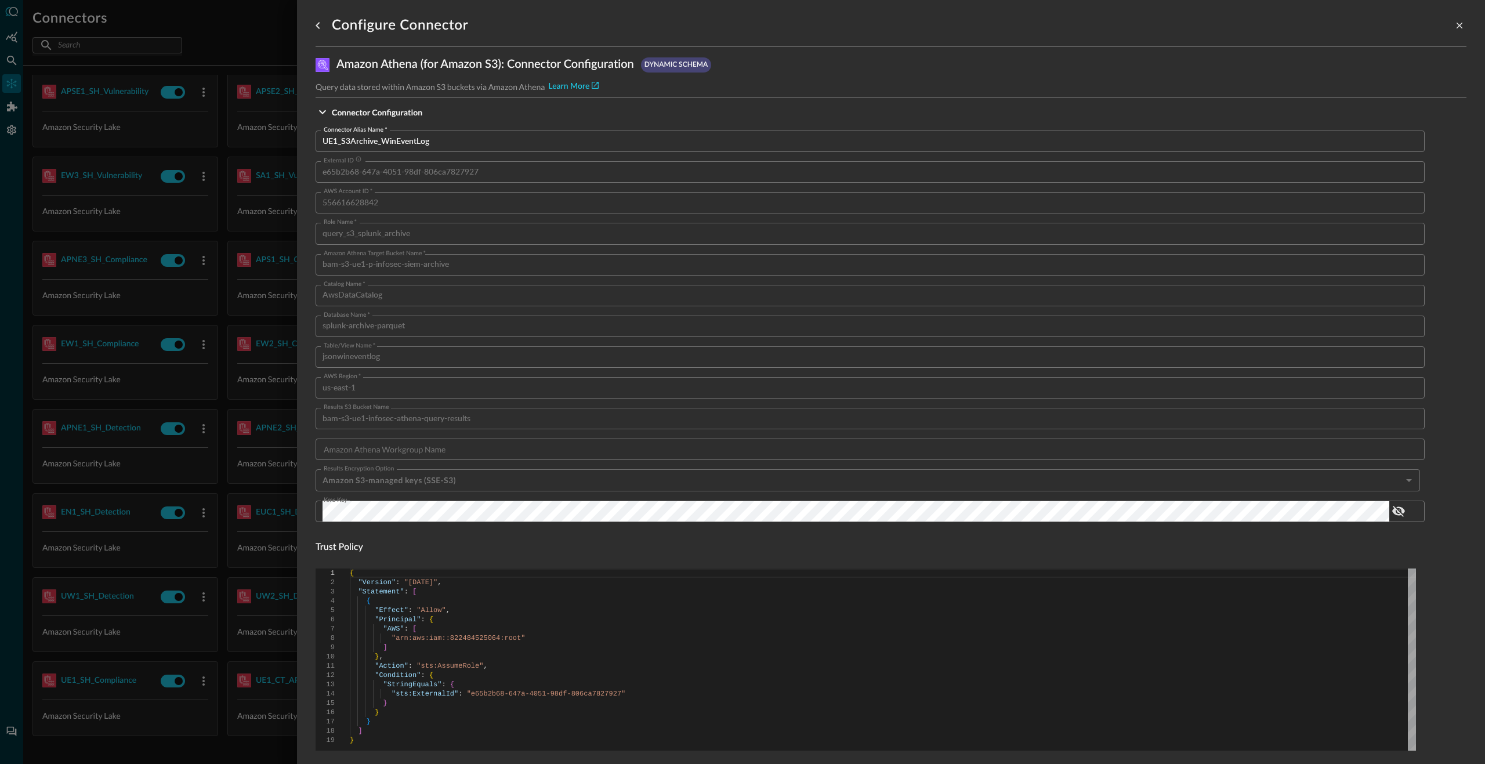
click at [1457, 27] on icon "close-drawer" at bounding box center [1460, 26] width 6 height 6
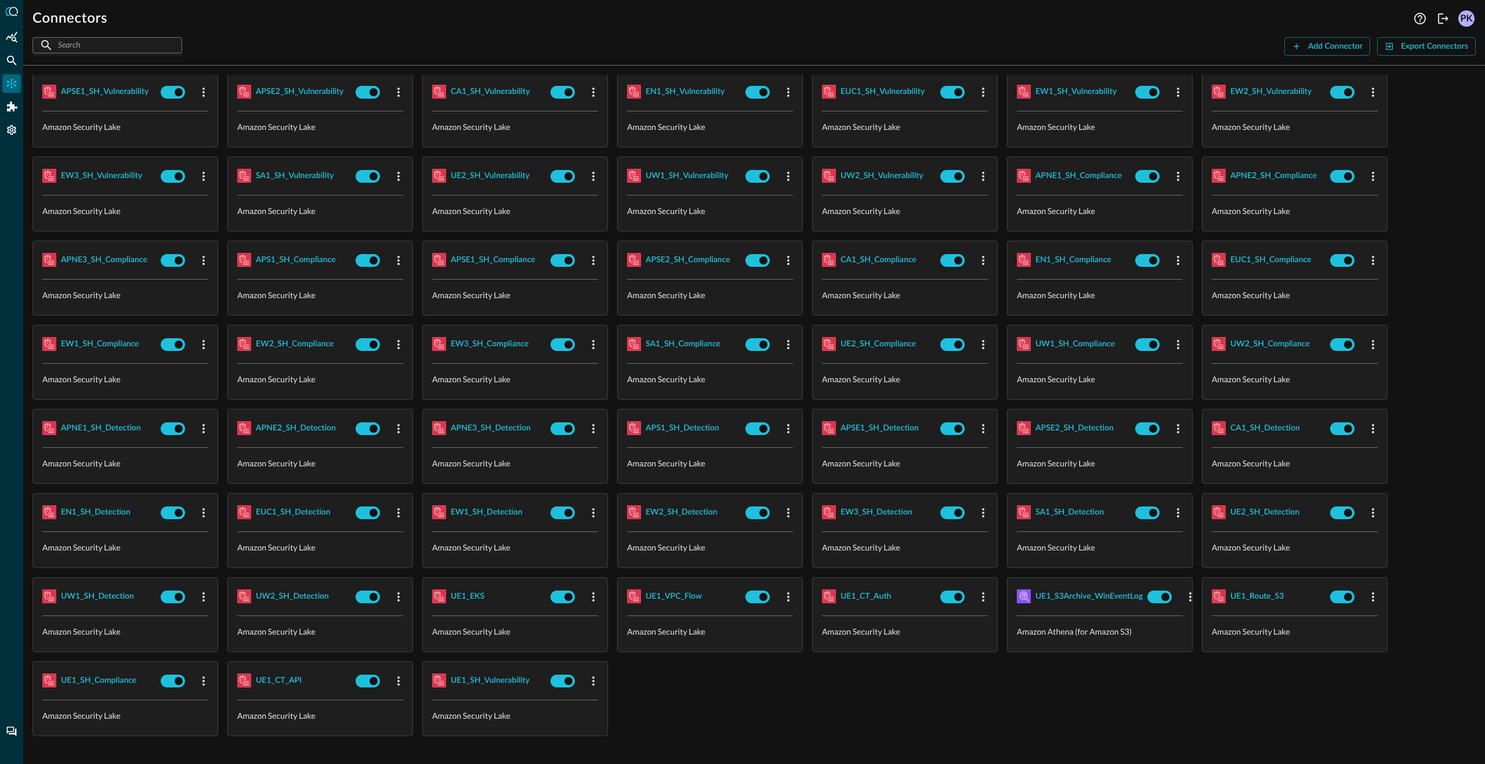
click at [792, 32] on div "Connectors Help Logout PK ​ ​ Add Connector Export Connectors" at bounding box center [754, 28] width 1462 height 56
click at [1061, 589] on div "UE1_S3Archive_WinEventLog" at bounding box center [1088, 596] width 107 height 15
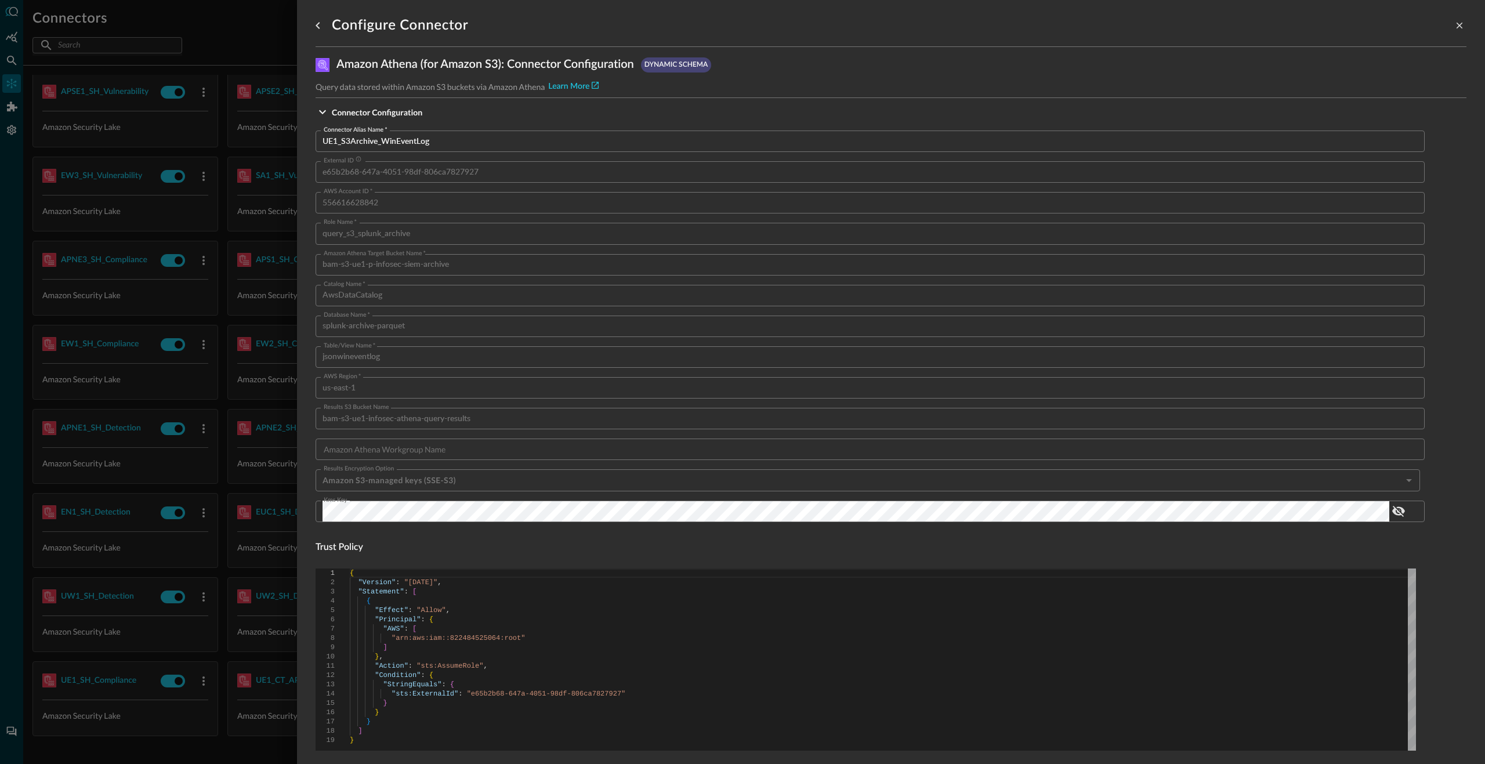
scroll to position [410, 0]
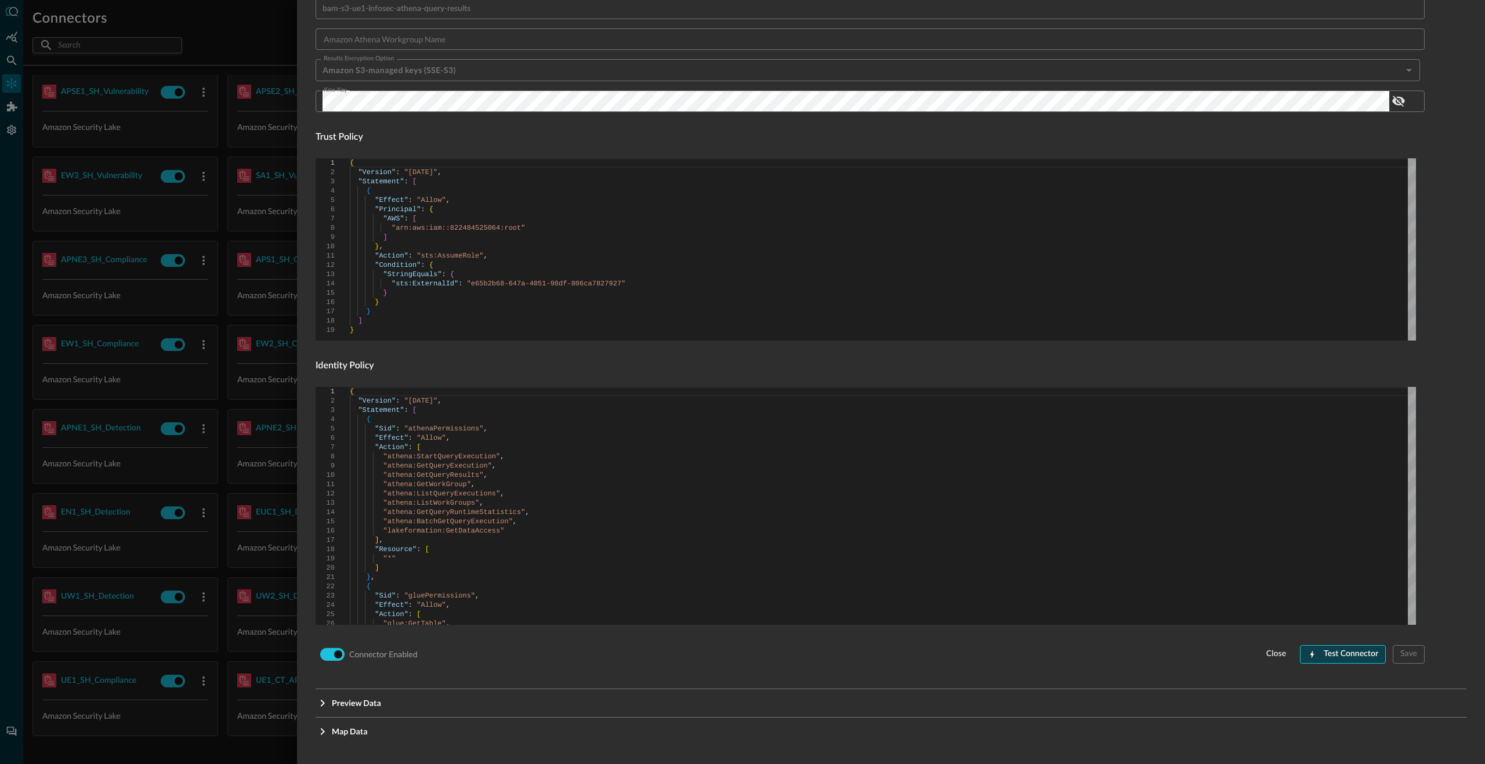
click at [1330, 654] on div "Test Connector" at bounding box center [1351, 654] width 55 height 15
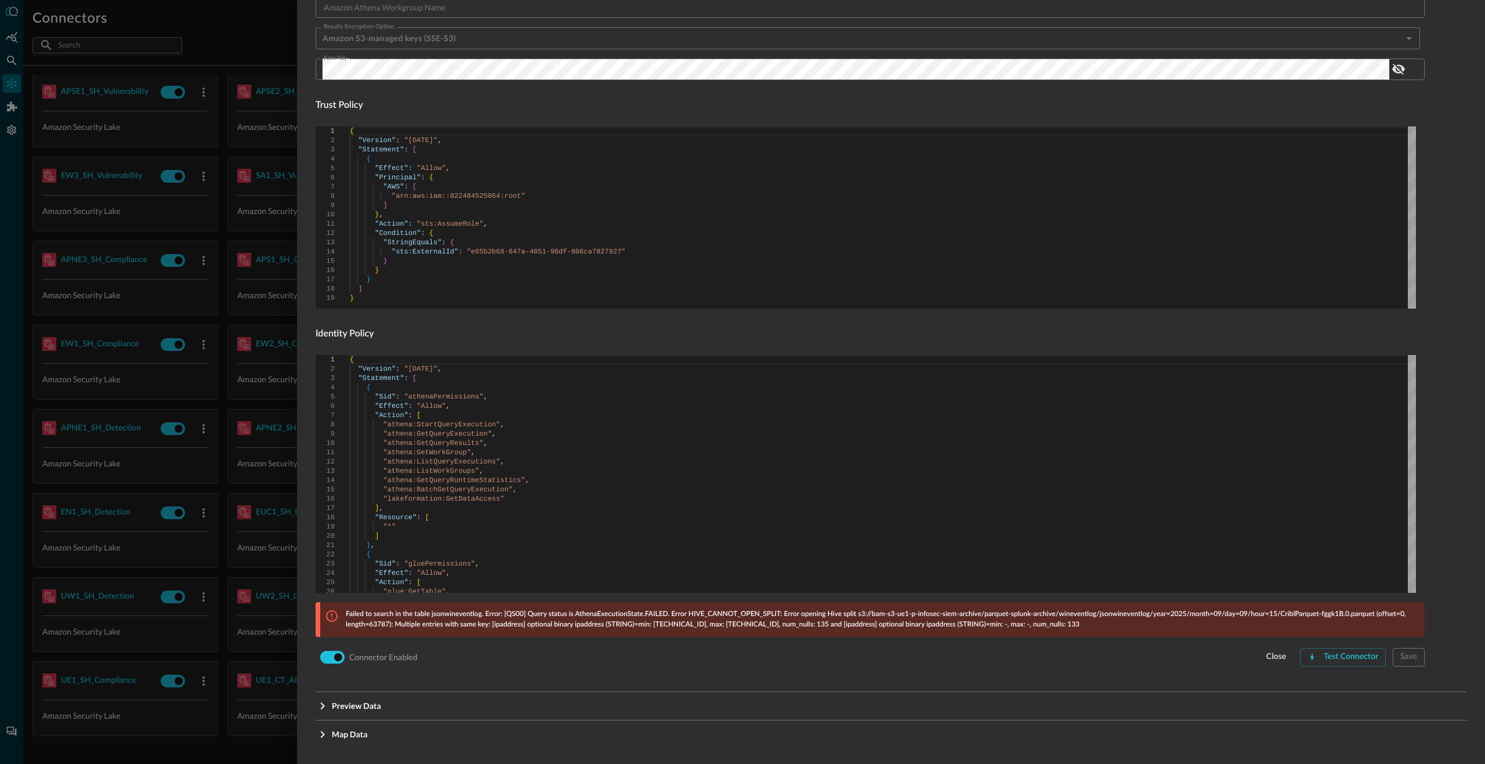
scroll to position [445, 0]
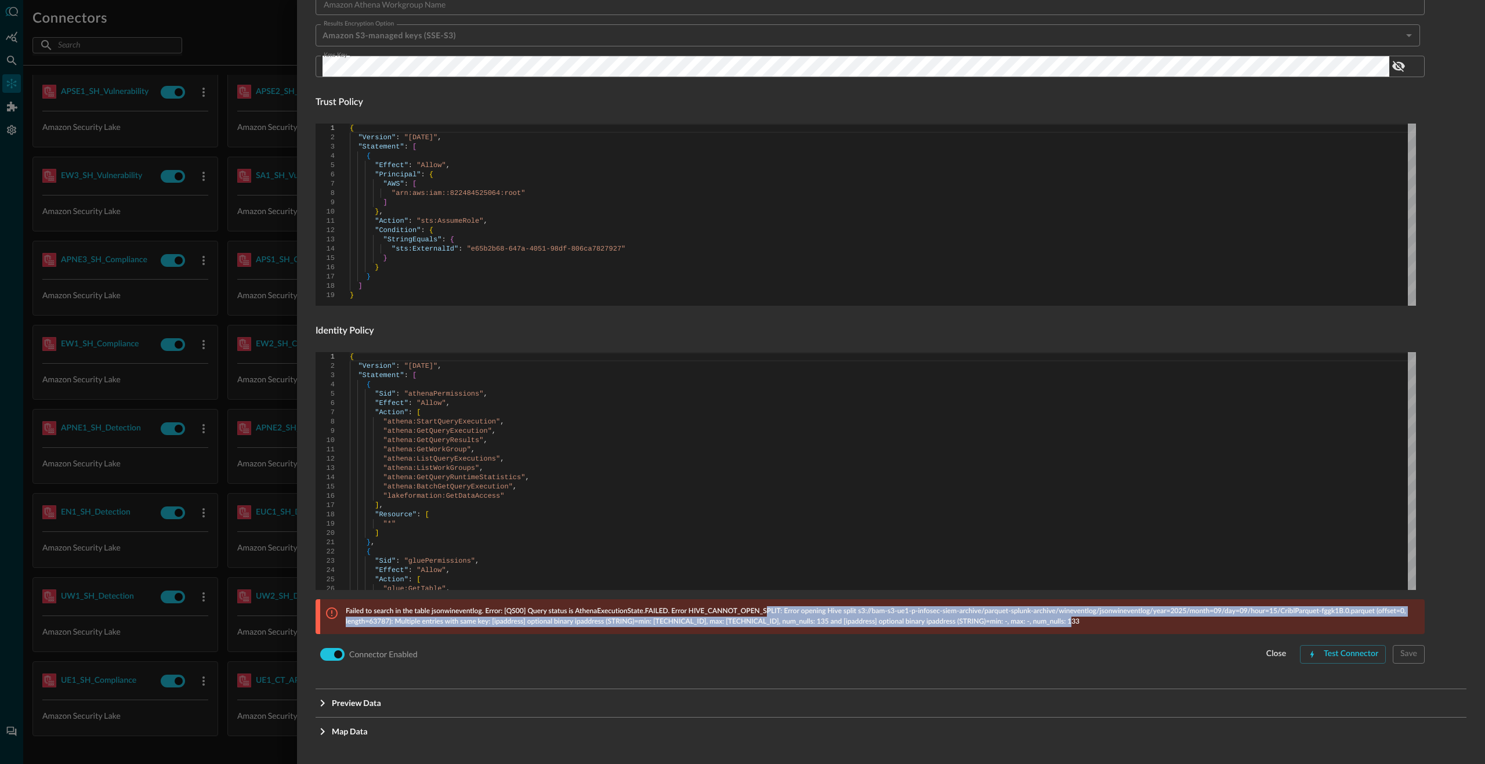
drag, startPoint x: 1062, startPoint y: 623, endPoint x: 766, endPoint y: 608, distance: 296.2
click at [767, 608] on p "Failed to search in the table jsonwineventlog. Error: [QS00] Query status is At…" at bounding box center [882, 616] width 1072 height 21
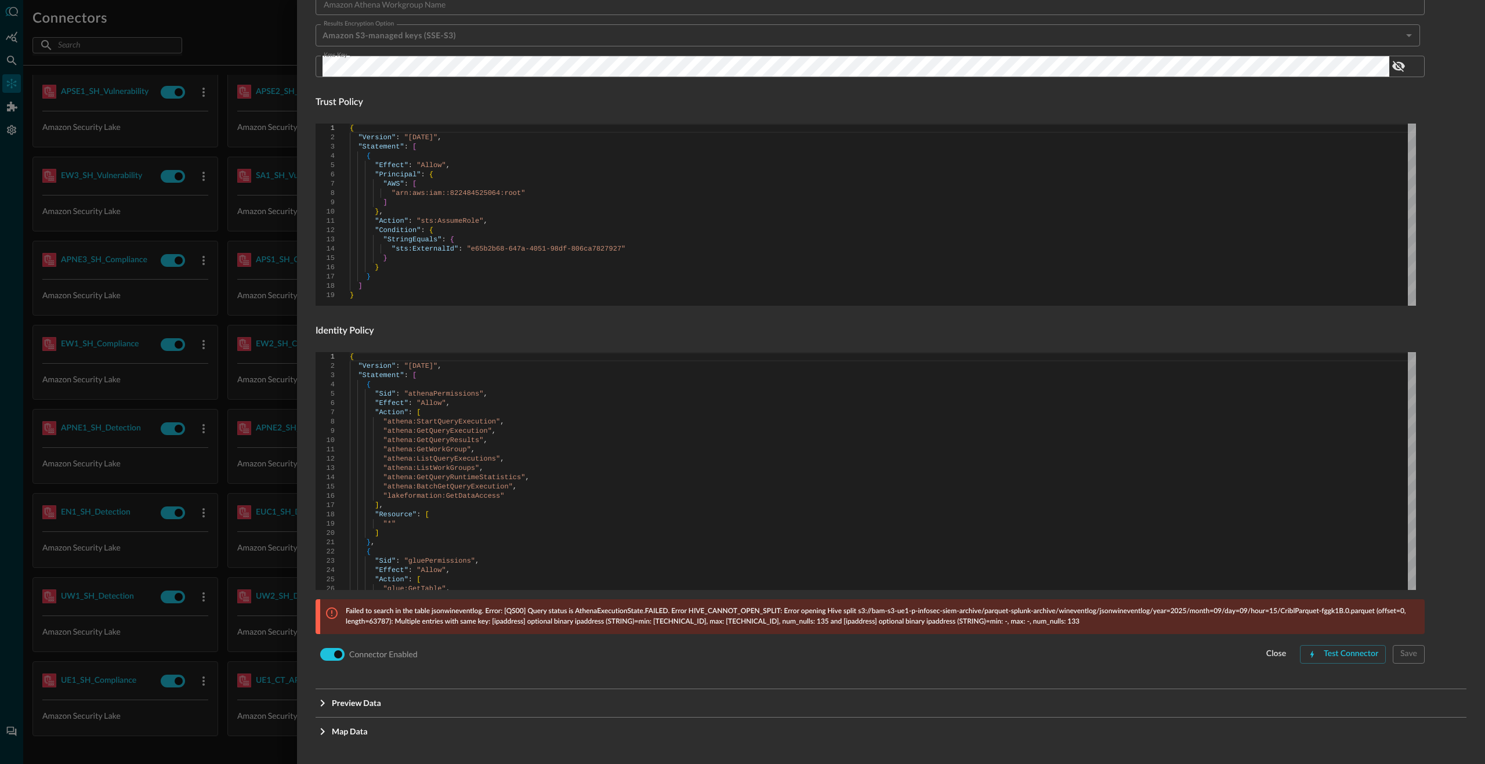
click at [741, 608] on p "Failed to search in the table jsonwineventlog. Error: [QS00] Query status is At…" at bounding box center [882, 616] width 1072 height 21
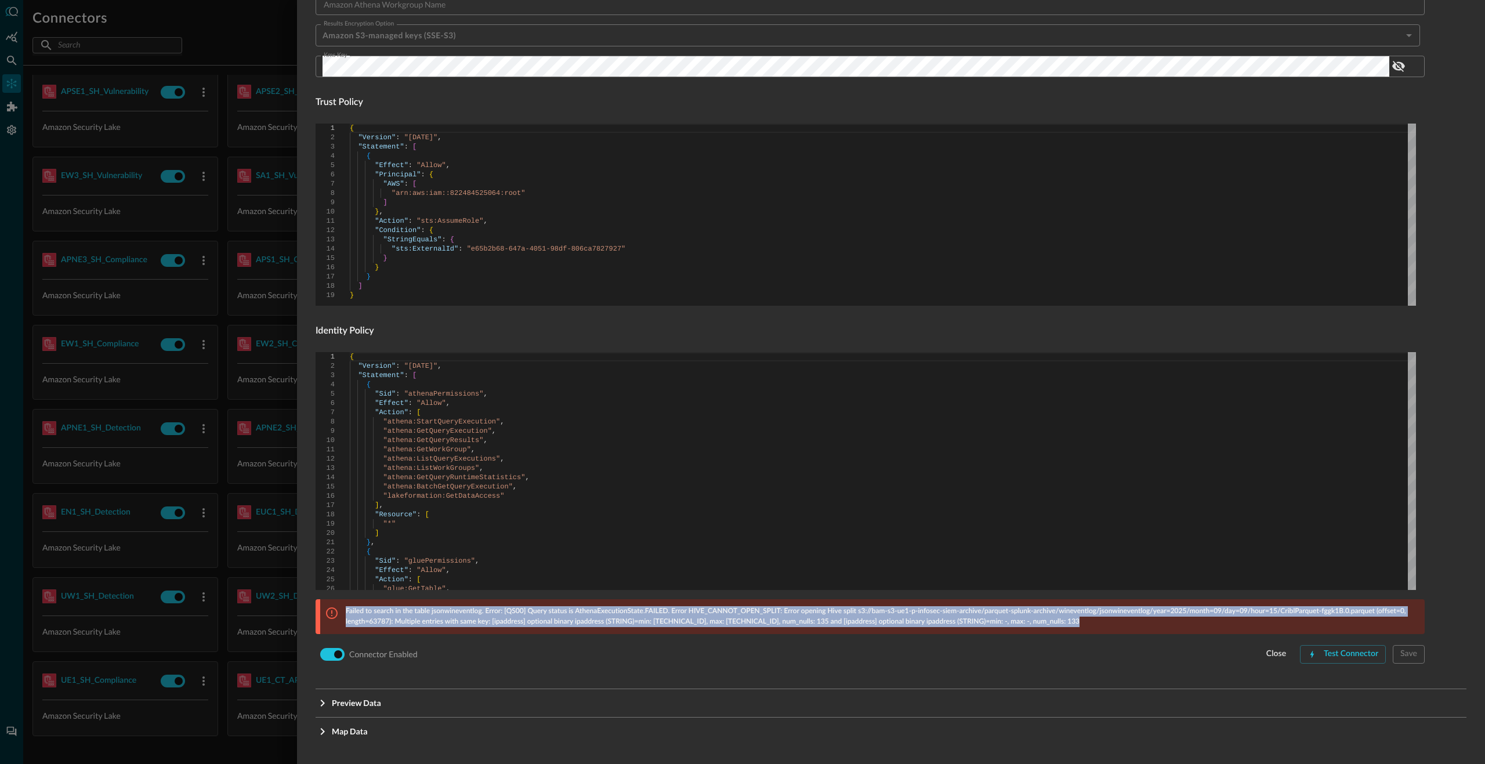
click at [741, 608] on p "Failed to search in the table jsonwineventlog. Error: [QS00] Query status is At…" at bounding box center [882, 616] width 1072 height 21
click at [752, 611] on p "Failed to search in the table jsonwineventlog. Error: [QS00] Query status is At…" at bounding box center [882, 616] width 1072 height 21
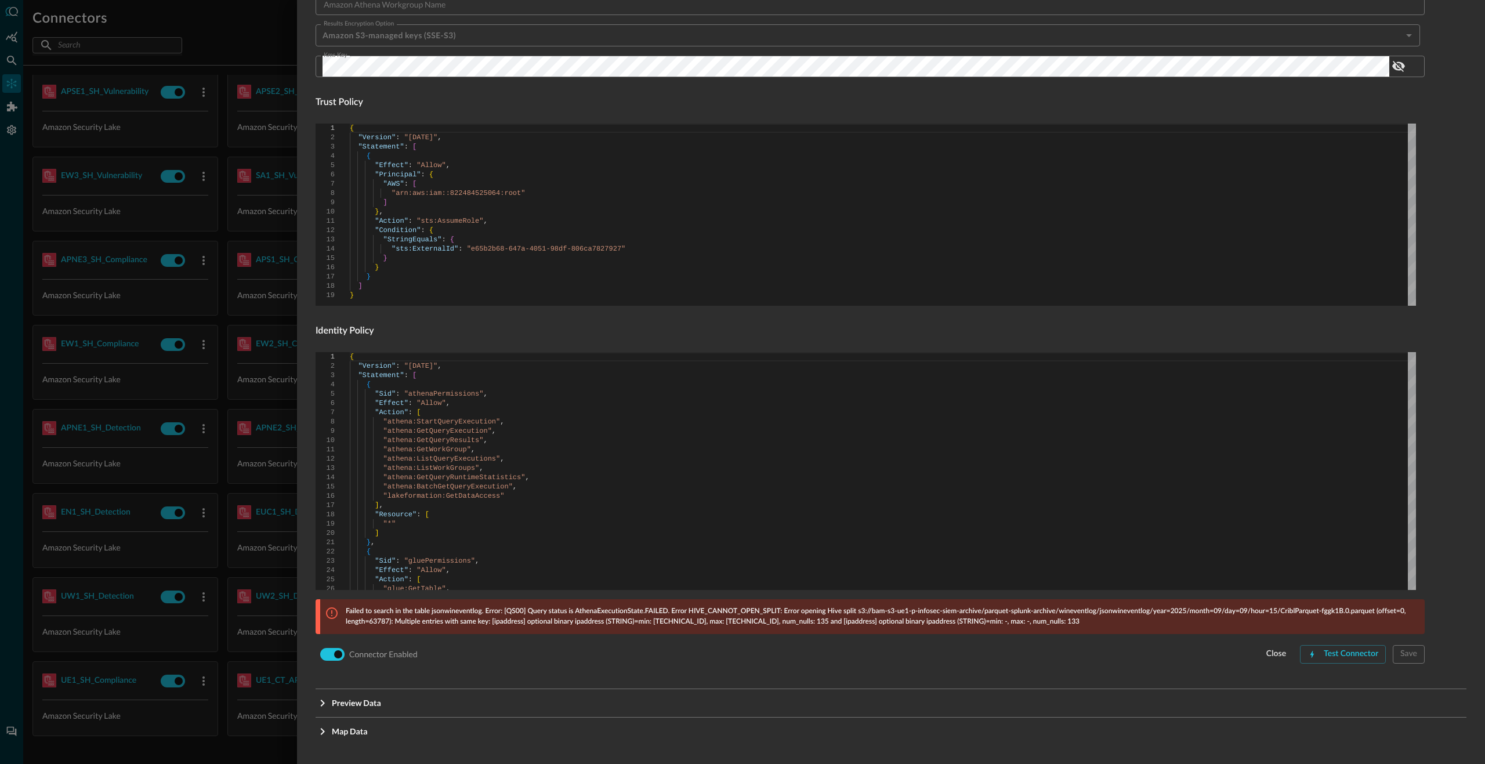
click at [752, 611] on p "Failed to search in the table jsonwineventlog. Error: [QS00] Query status is At…" at bounding box center [882, 616] width 1072 height 21
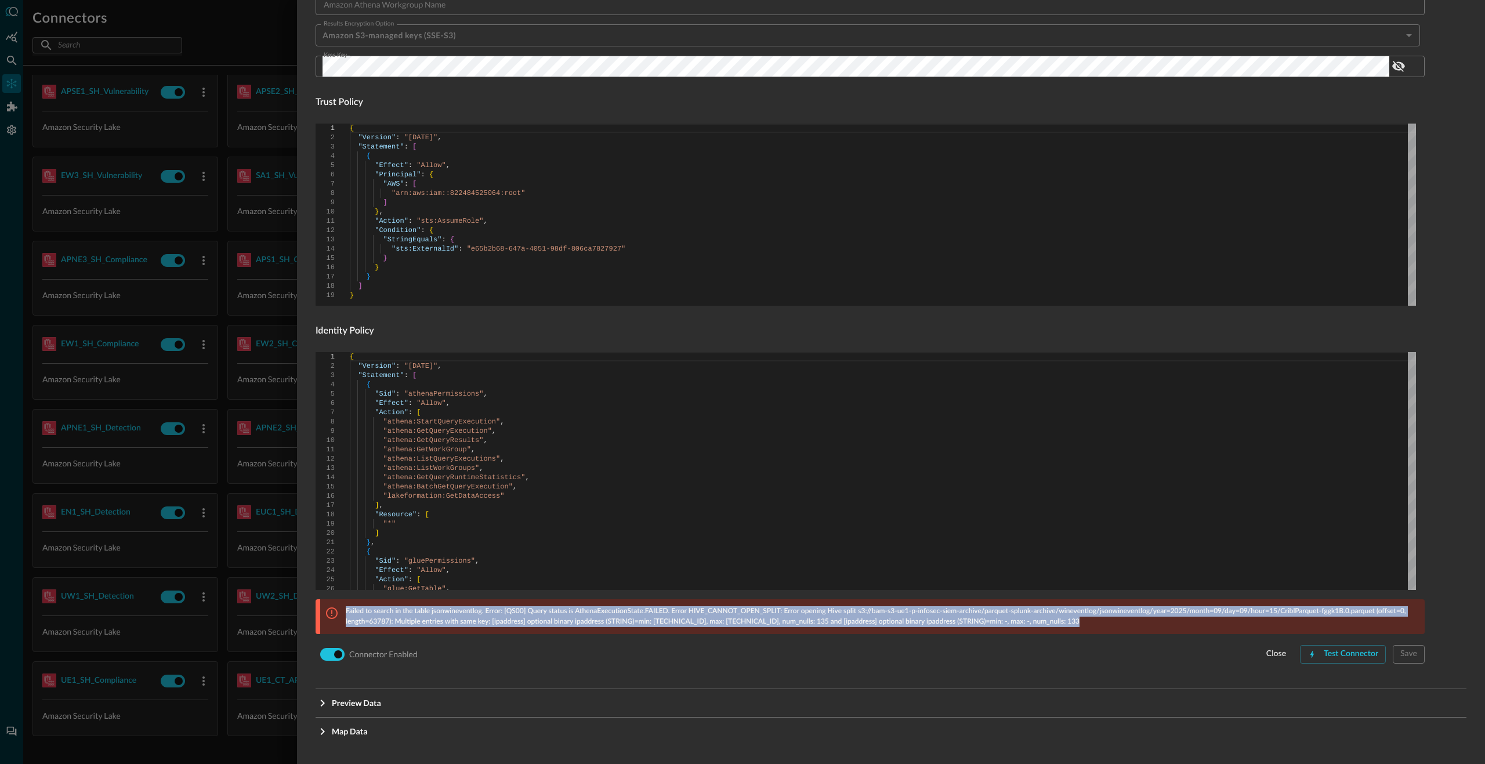
click at [752, 611] on p "Failed to search in the table jsonwineventlog. Error: [QS00] Query status is At…" at bounding box center [882, 616] width 1072 height 21
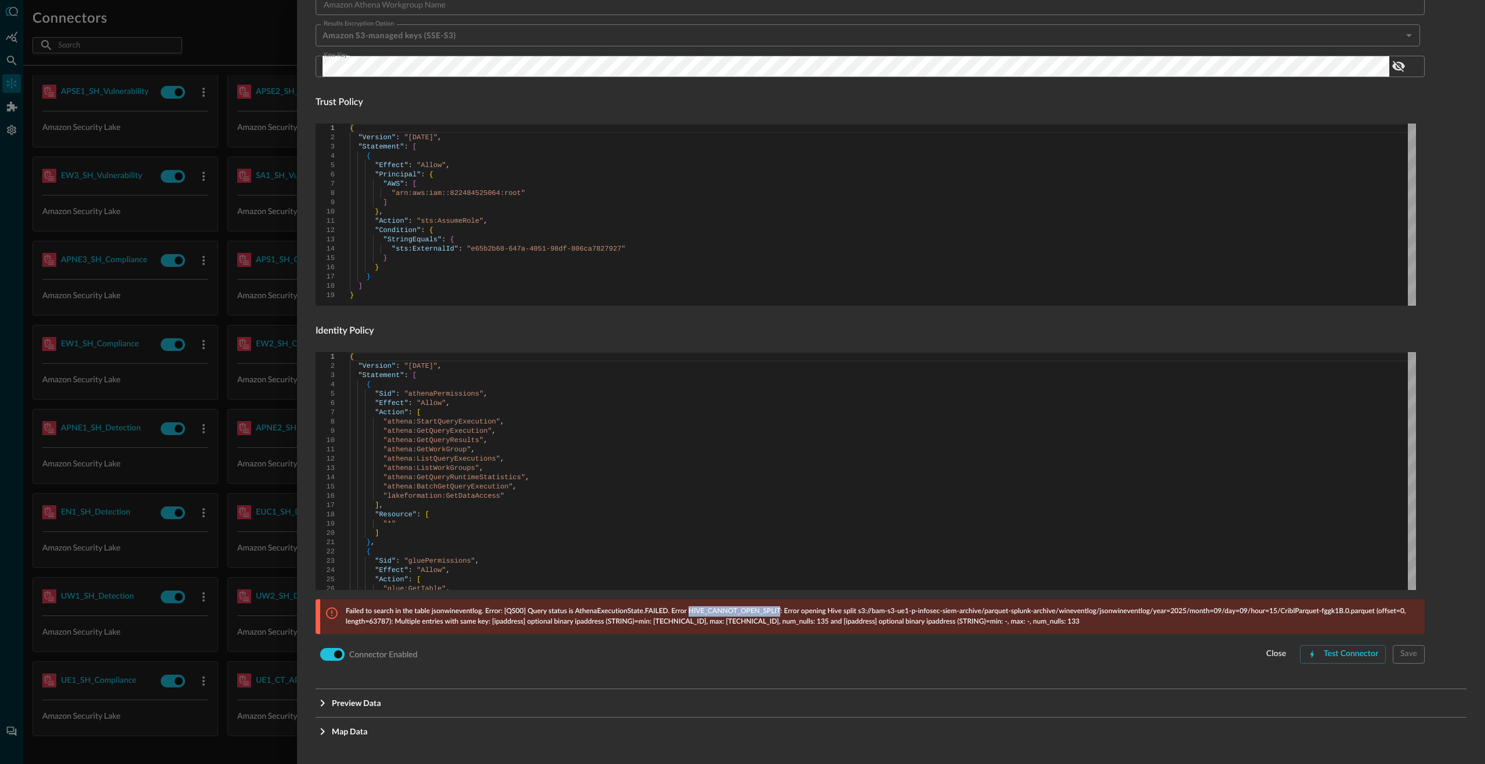
click at [752, 611] on p "Failed to search in the table jsonwineventlog. Error: [QS00] Query status is At…" at bounding box center [882, 616] width 1072 height 21
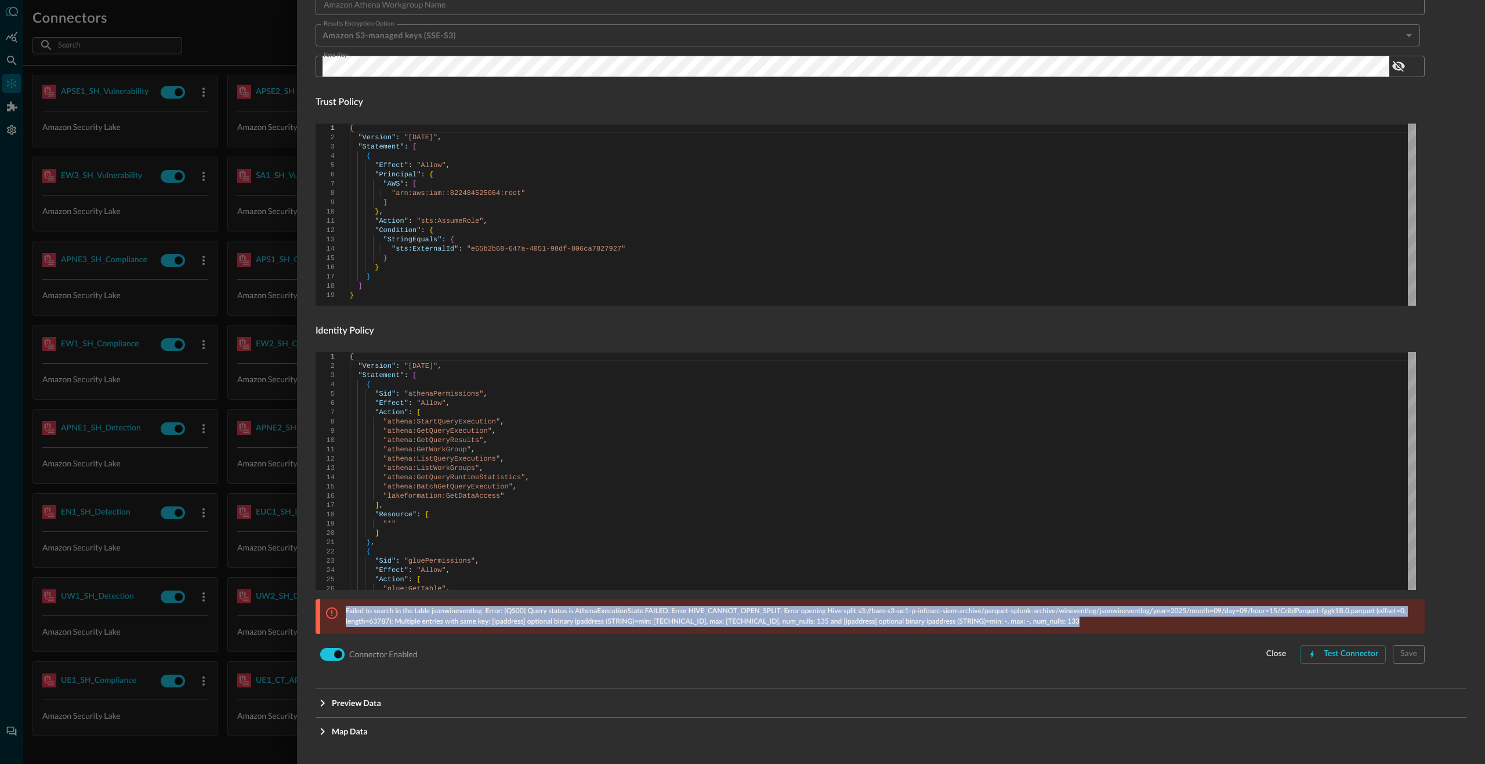
click at [752, 611] on p "Failed to search in the table jsonwineventlog. Error: [QS00] Query status is At…" at bounding box center [882, 616] width 1072 height 21
click at [506, 622] on p "Failed to search in the table jsonwineventlog. Error: [QS00] Query status is At…" at bounding box center [882, 616] width 1072 height 21
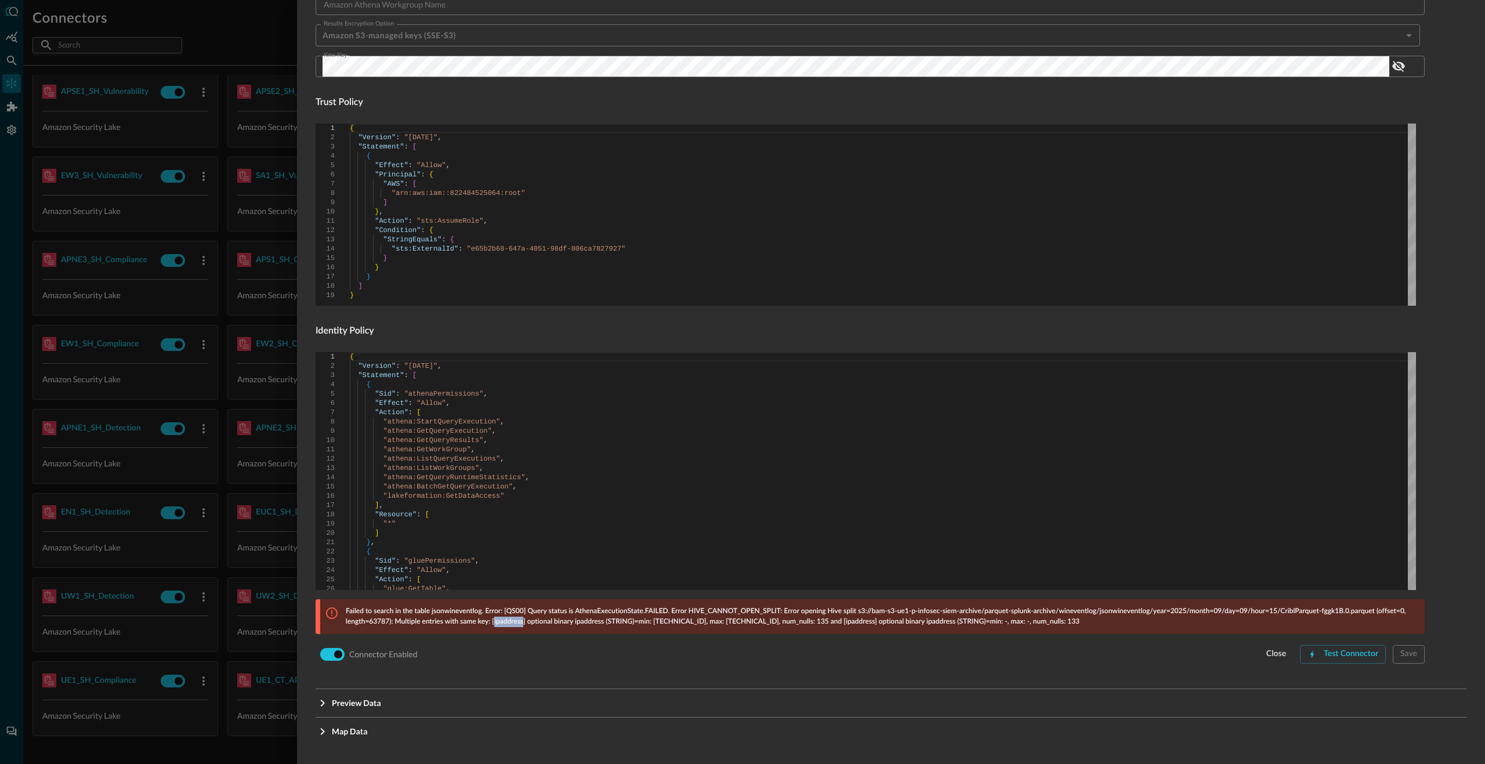
click at [506, 622] on p "Failed to search in the table jsonwineventlog. Error: [QS00] Query status is At…" at bounding box center [882, 616] width 1072 height 21
click at [605, 622] on p "Failed to search in the table jsonwineventlog. Error: [QS00] Query status is At…" at bounding box center [882, 616] width 1072 height 21
click at [599, 622] on p "Failed to search in the table jsonwineventlog. Error: [QS00] Query status is At…" at bounding box center [882, 616] width 1072 height 21
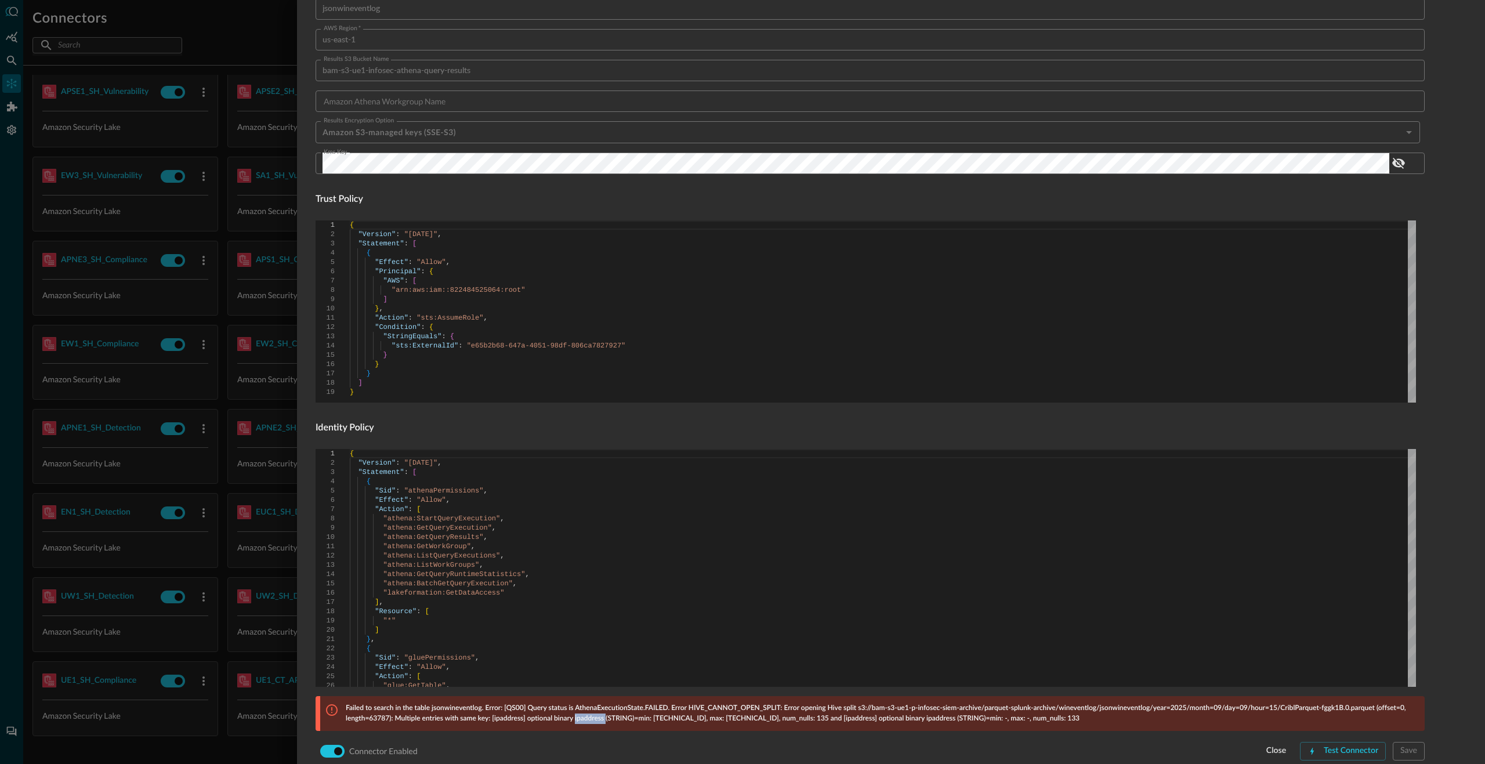
scroll to position [406, 0]
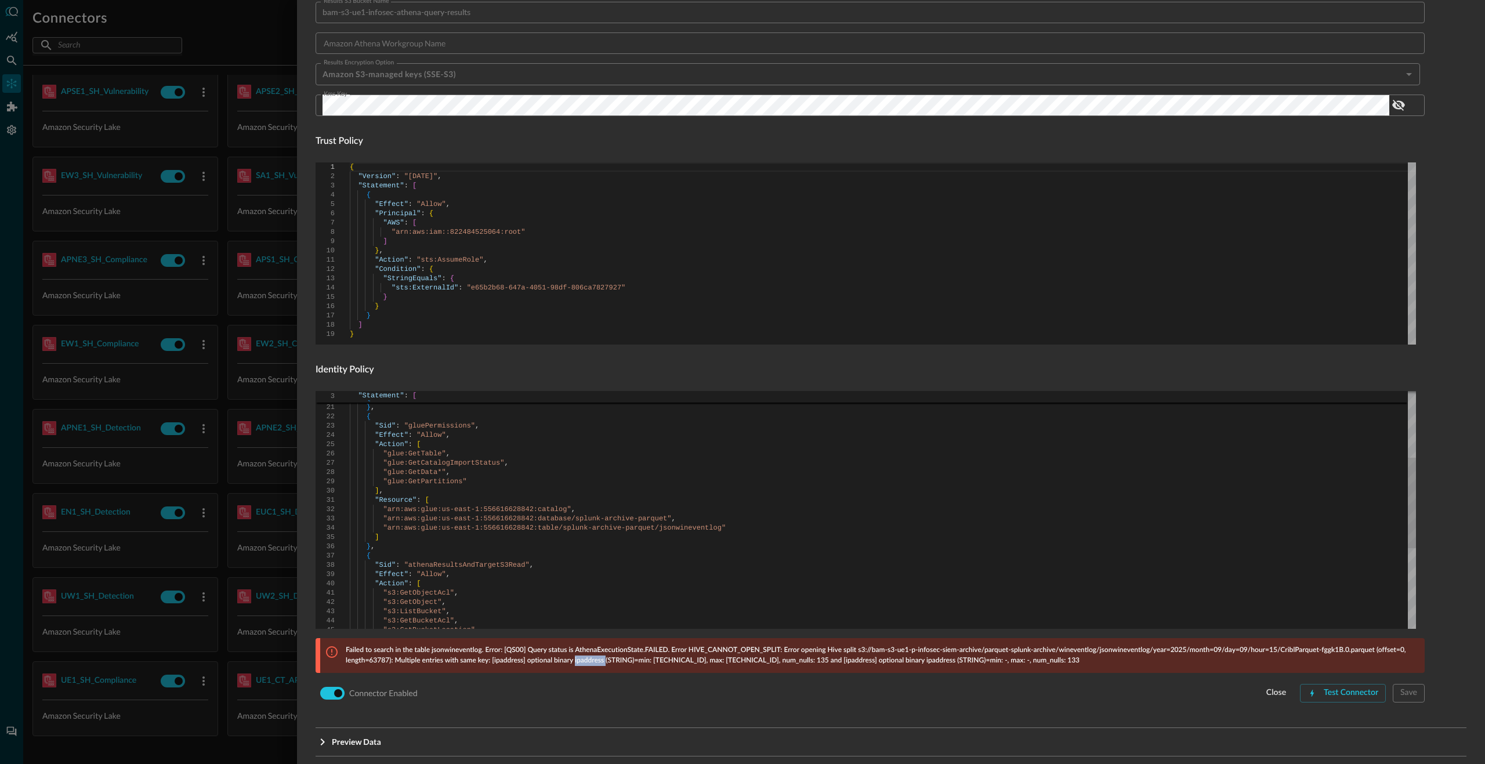
type textarea ""Resource": [ "arn:aws:glue:us-east-1:556616628842:catalog", "arn:aws:glue:us-e…"
drag, startPoint x: 690, startPoint y: 527, endPoint x: 635, endPoint y: 530, distance: 55.2
click at [635, 530] on div ""*" ] } , { "Sid" : "gluePermissions" , "Effect" : "Allow" , "Action" : [ "glue…" at bounding box center [883, 528] width 1066 height 622
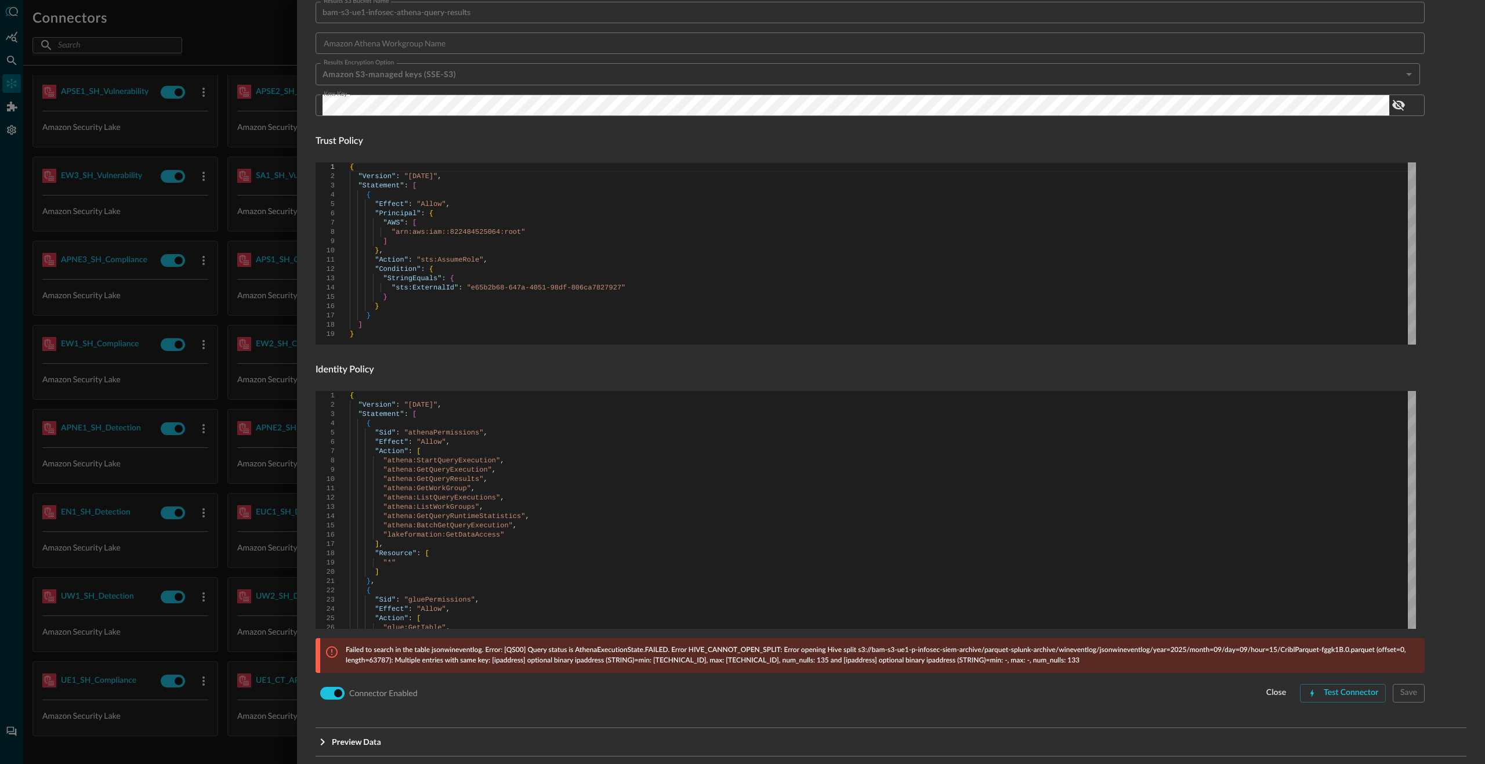
scroll to position [174, 0]
